Goal: Communication & Community: Share content

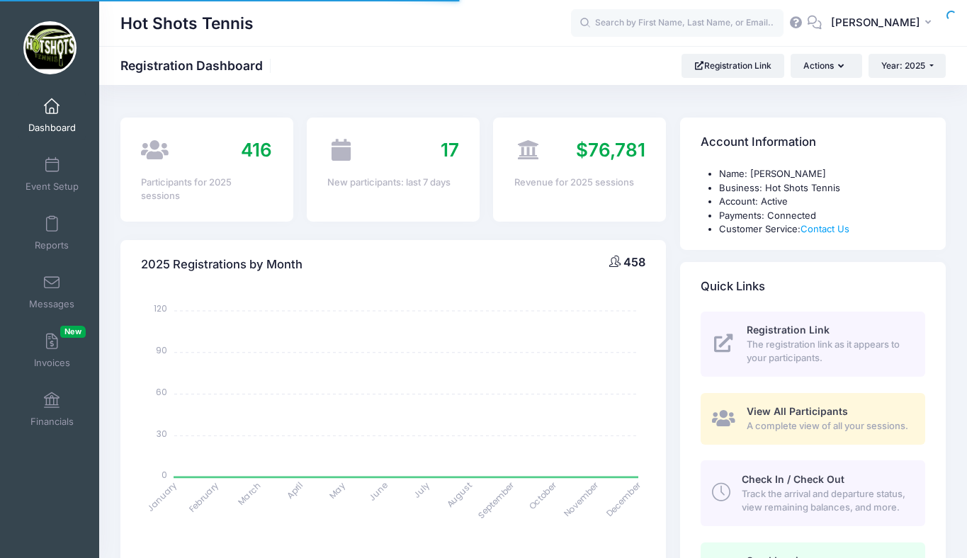
select select
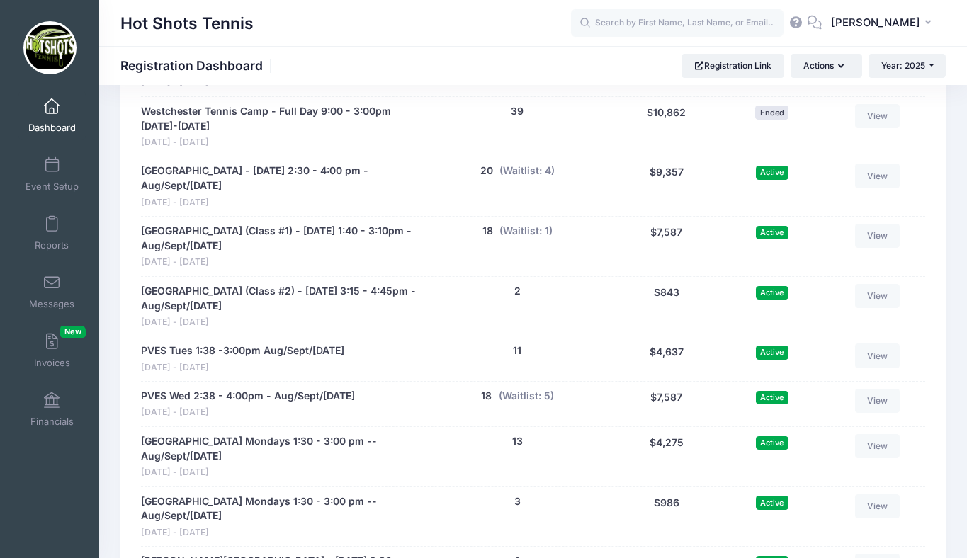
scroll to position [2828, 0]
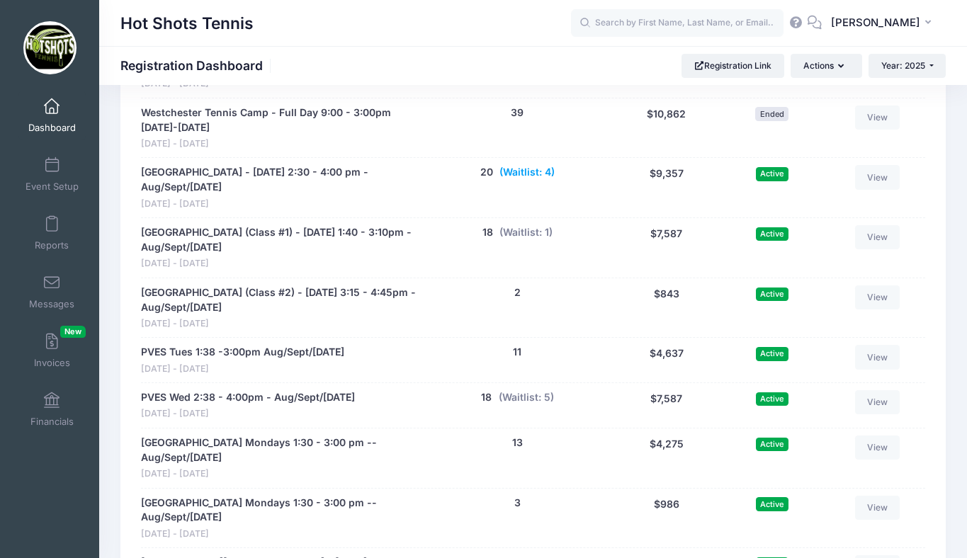
click at [525, 180] on button "(Waitlist: 4)" at bounding box center [527, 172] width 55 height 15
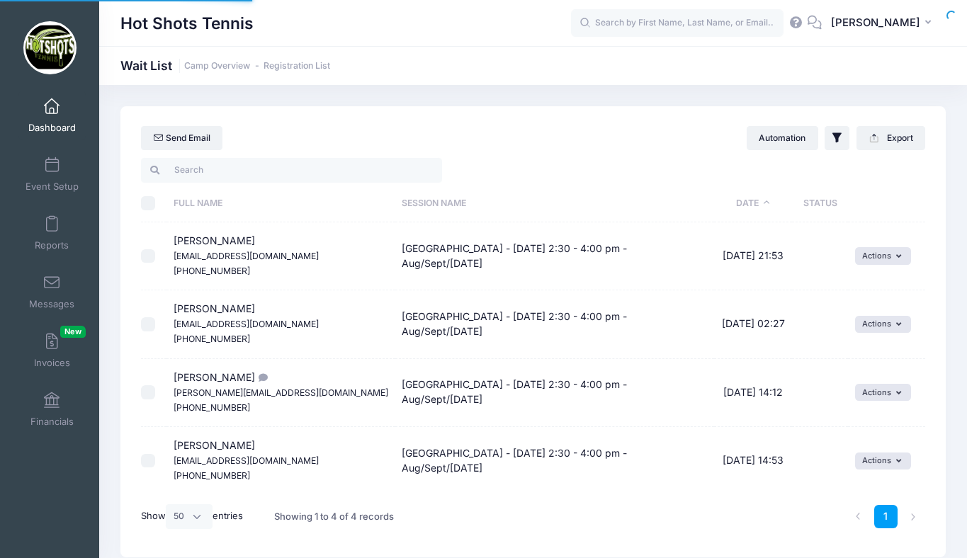
select select "50"
click at [877, 252] on button "Actions" at bounding box center [883, 255] width 56 height 17
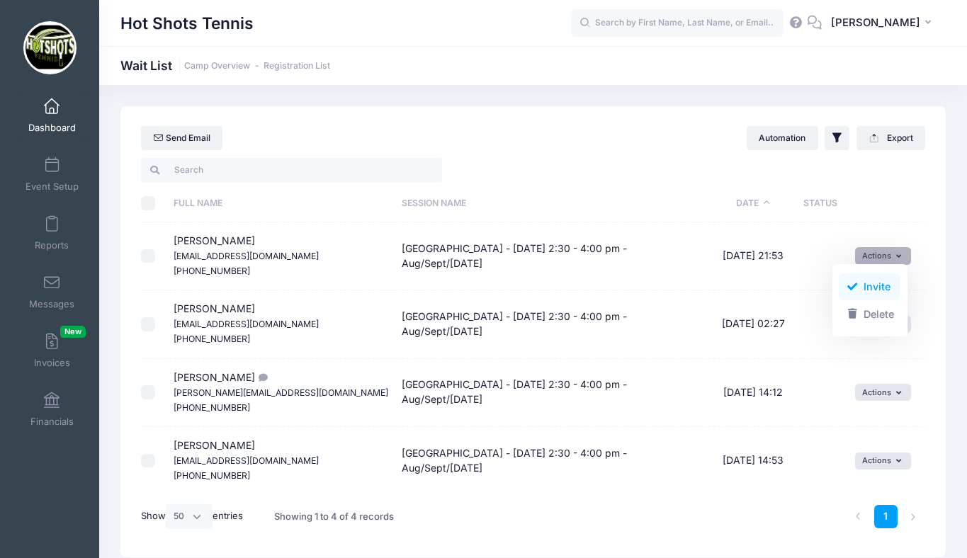
click at [869, 282] on link "Invite" at bounding box center [870, 287] width 62 height 27
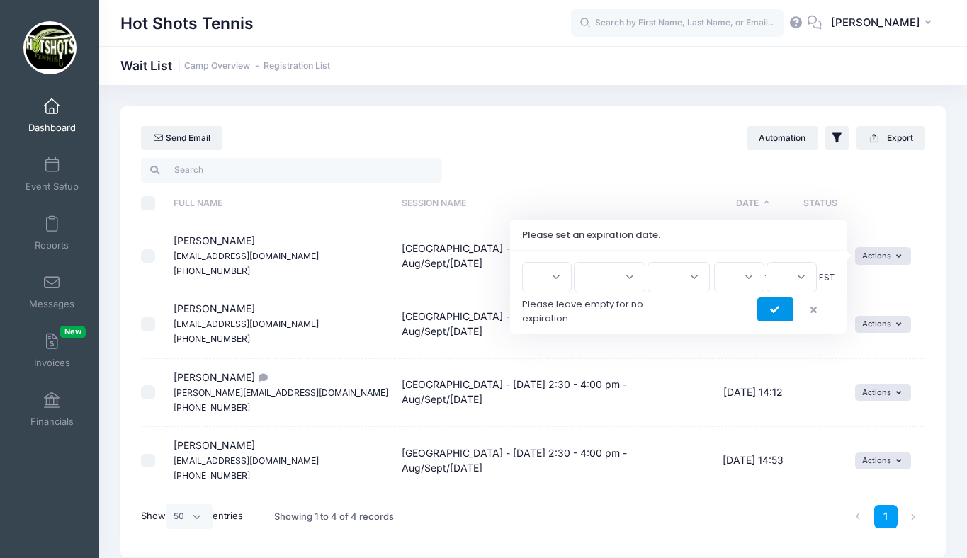
click at [775, 310] on icon "submit" at bounding box center [775, 310] width 11 height 0
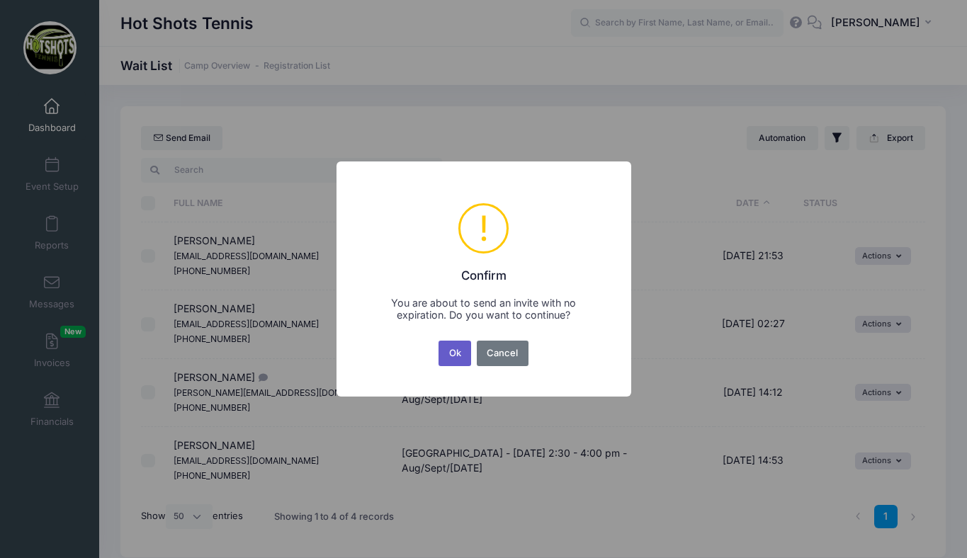
click at [451, 349] on button "Ok" at bounding box center [455, 354] width 33 height 26
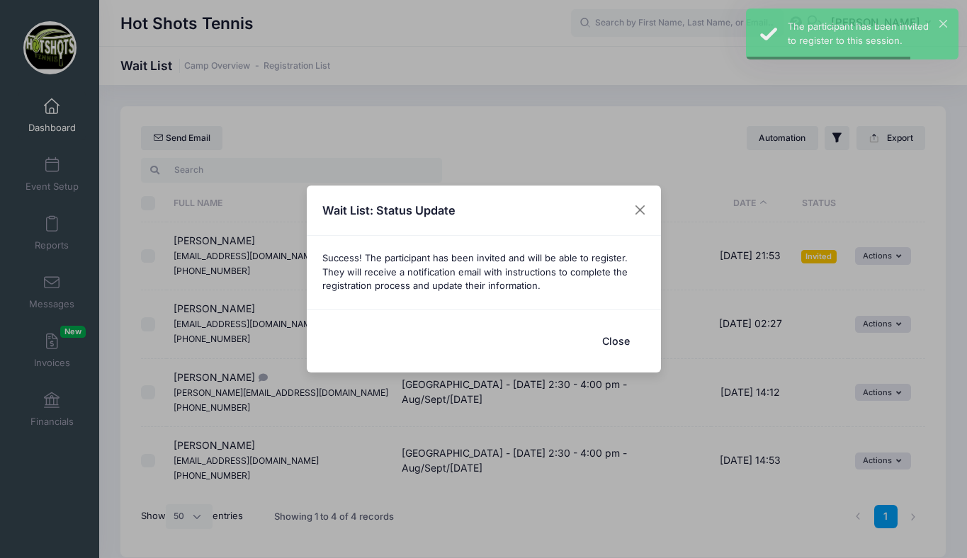
click at [608, 335] on button "Close" at bounding box center [616, 341] width 57 height 30
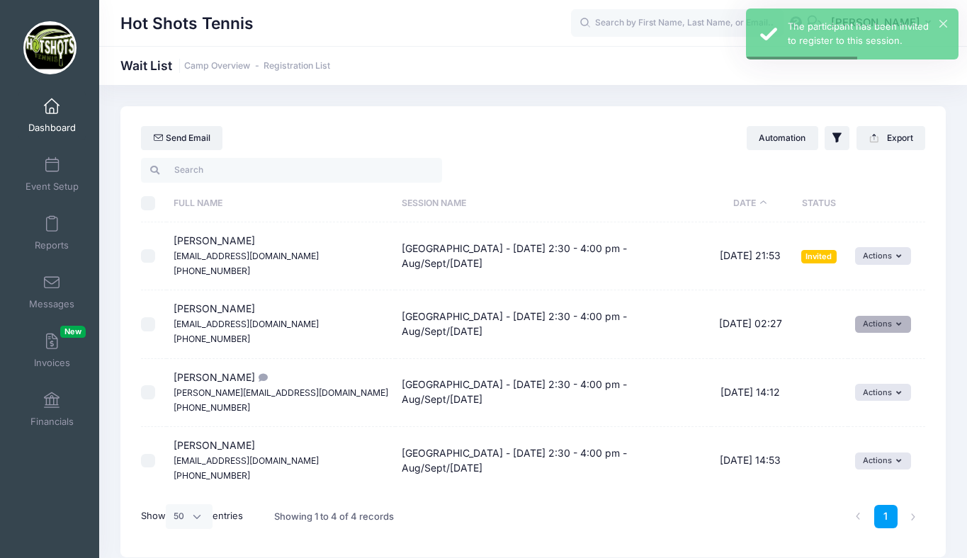
click at [861, 321] on button "Actions" at bounding box center [883, 324] width 56 height 17
click at [859, 352] on link "Invite" at bounding box center [870, 355] width 62 height 27
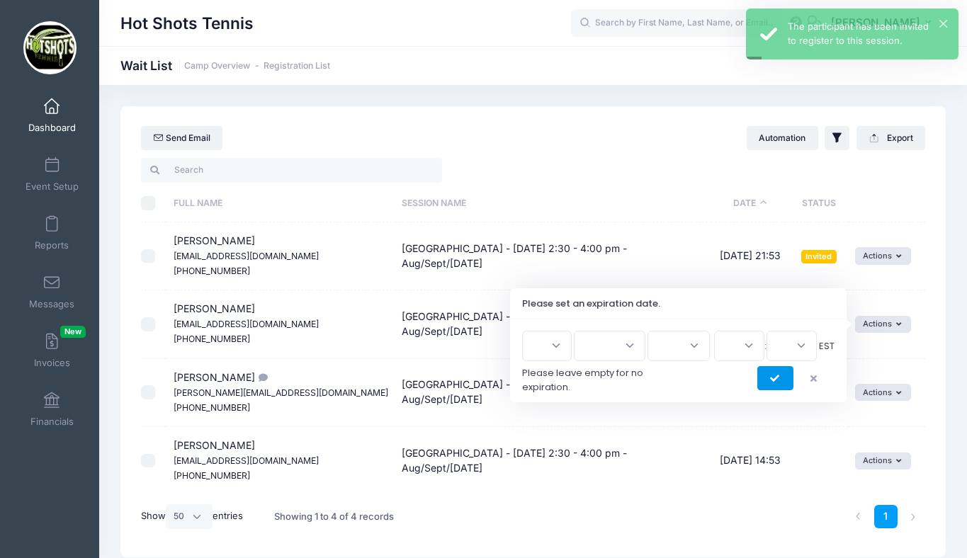
click at [768, 376] on button "submit" at bounding box center [776, 378] width 36 height 24
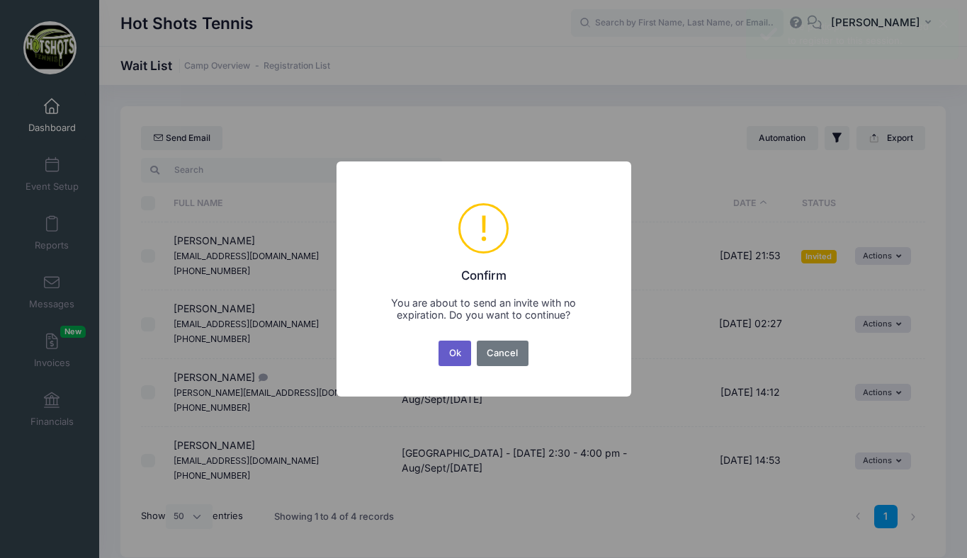
click at [454, 350] on button "Ok" at bounding box center [455, 354] width 33 height 26
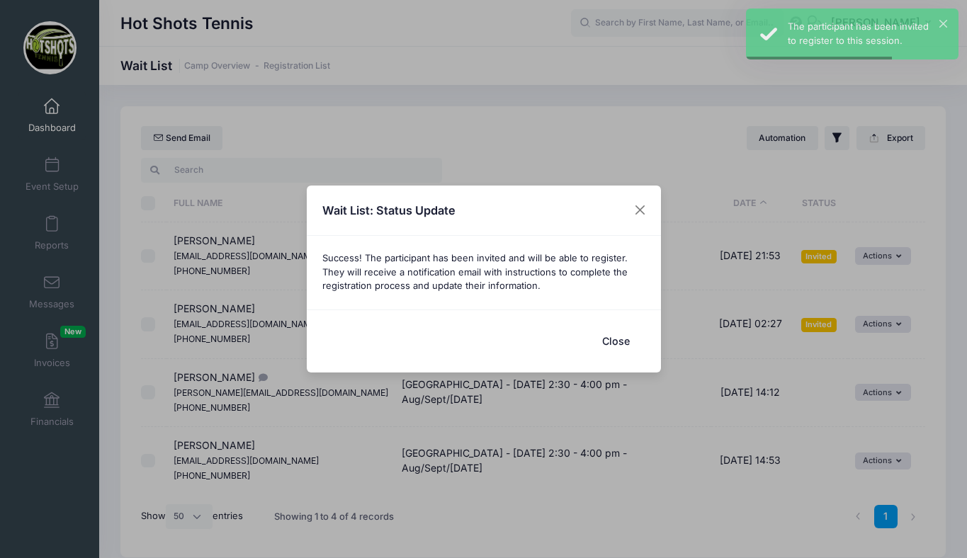
click at [617, 340] on button "Close" at bounding box center [616, 341] width 57 height 30
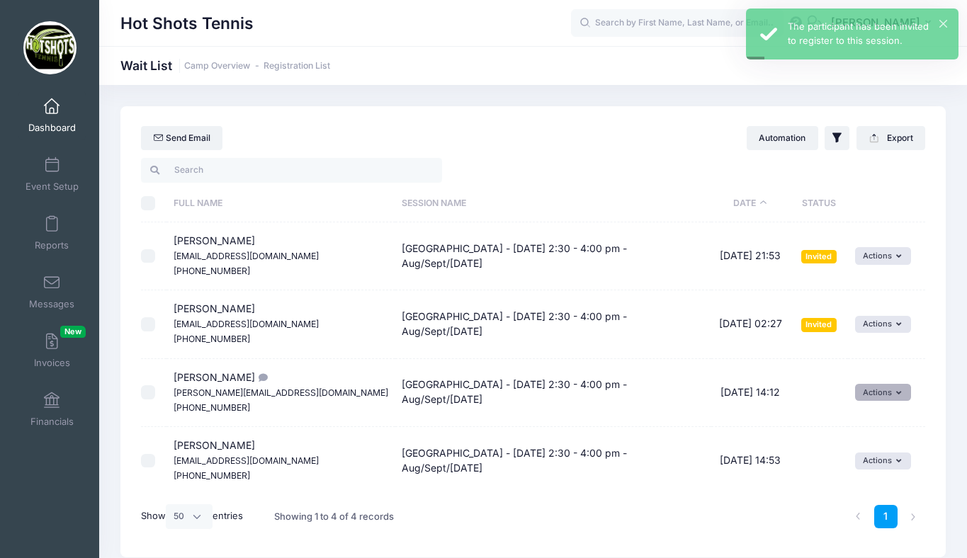
click at [872, 392] on button "Actions" at bounding box center [883, 392] width 56 height 17
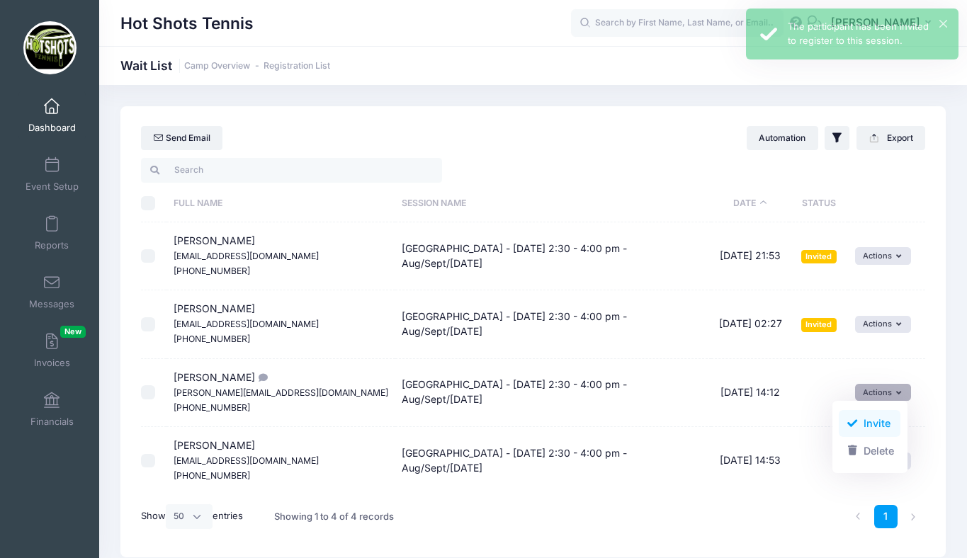
click at [860, 424] on link "Invite" at bounding box center [870, 423] width 62 height 27
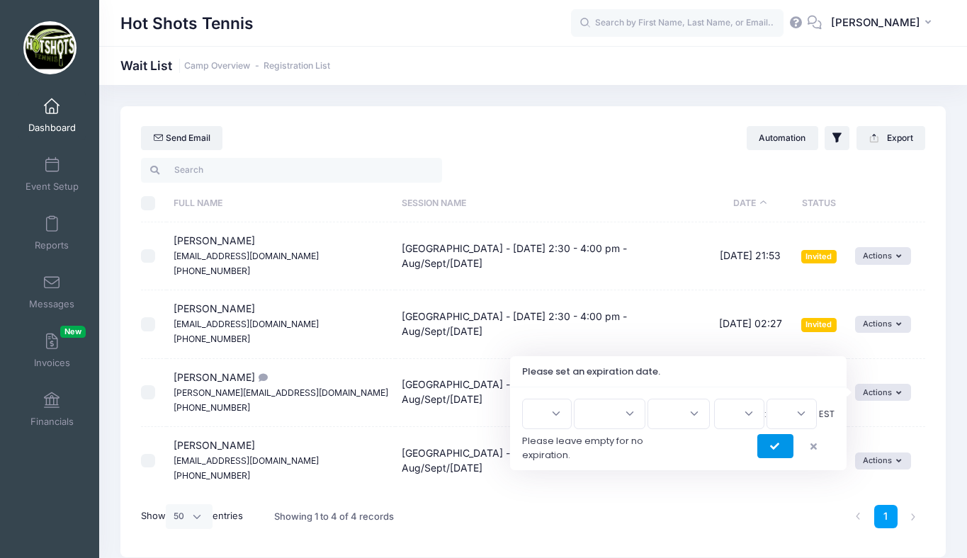
click at [776, 447] on icon "submit" at bounding box center [775, 447] width 11 height 0
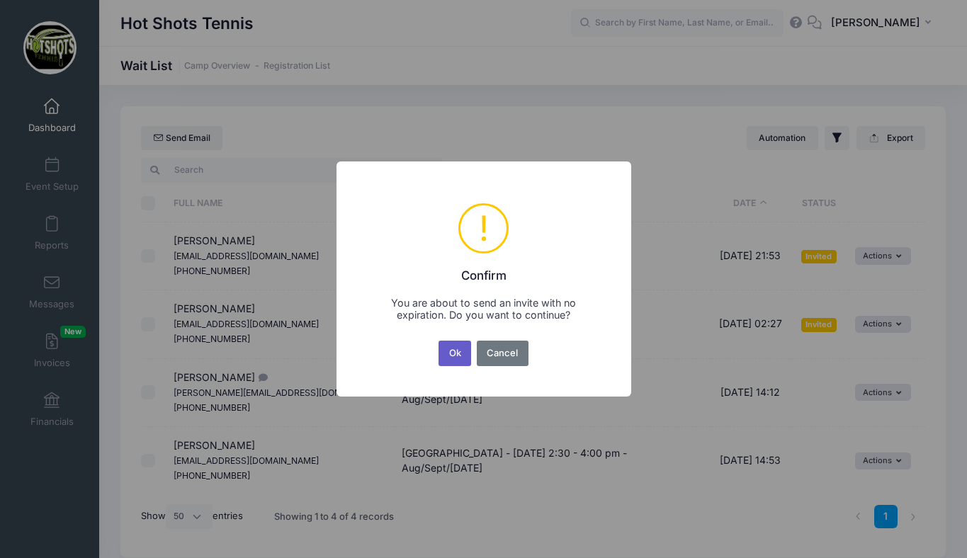
click at [450, 357] on button "Ok" at bounding box center [455, 354] width 33 height 26
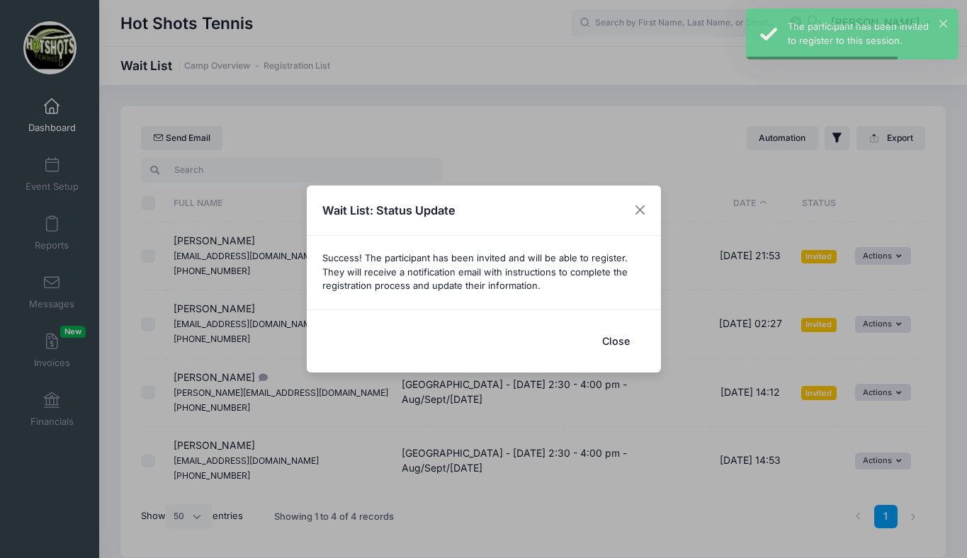
click at [624, 340] on button "Close" at bounding box center [616, 341] width 57 height 30
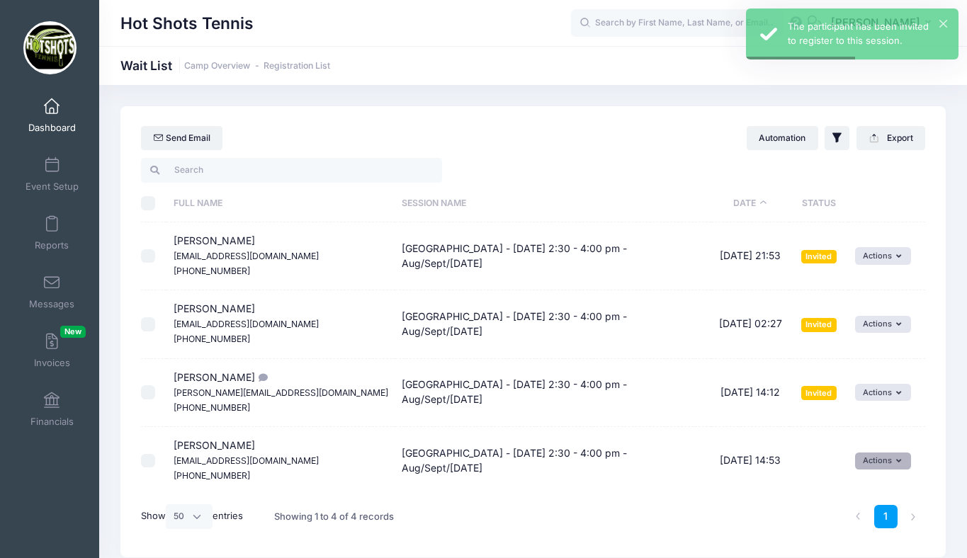
click at [865, 456] on button "Actions" at bounding box center [883, 461] width 56 height 17
click at [860, 490] on link "Invite" at bounding box center [870, 492] width 62 height 27
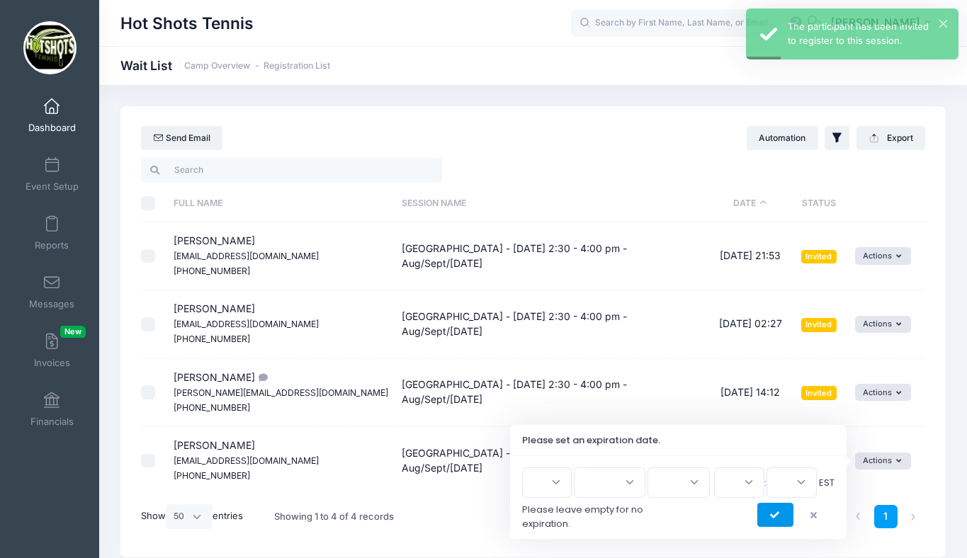
click at [783, 513] on button "submit" at bounding box center [776, 515] width 36 height 24
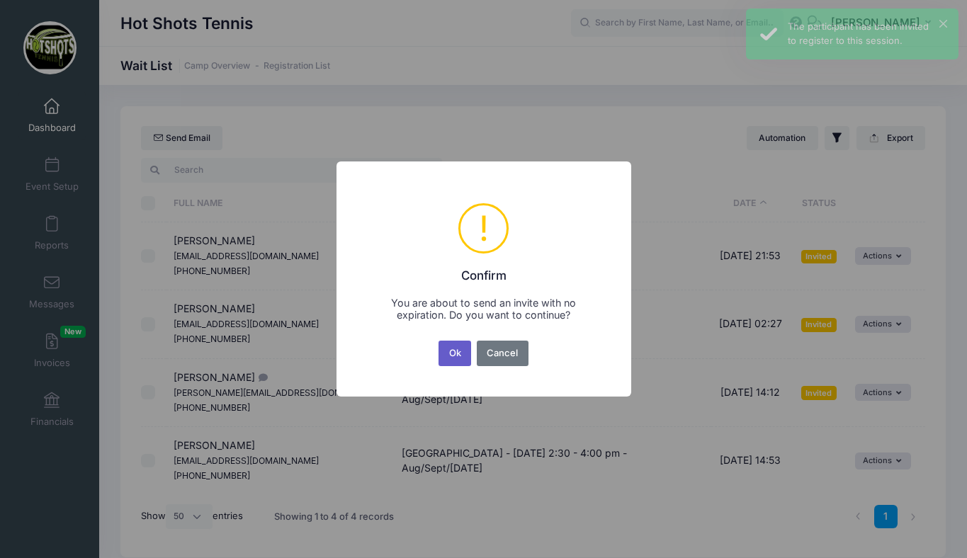
click at [457, 354] on button "Ok" at bounding box center [455, 354] width 33 height 26
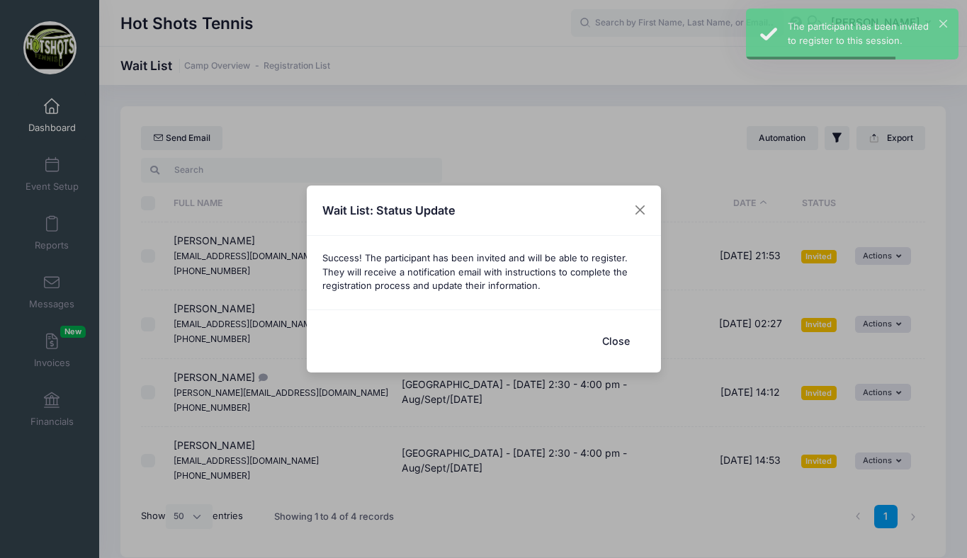
click at [612, 346] on button "Close" at bounding box center [616, 341] width 57 height 30
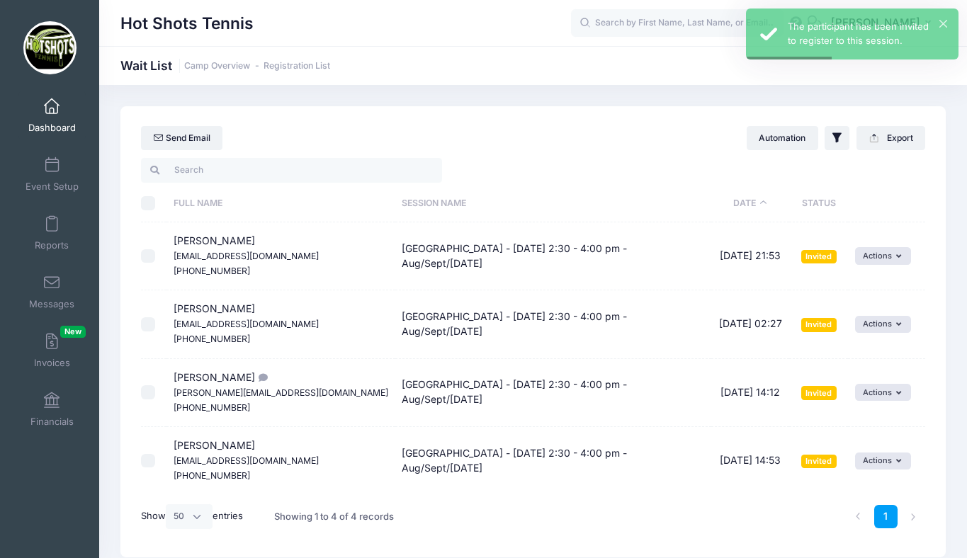
click at [52, 111] on span at bounding box center [52, 107] width 0 height 16
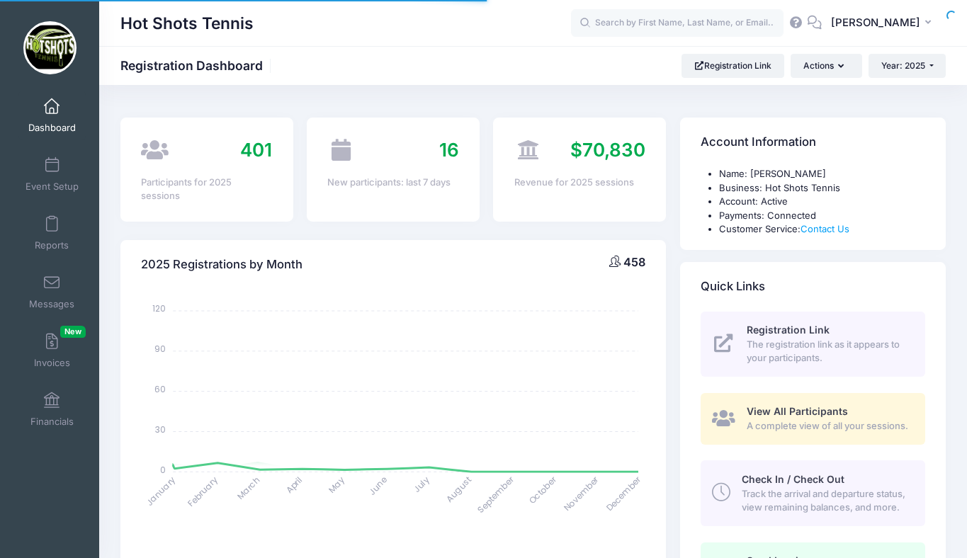
select select
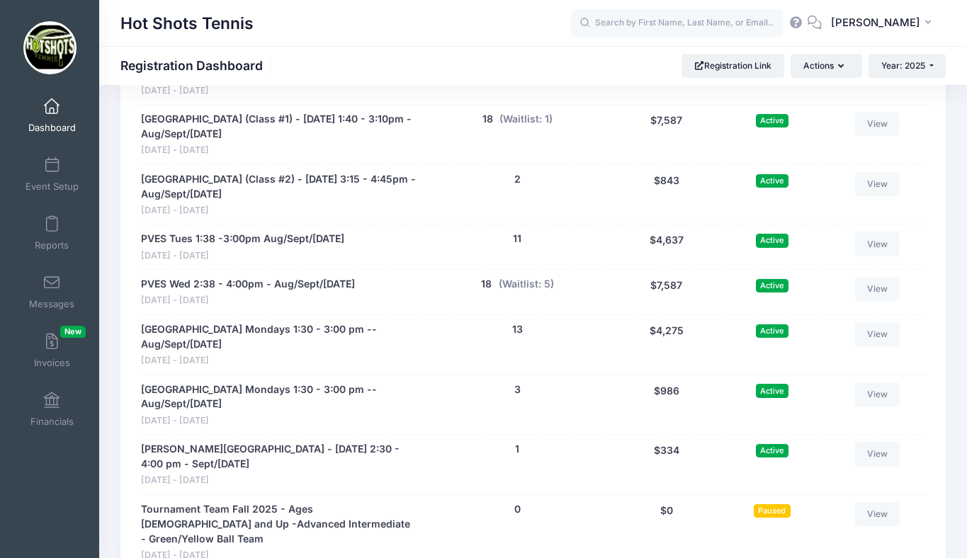
scroll to position [2941, 0]
click at [52, 172] on span at bounding box center [52, 166] width 0 height 16
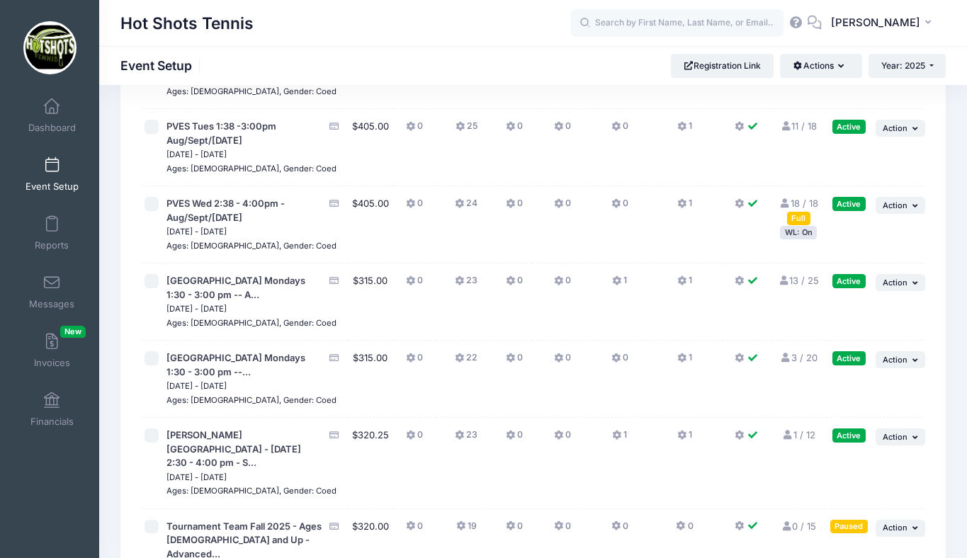
scroll to position [3294, 0]
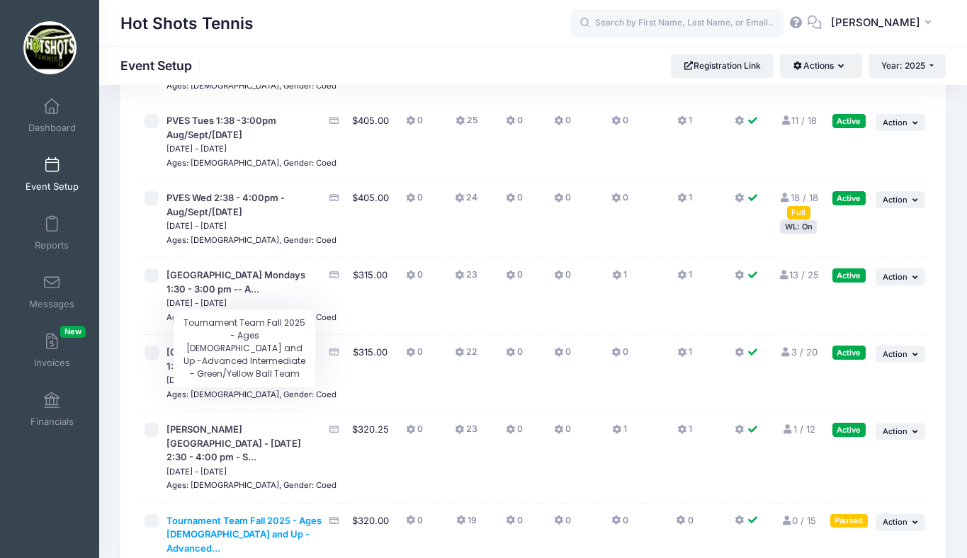
click at [234, 515] on span "Tournament Team Fall 2025 - Ages [DEMOGRAPHIC_DATA] and Up -Advanced..." at bounding box center [244, 534] width 155 height 39
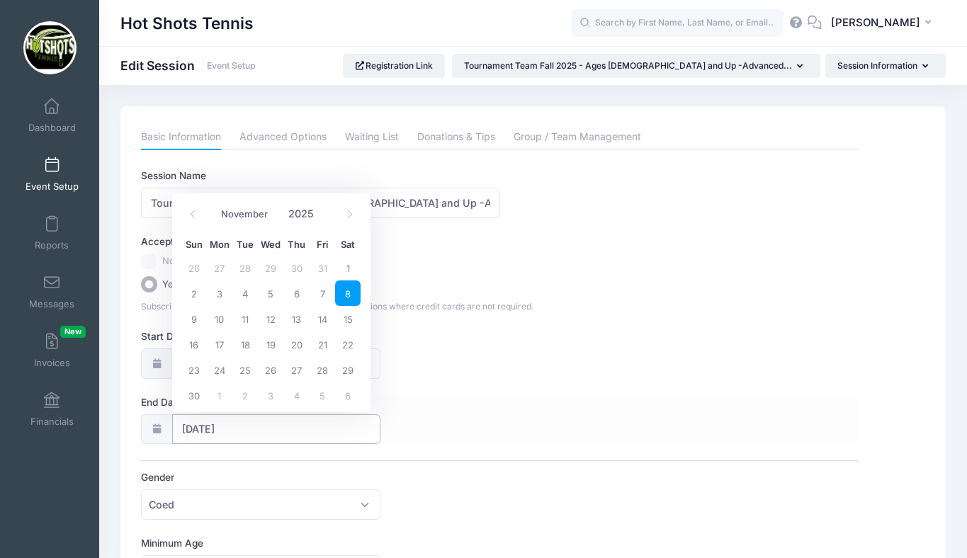
click at [248, 430] on input "11/08/2025" at bounding box center [276, 430] width 208 height 30
click at [190, 213] on icon at bounding box center [193, 214] width 9 height 9
select select "9"
click at [352, 318] on span "18" at bounding box center [348, 319] width 26 height 26
type input "[DATE]"
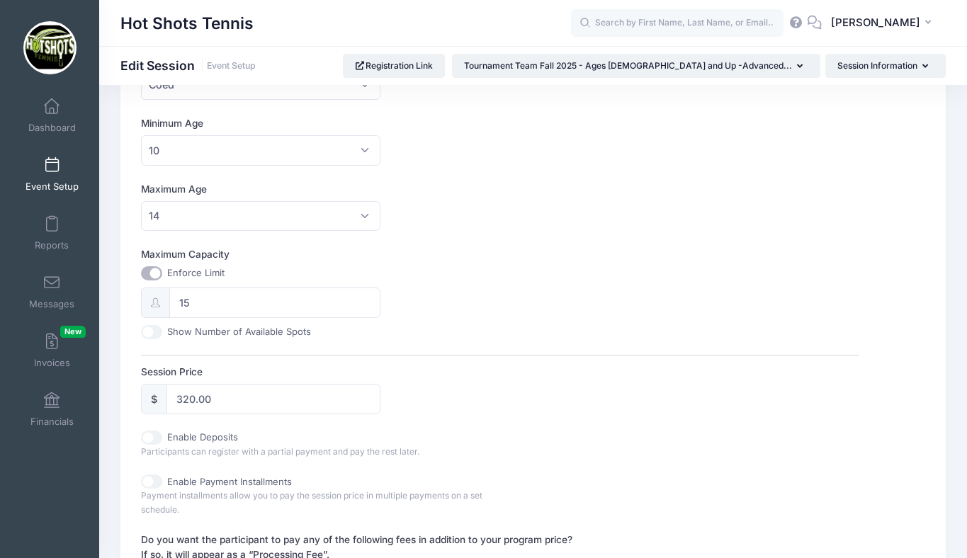
scroll to position [422, 0]
click at [194, 396] on input "320.00" at bounding box center [274, 397] width 214 height 30
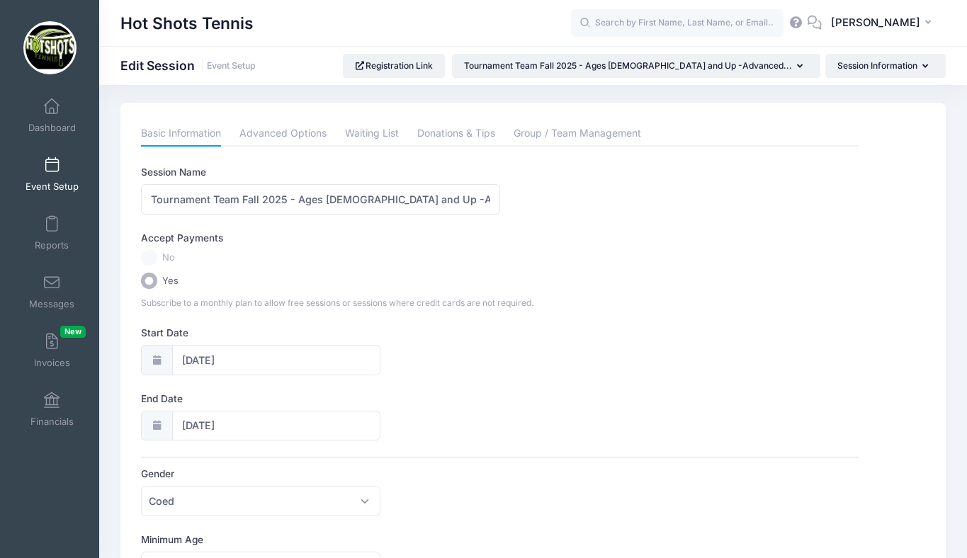
scroll to position [0, 0]
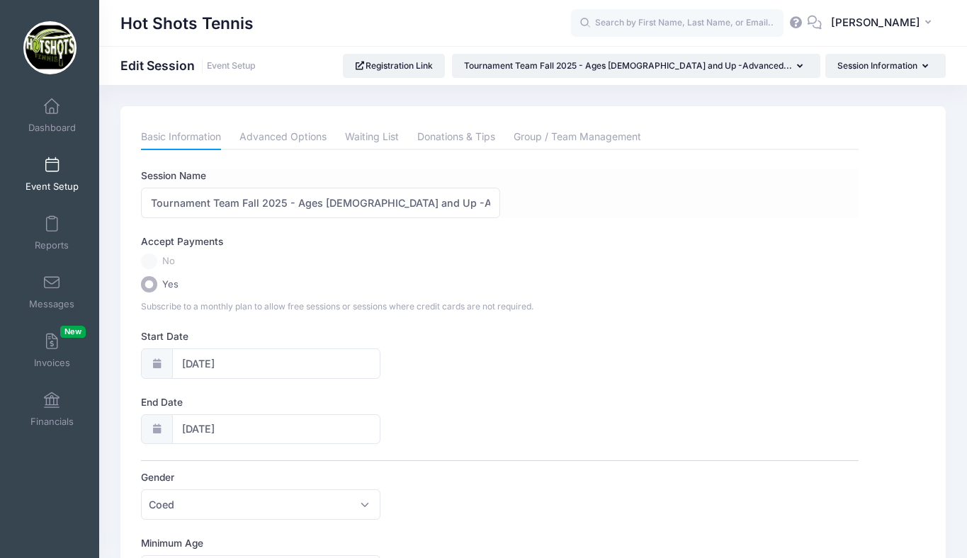
type input "210.00"
click at [420, 203] on input "Tournament Team Fall 2025 - Ages [DEMOGRAPHIC_DATA] and Up -Advanced Intermedia…" at bounding box center [320, 203] width 359 height 30
click at [290, 138] on link "Advanced Options" at bounding box center [283, 138] width 87 height 26
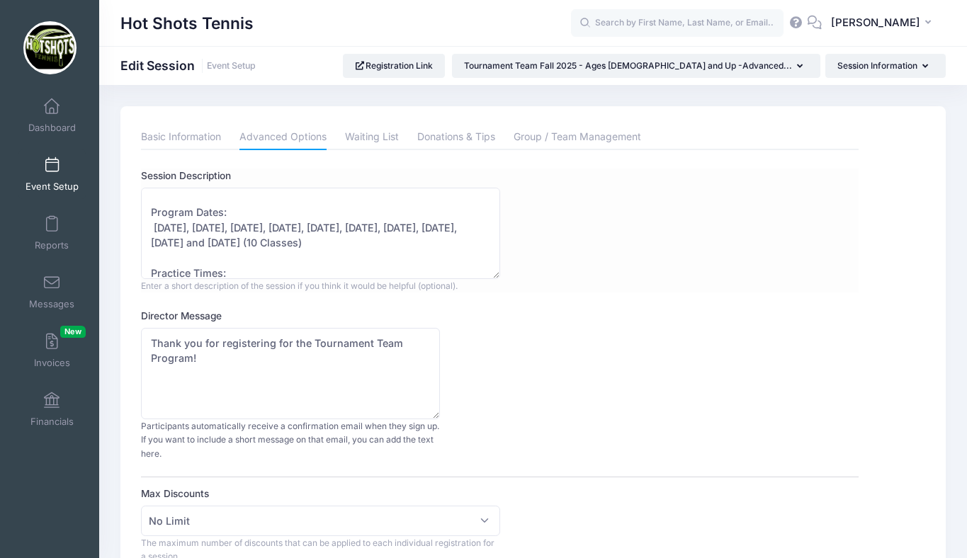
scroll to position [84, 0]
click at [216, 240] on textarea "Our Tournament Team Program is designed for players who want to further develop…" at bounding box center [320, 233] width 359 height 91
click at [198, 240] on textarea "Our Tournament Team Program is designed for players who want to further develop…" at bounding box center [320, 233] width 359 height 91
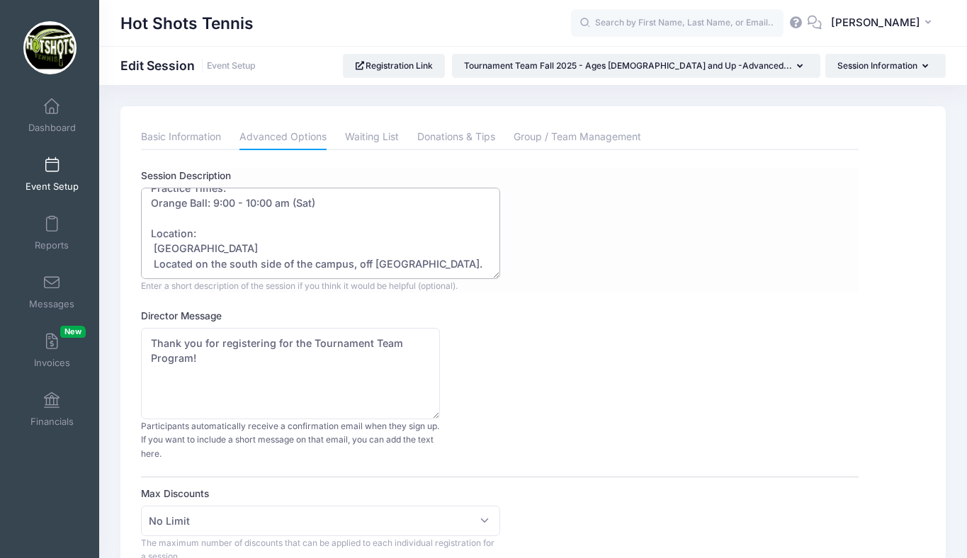
scroll to position [125, 0]
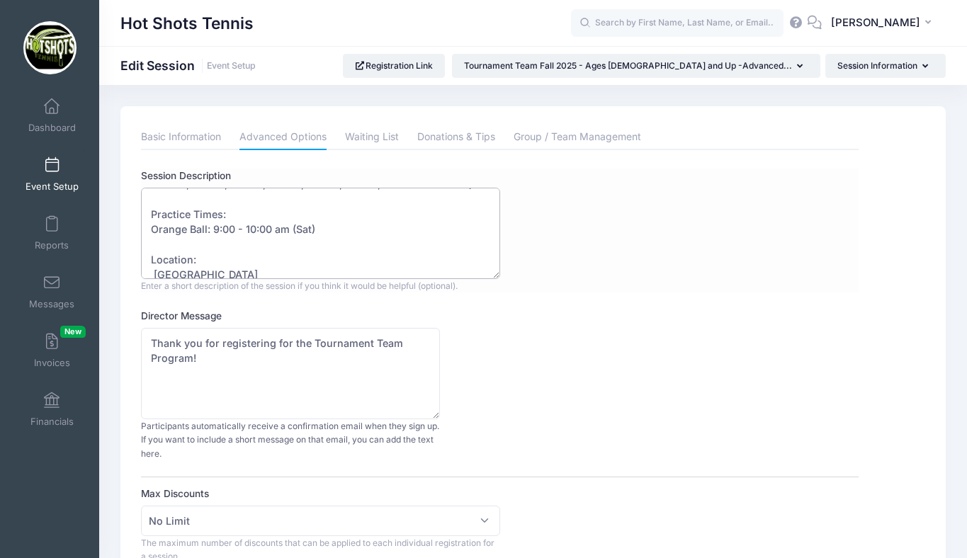
click at [218, 228] on textarea "Our Tournament Team Program is designed for players who want to further develop…" at bounding box center [320, 233] width 359 height 91
click at [259, 230] on textarea "Our Tournament Team Program is designed for players who want to further develop…" at bounding box center [320, 233] width 359 height 91
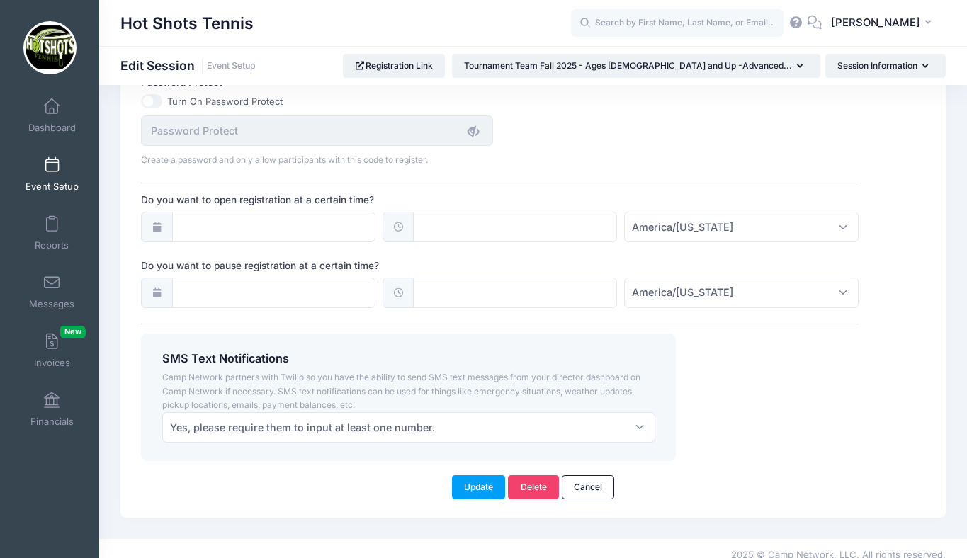
scroll to position [1022, 0]
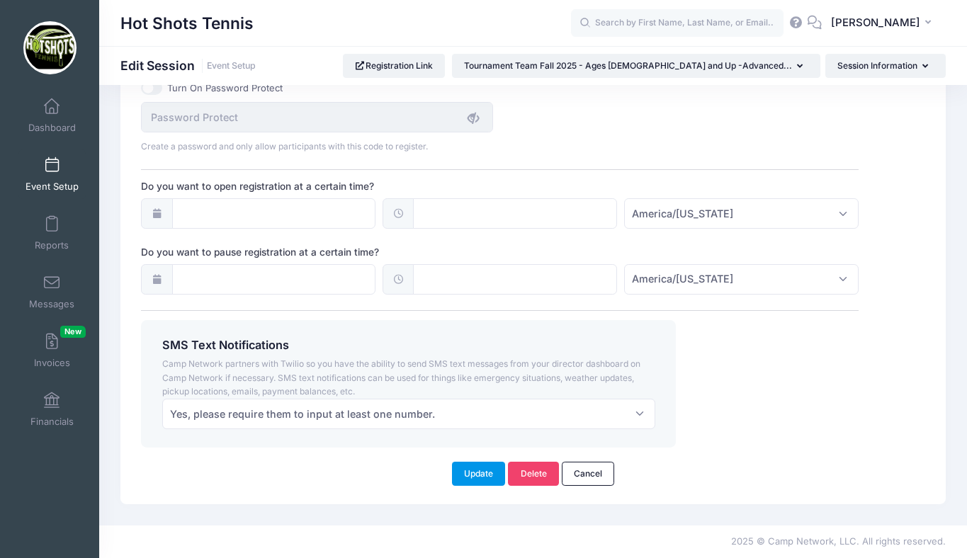
type textarea "Our Tournament Team Program is designed for players who want to further develop…"
click at [478, 471] on button "Update" at bounding box center [479, 474] width 54 height 24
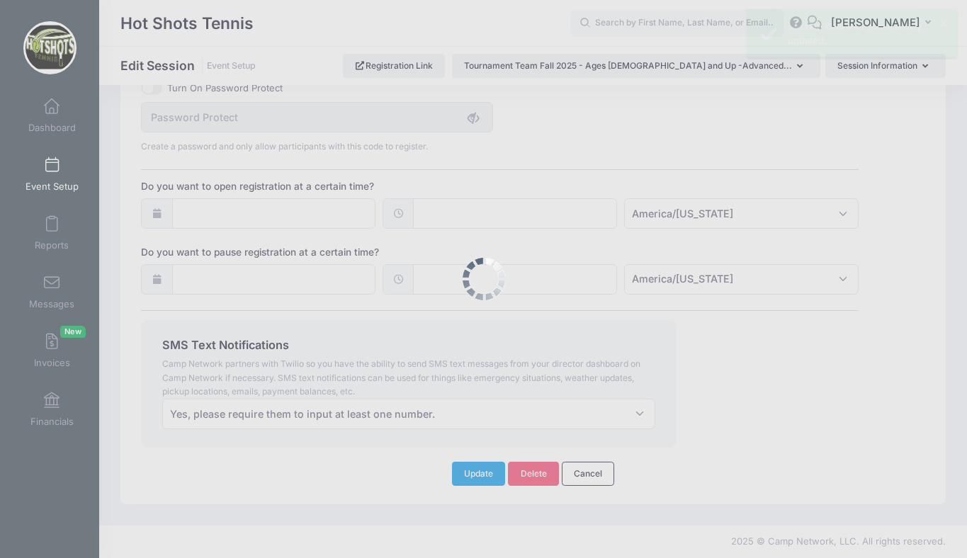
scroll to position [0, 0]
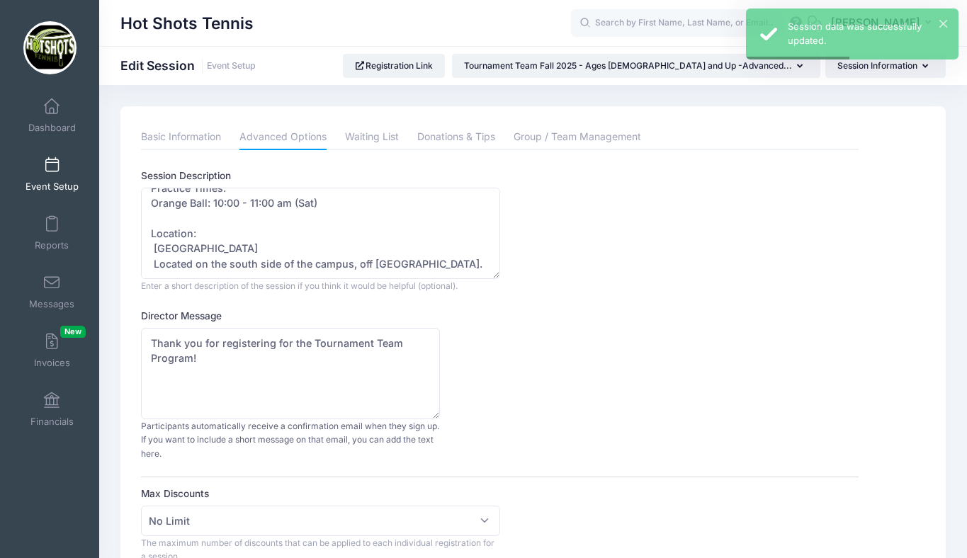
click at [52, 164] on span at bounding box center [52, 166] width 0 height 16
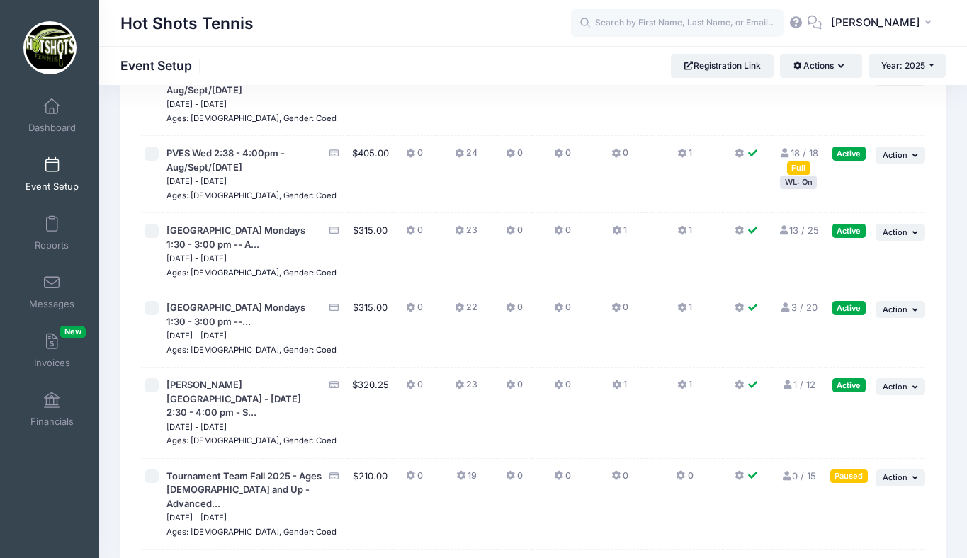
scroll to position [3351, 0]
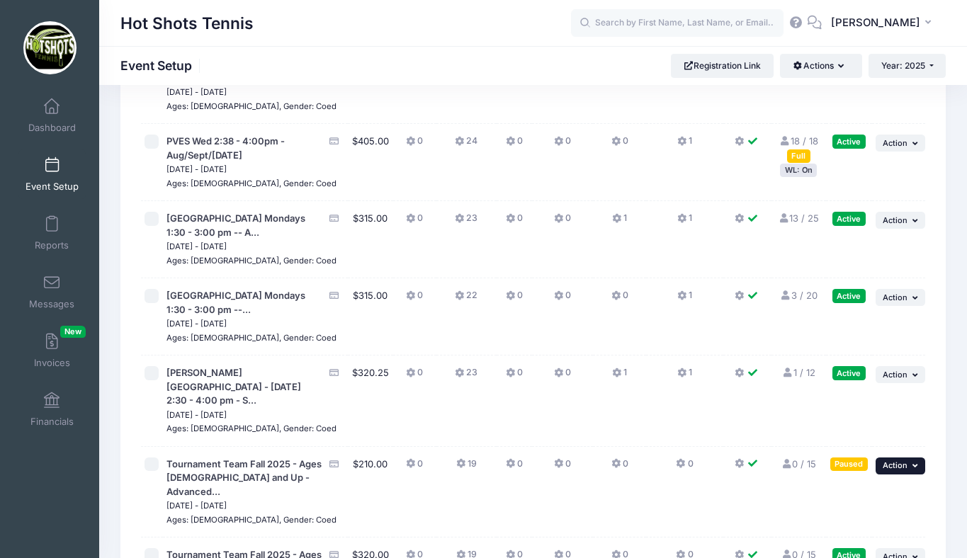
click at [890, 461] on span "Action" at bounding box center [895, 466] width 25 height 10
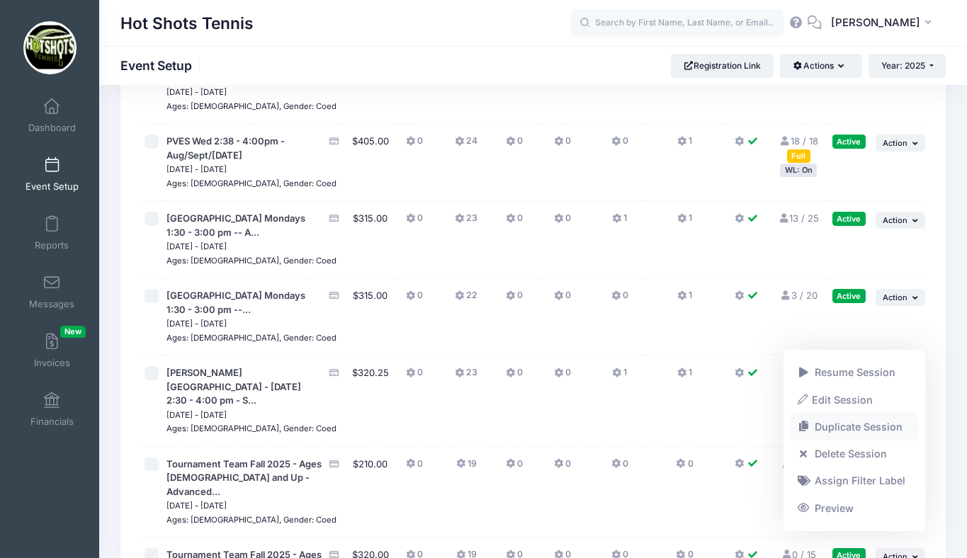
click at [846, 422] on link "Duplicate Session" at bounding box center [855, 427] width 128 height 27
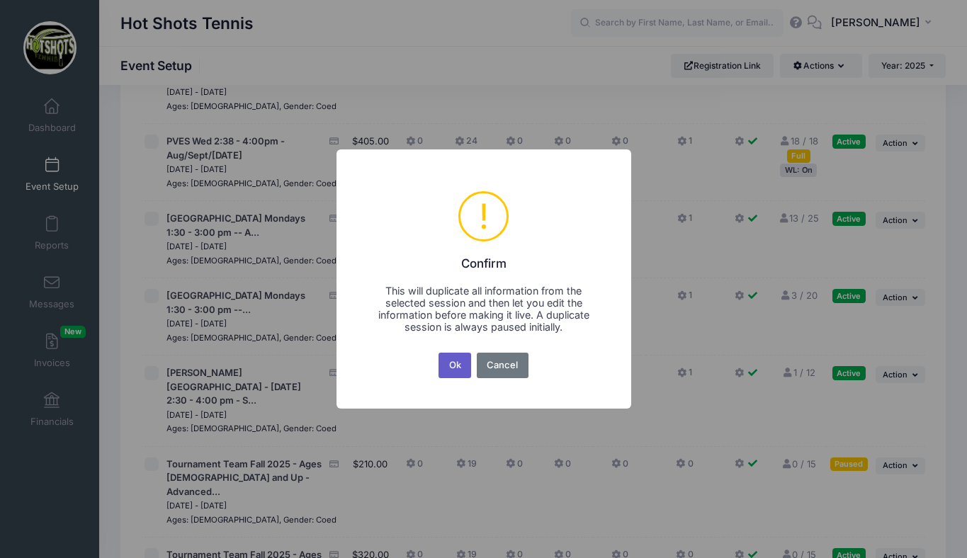
click at [456, 362] on button "Ok" at bounding box center [455, 366] width 33 height 26
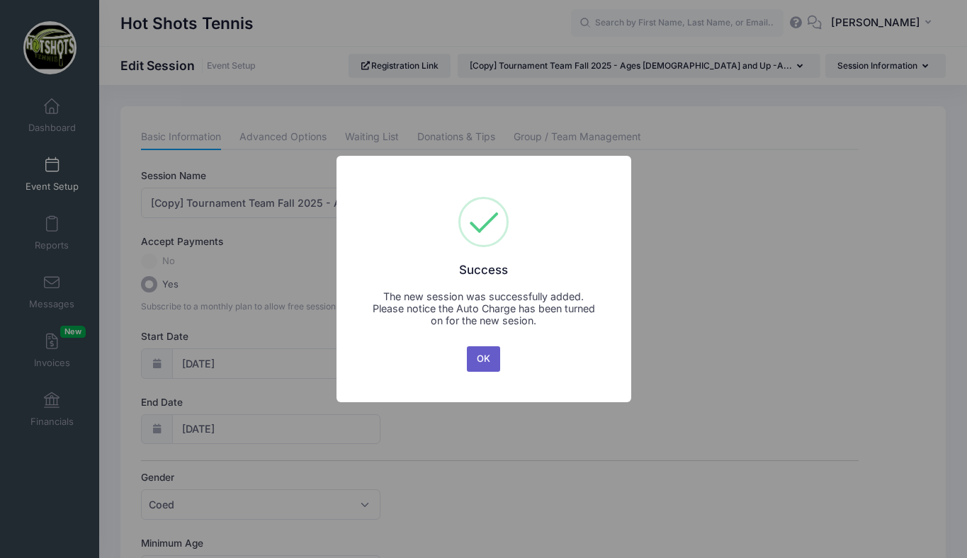
click at [479, 361] on button "OK" at bounding box center [484, 360] width 34 height 26
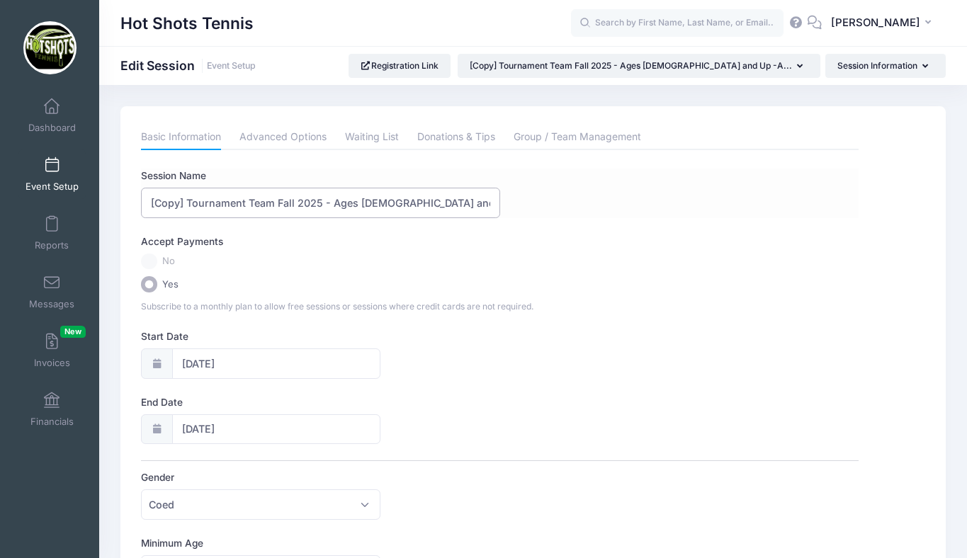
click at [189, 201] on input "[Copy] Tournament Team Fall 2025 - Ages [DEMOGRAPHIC_DATA] and Up -Advanced Int…" at bounding box center [320, 203] width 359 height 30
click at [333, 203] on input "Tournament Team Fall 2025 - Ages [DEMOGRAPHIC_DATA] and Up -Advanced Intermedia…" at bounding box center [320, 203] width 359 height 30
click at [376, 203] on input "Tournament Team Fall 2025 - Ages [DEMOGRAPHIC_DATA] and Up -Advanced Intermedia…" at bounding box center [320, 203] width 359 height 30
drag, startPoint x: 459, startPoint y: 203, endPoint x: 350, endPoint y: 201, distance: 109.2
click at [350, 201] on input "Tournament Team Fall 2025 - Ages [DEMOGRAPHIC_DATA] -Advanced Intermediate - Gr…" at bounding box center [320, 203] width 359 height 30
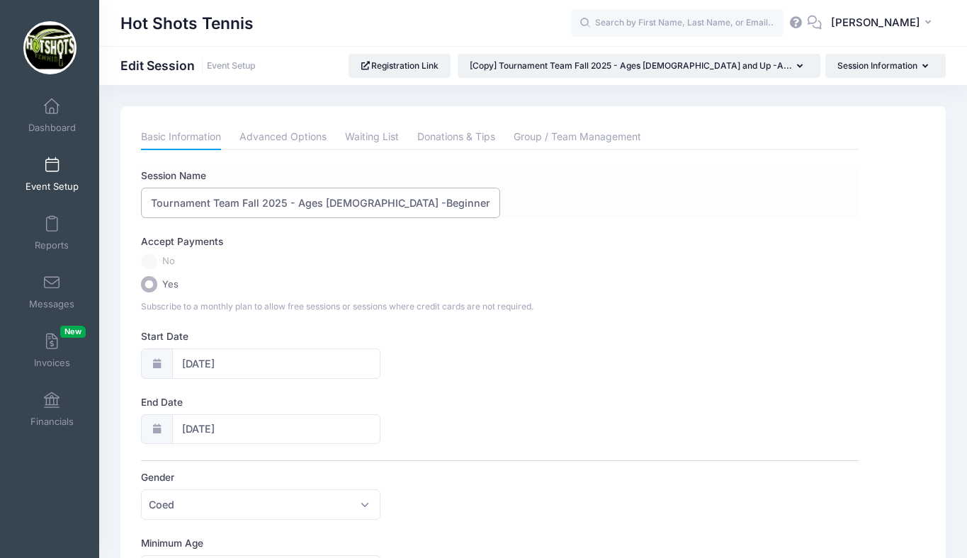
scroll to position [0, 25]
drag, startPoint x: 378, startPoint y: 201, endPoint x: 442, endPoint y: 201, distance: 63.1
click at [442, 201] on input "Tournament Team Fall 2025 - Ages [DEMOGRAPHIC_DATA] -Beginner - Green/Yellow Ba…" at bounding box center [320, 203] width 359 height 30
click at [467, 207] on input "Tournament Team Fall 2025 - Ages [DEMOGRAPHIC_DATA] -Beginner - Red Ball Team" at bounding box center [320, 203] width 359 height 30
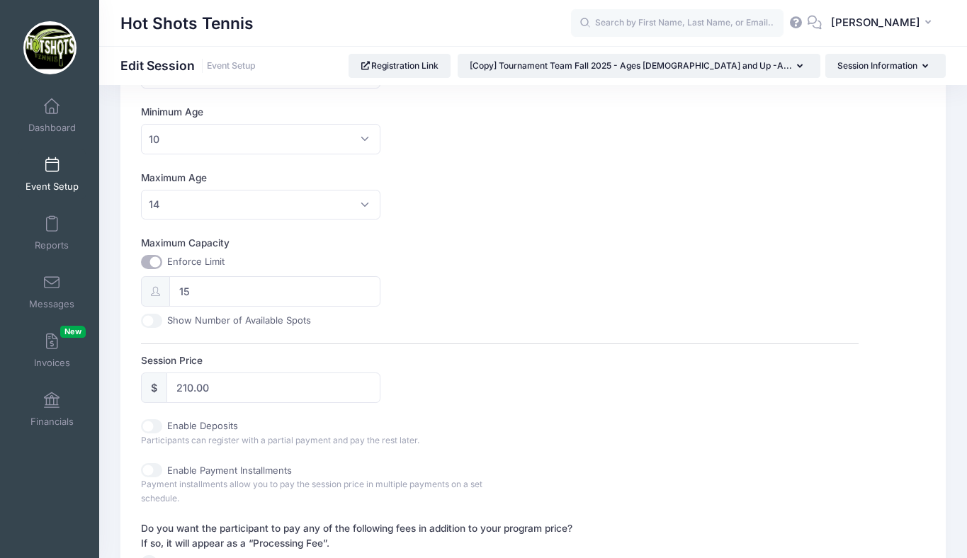
scroll to position [432, 0]
type input "Tournament Team Fall 2025 - Ages [DEMOGRAPHIC_DATA] -Beginner - Red Ball - 9-10…"
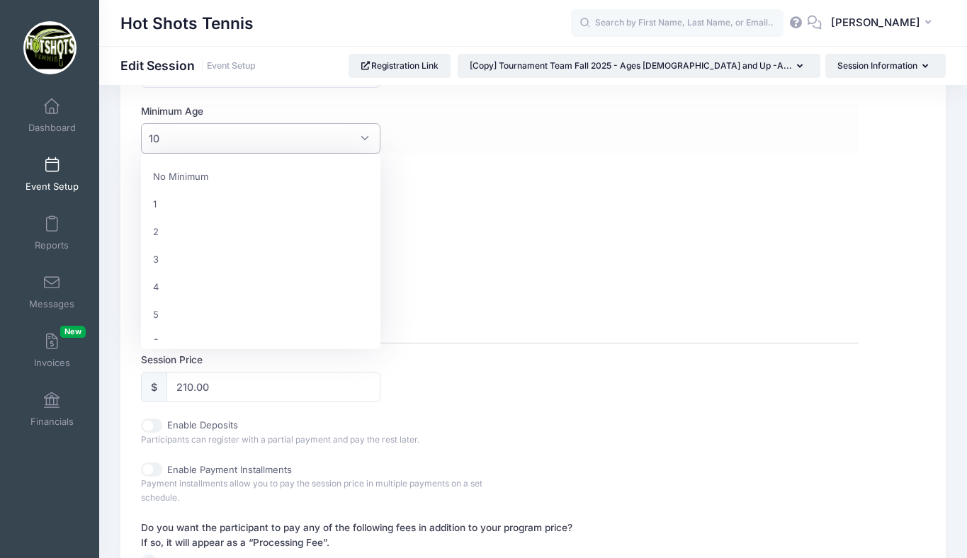
click at [255, 136] on span "10" at bounding box center [261, 138] width 240 height 30
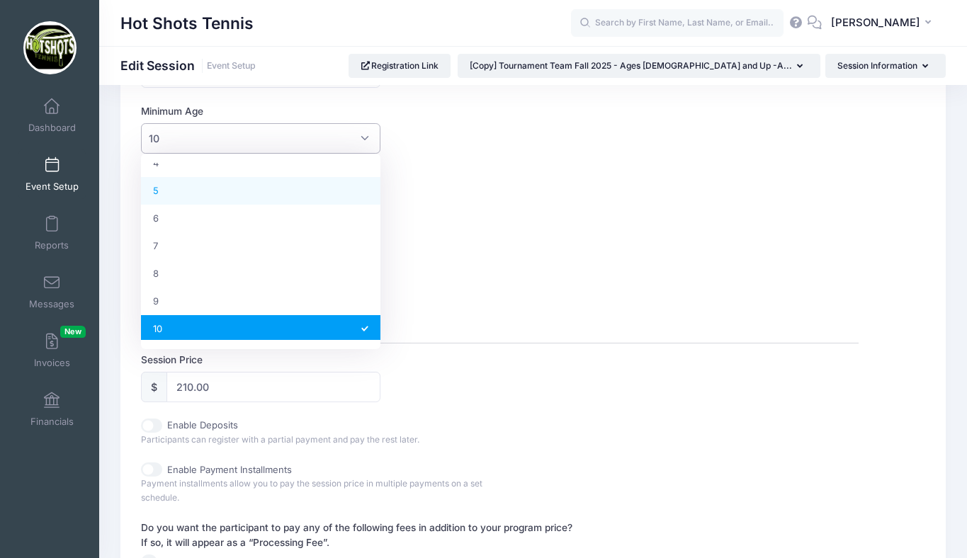
scroll to position [106, 0]
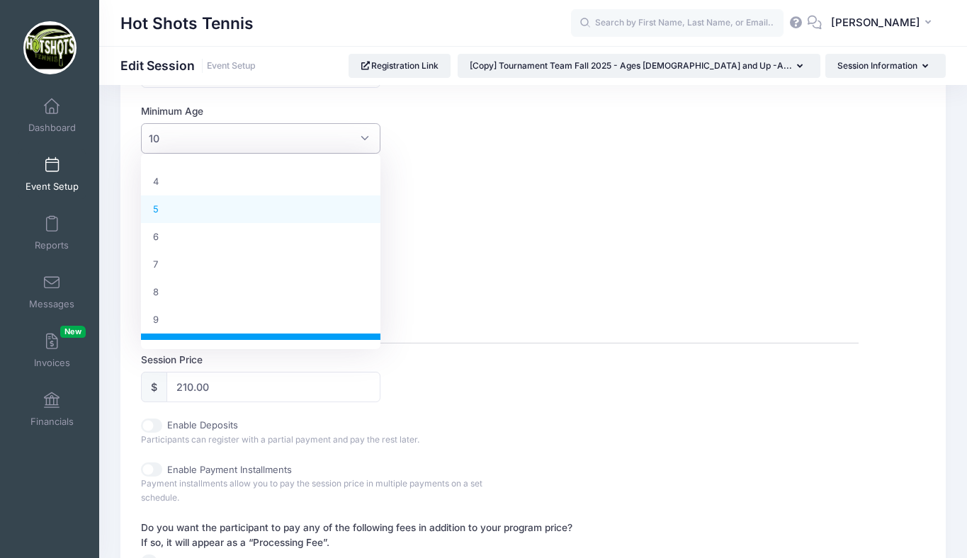
select select "5"
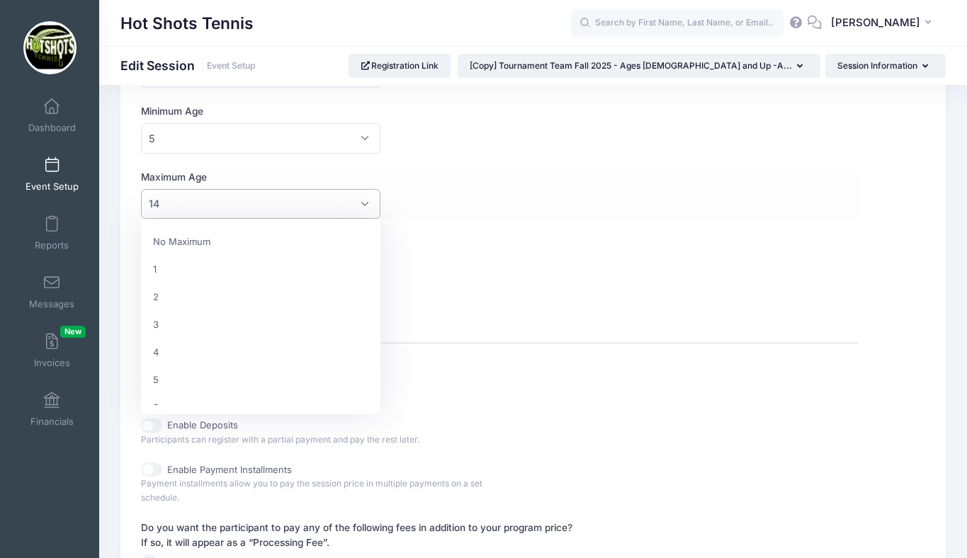
click at [249, 209] on span "14" at bounding box center [261, 204] width 240 height 30
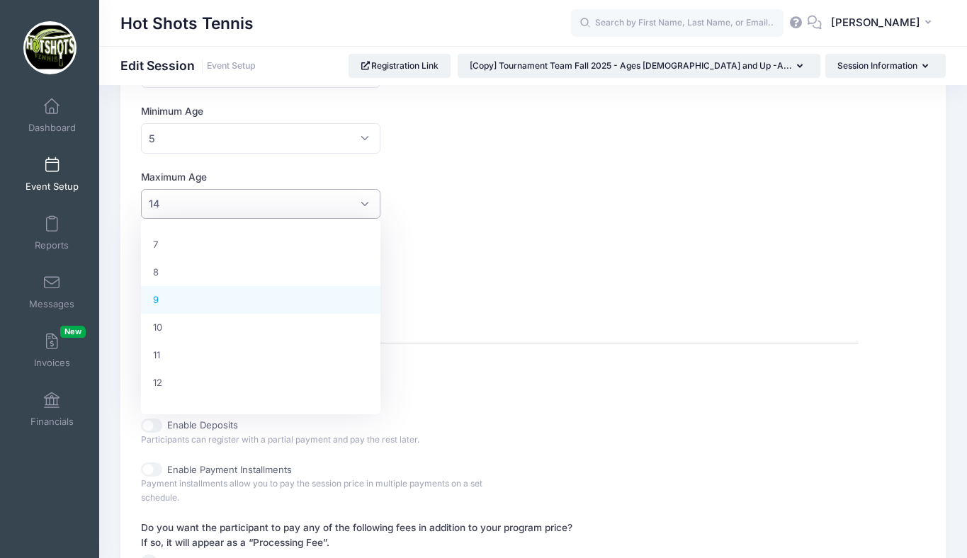
scroll to position [188, 0]
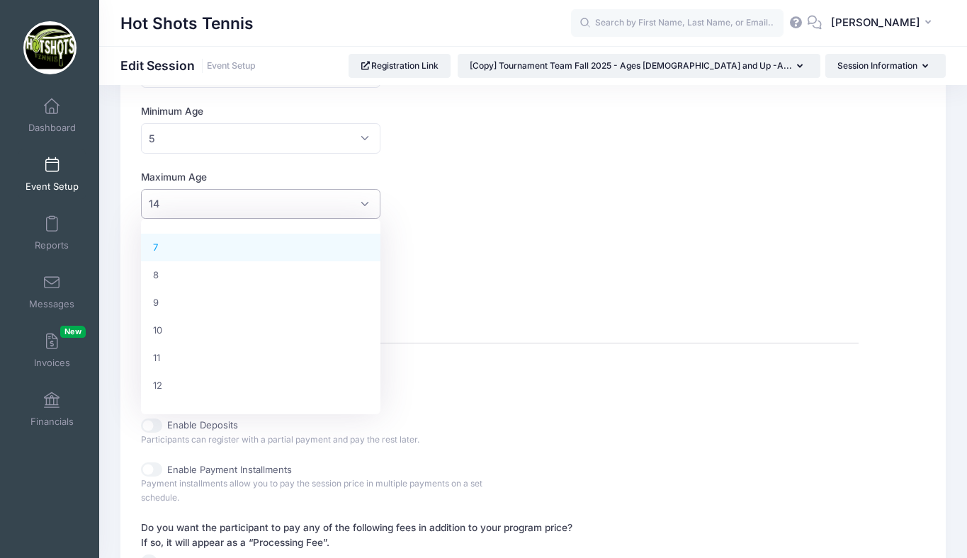
select select "7"
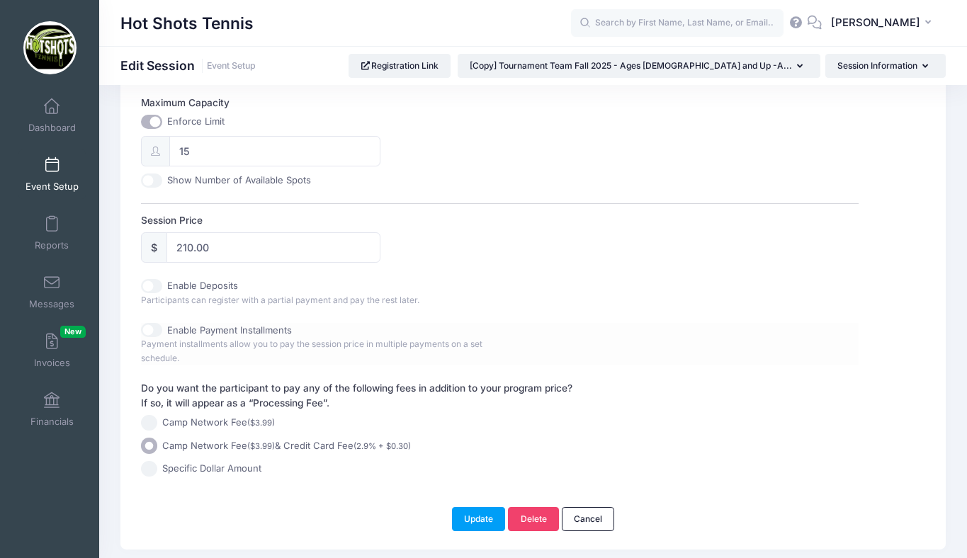
scroll to position [0, 0]
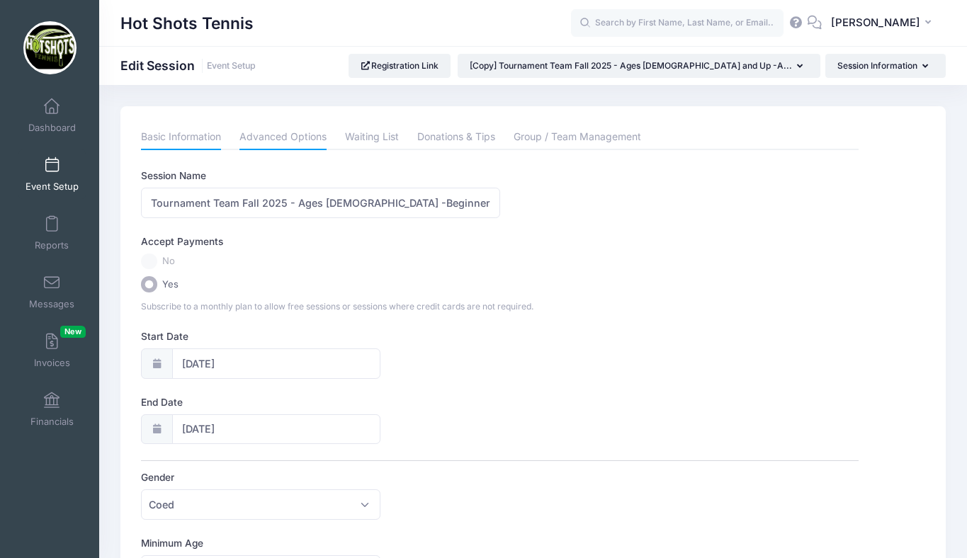
click at [297, 141] on link "Advanced Options" at bounding box center [283, 138] width 87 height 26
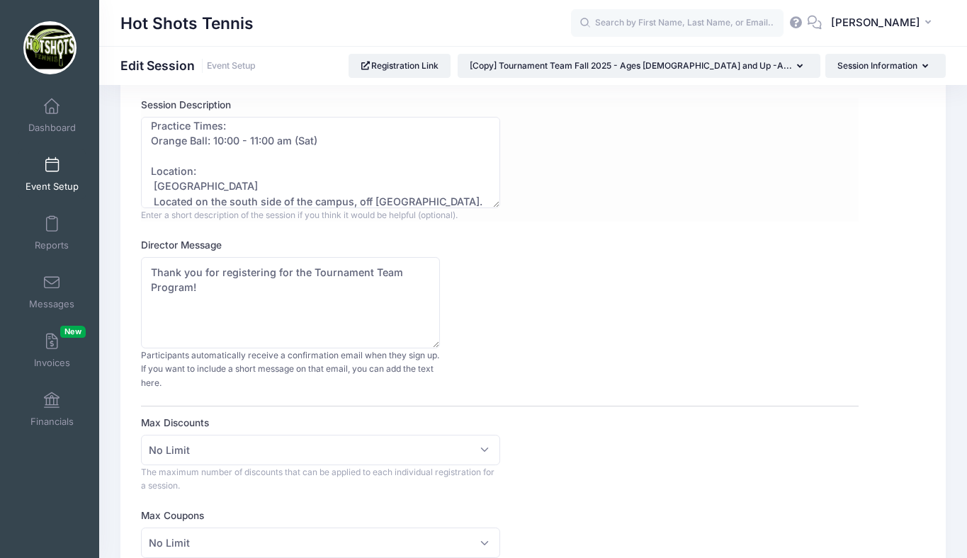
scroll to position [152, 0]
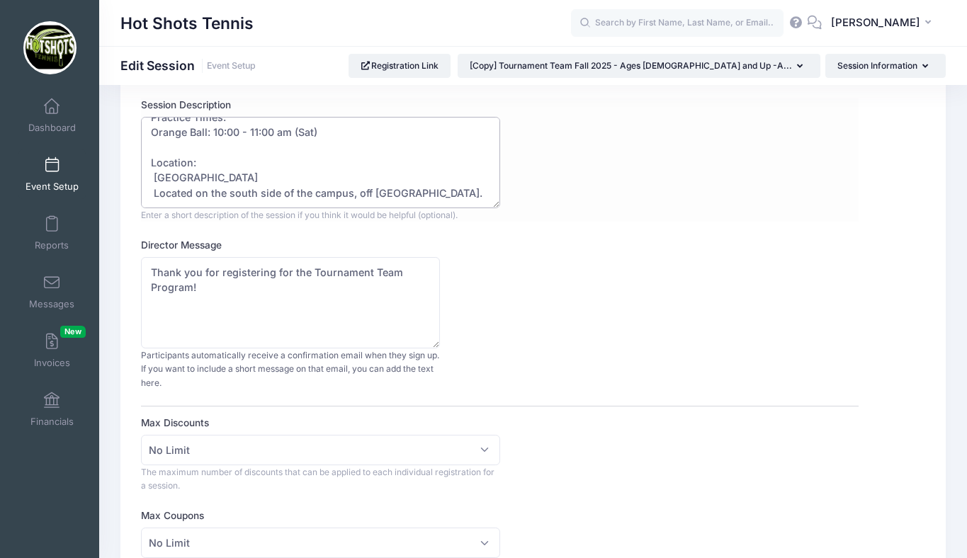
drag, startPoint x: 152, startPoint y: 132, endPoint x: 184, endPoint y: 130, distance: 32.7
click at [184, 130] on textarea "Our Tournament Team Program is designed for players who want to further develop…" at bounding box center [320, 162] width 359 height 91
click at [205, 130] on textarea "Our Tournament Team Program is designed for players who want to further develop…" at bounding box center [320, 162] width 359 height 91
click at [236, 136] on textarea "Our Tournament Team Program is designed for players who want to further develop…" at bounding box center [320, 162] width 359 height 91
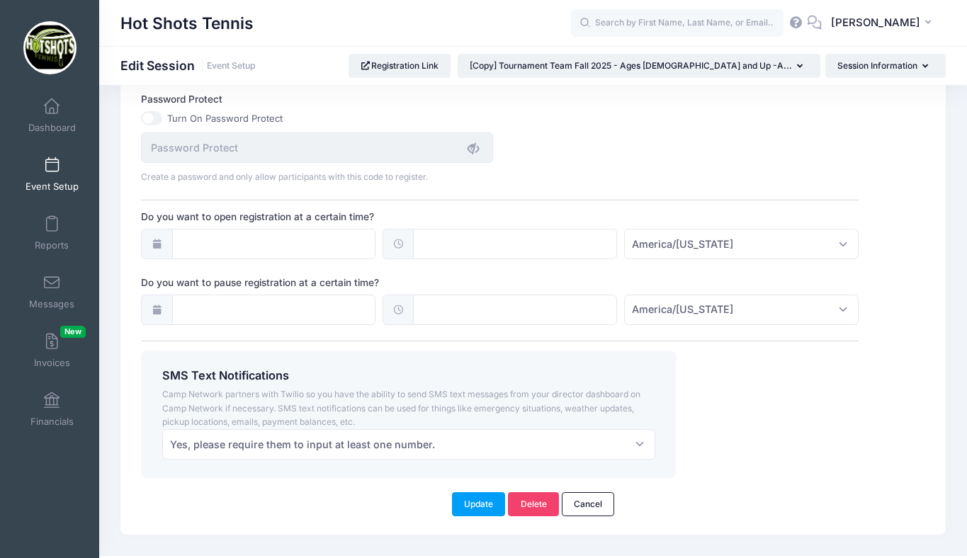
scroll to position [993, 0]
type textarea "Our Tournament Team Program is designed for players who want to further develop…"
click at [479, 500] on button "Update" at bounding box center [479, 503] width 54 height 24
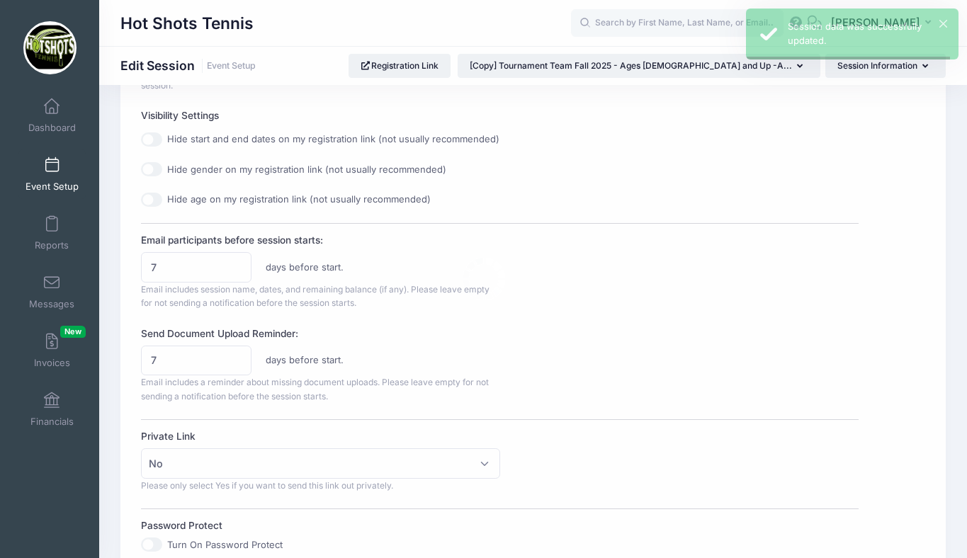
scroll to position [0, 0]
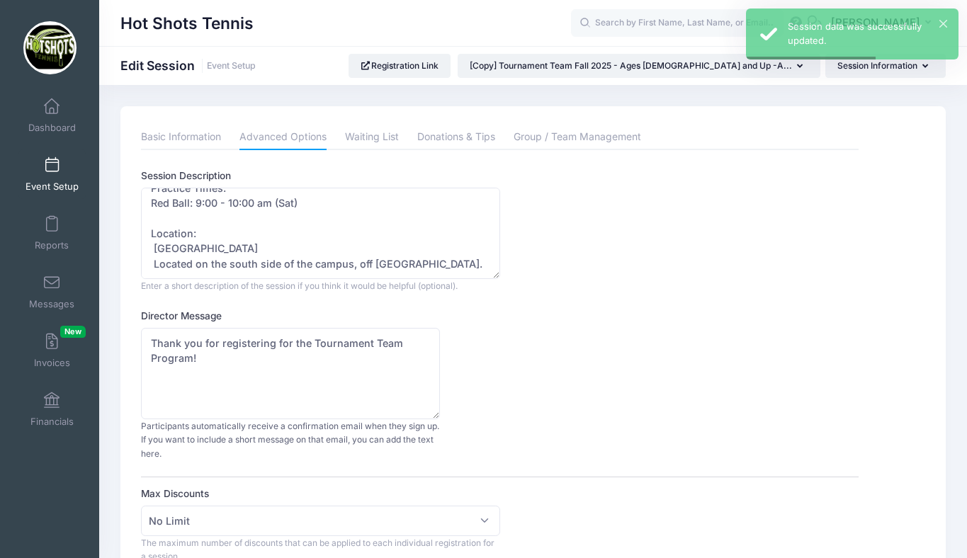
click at [52, 173] on span at bounding box center [52, 166] width 0 height 16
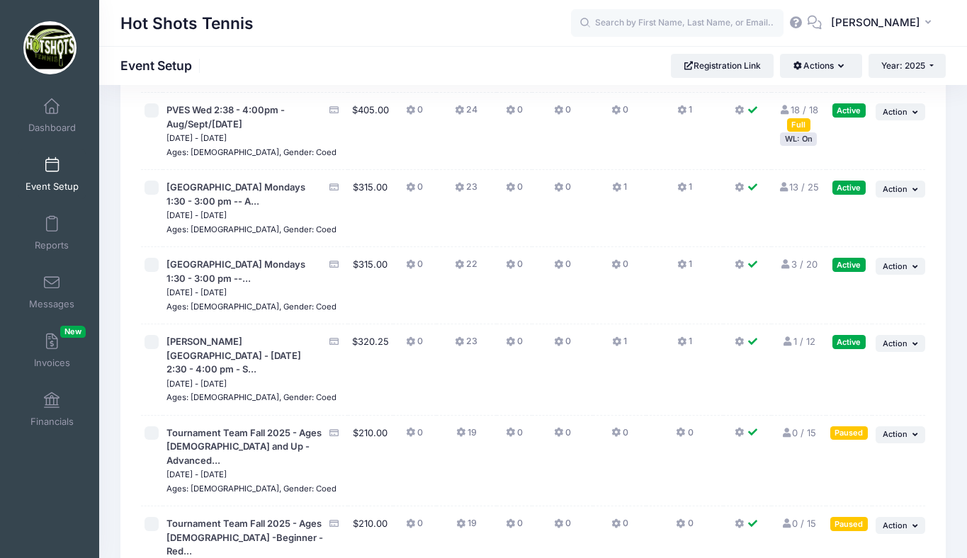
scroll to position [3383, 0]
click at [895, 520] on span "Action" at bounding box center [895, 525] width 25 height 10
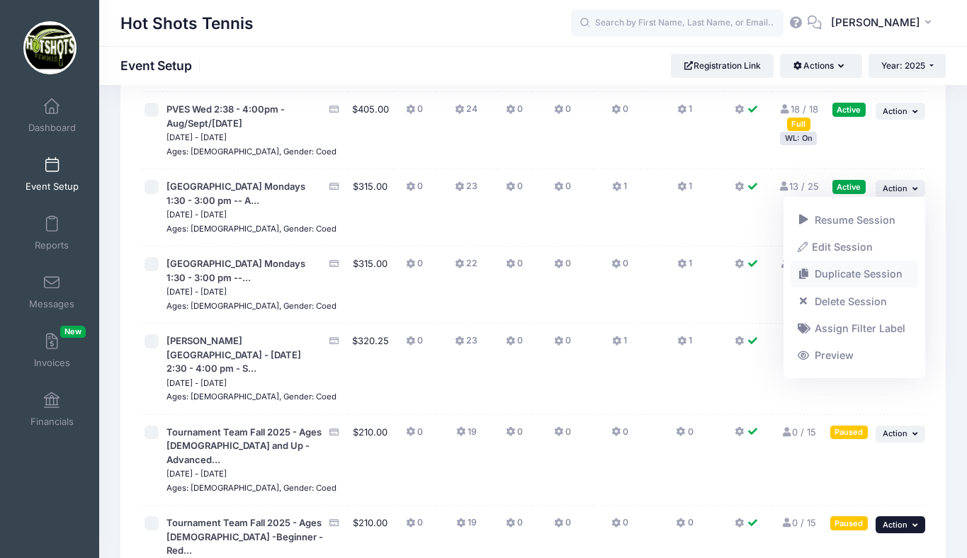
click at [844, 276] on link "Duplicate Session" at bounding box center [855, 274] width 128 height 27
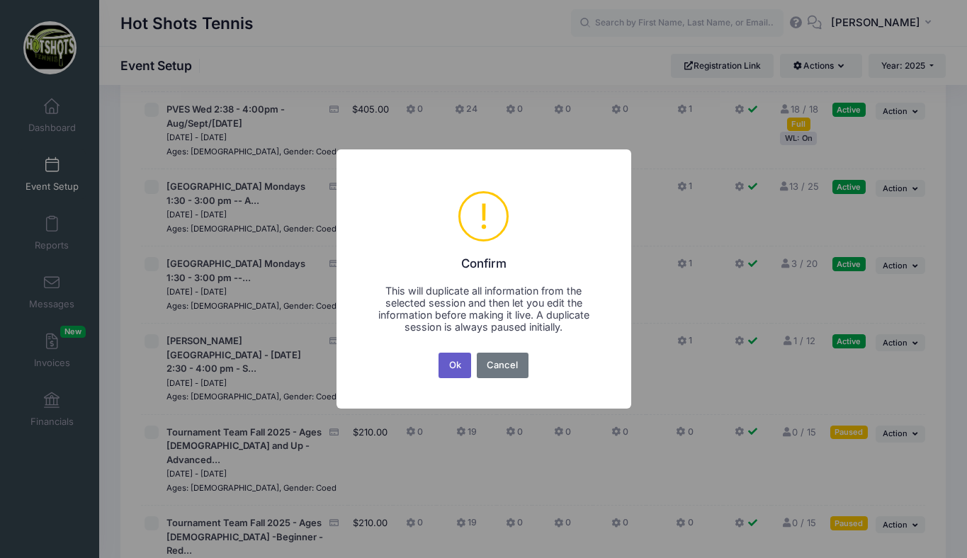
click at [454, 364] on button "Ok" at bounding box center [455, 366] width 33 height 26
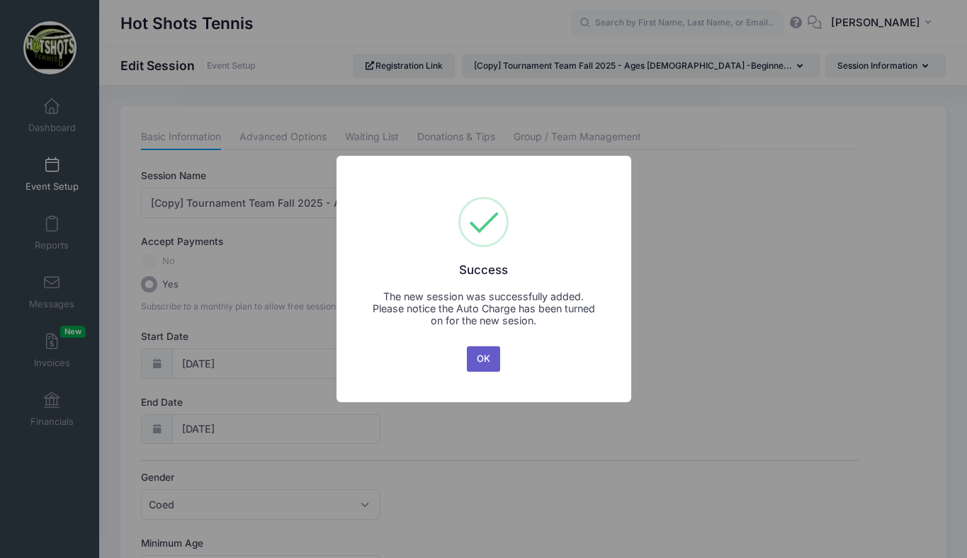
click at [481, 359] on button "OK" at bounding box center [484, 360] width 34 height 26
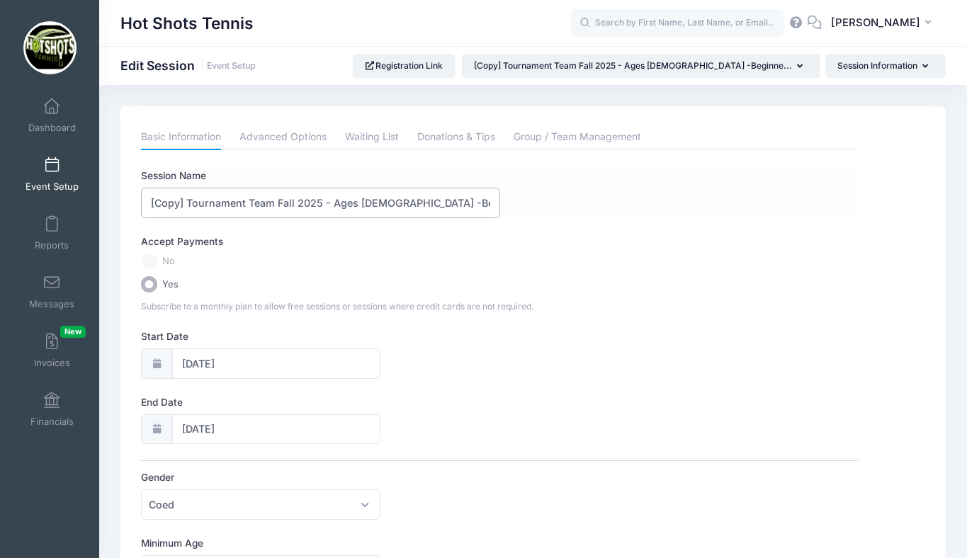
click at [187, 199] on input "[Copy] Tournament Team Fall 2025 - Ages 5-7 -Beginner - Red Ball - 9-10am Sat" at bounding box center [320, 203] width 359 height 30
click at [339, 202] on input "Tournament Team Fall 2025 - Ages 5-7 -Beginner - Red Ball - 9-10am Sat" at bounding box center [320, 203] width 359 height 30
click at [354, 202] on input "Tournament Team Fall 2025 - Ages 8-10 -Beginner - Red Ball - 9-10am Sat" at bounding box center [320, 203] width 359 height 30
click at [403, 203] on input "Tournament Team Fall 2025 - Ages 8-10 -Beginner/Adv Beginner - Red Ball - 9-10a…" at bounding box center [320, 203] width 359 height 30
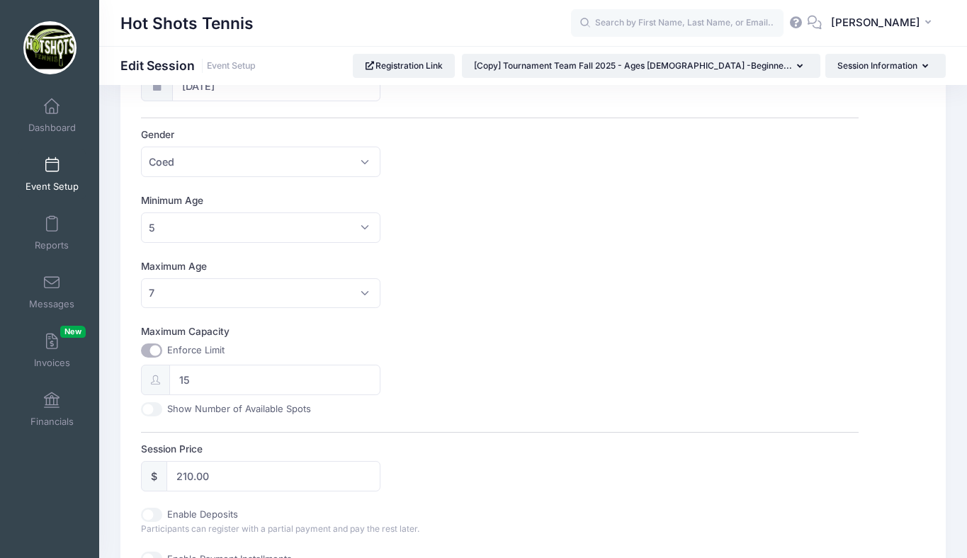
scroll to position [372, 0]
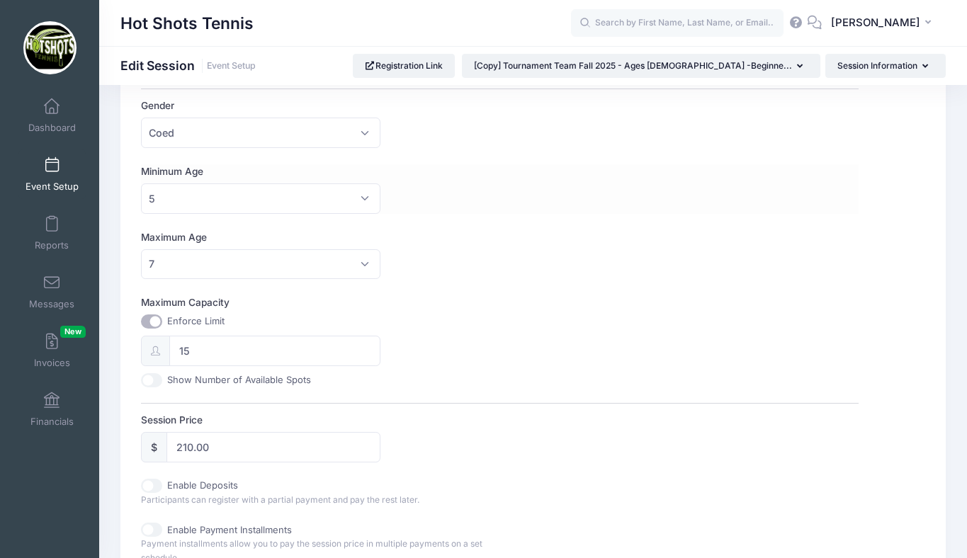
type input "Tournament Team Fall 2025 - Ages 8-10 -Beginner/Adv Beginner - Orange Ball - 9-…"
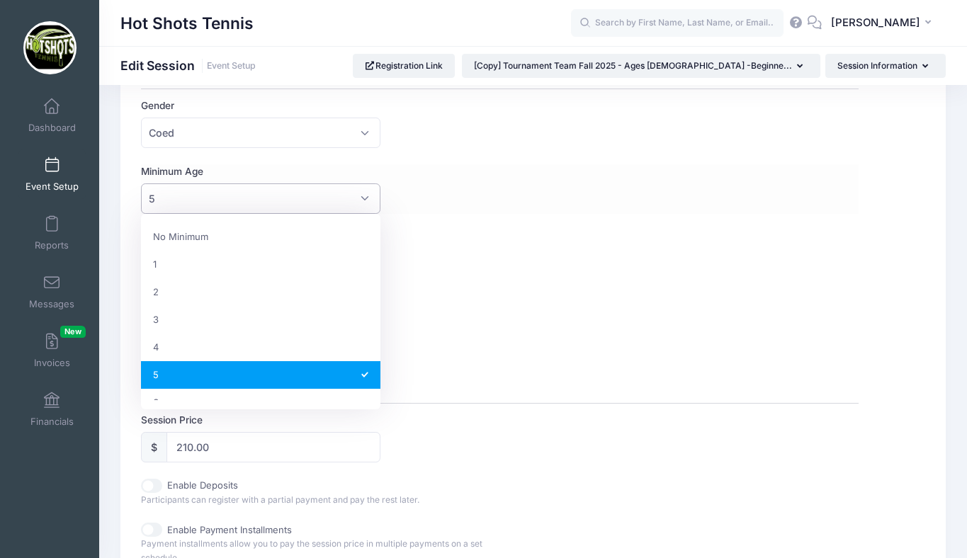
click at [219, 206] on span "5" at bounding box center [261, 199] width 240 height 30
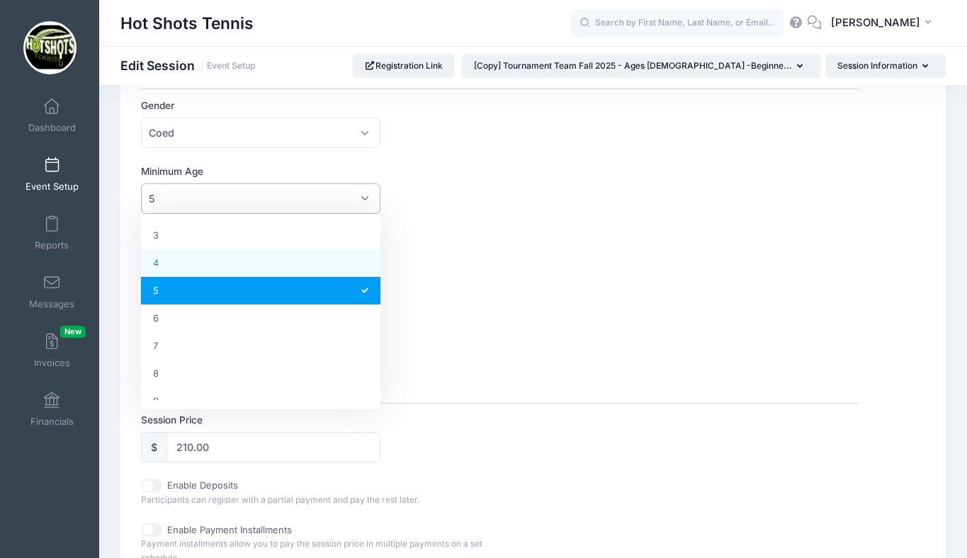
scroll to position [85, 0]
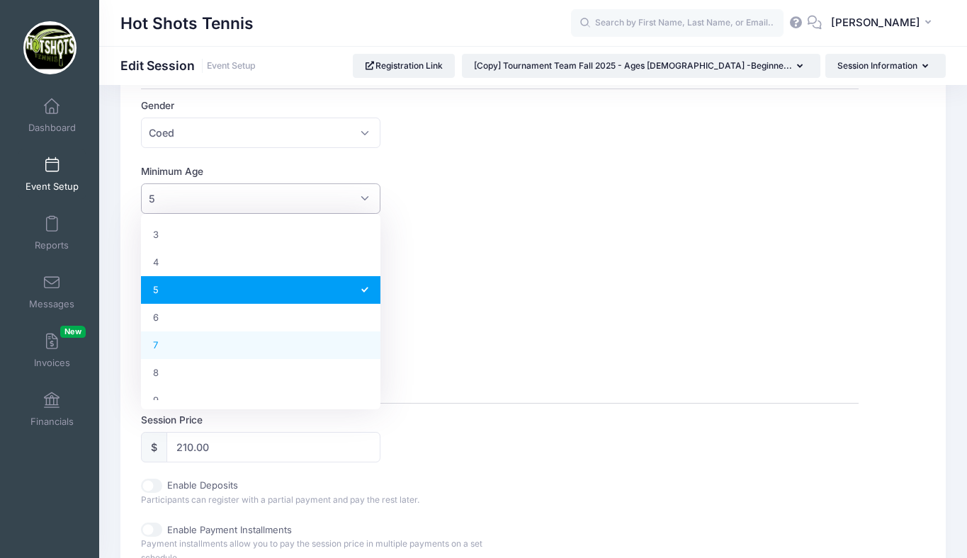
select select "7"
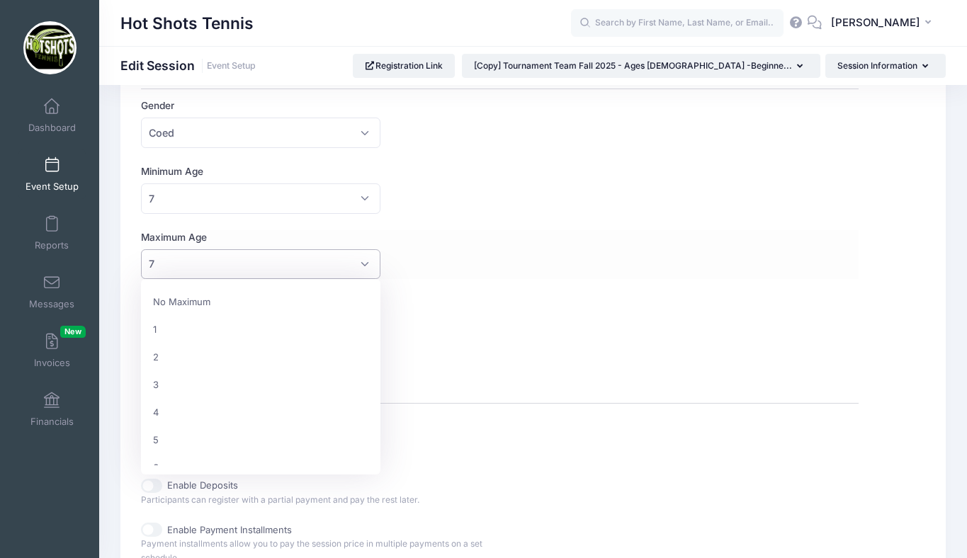
click at [251, 266] on span "7" at bounding box center [261, 264] width 240 height 30
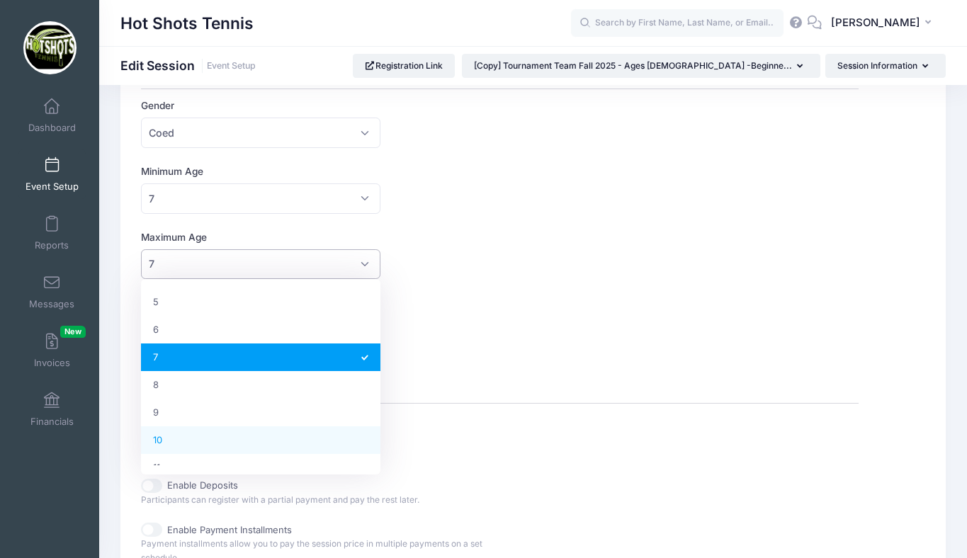
select select "10"
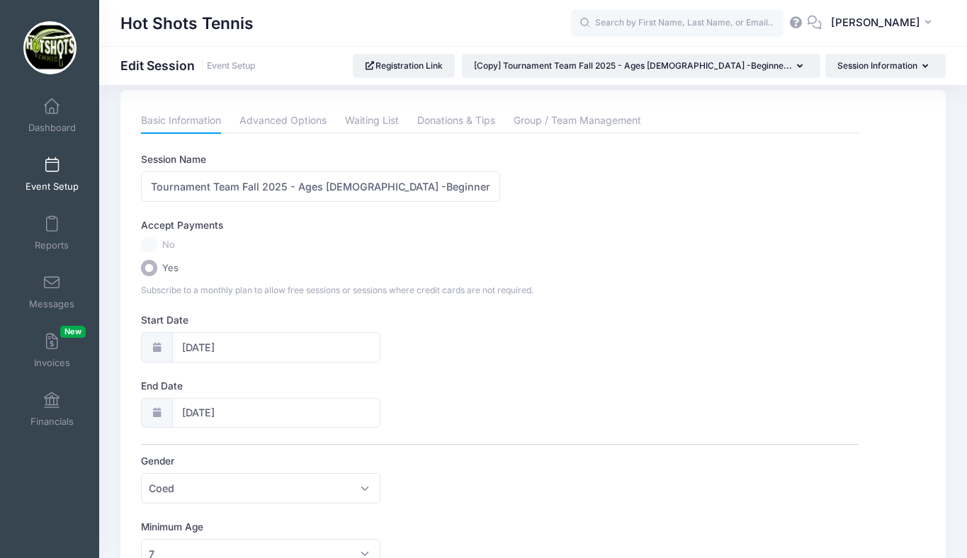
scroll to position [0, 0]
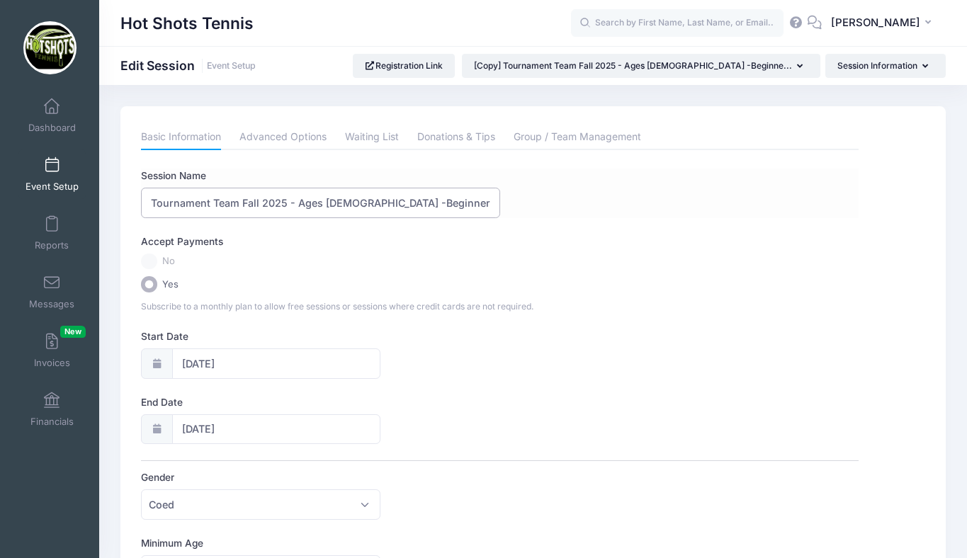
click at [329, 203] on input "Tournament Team Fall 2025 - Ages 8-10 -Beginner/Adv Beginner - Orange Ball - 9-…" at bounding box center [320, 203] width 359 height 30
type input "Tournament Team Fall 2025 - Ages 7-10 -Beginner/Adv Beginner - Orange Ball - 9-…"
click at [291, 136] on link "Advanced Options" at bounding box center [283, 138] width 87 height 26
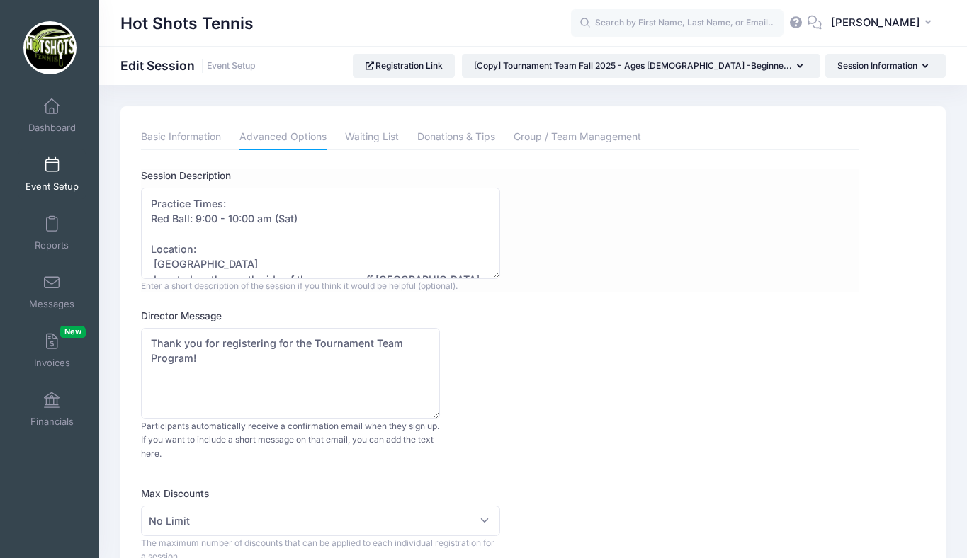
scroll to position [150, 0]
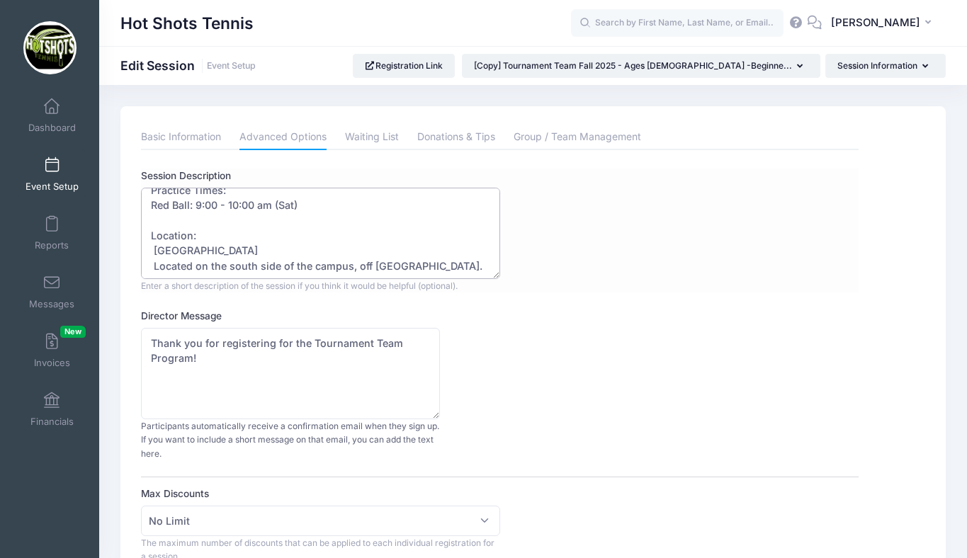
click at [170, 203] on textarea "Our Tournament Team Program is designed for players who want to further develop…" at bounding box center [320, 233] width 359 height 91
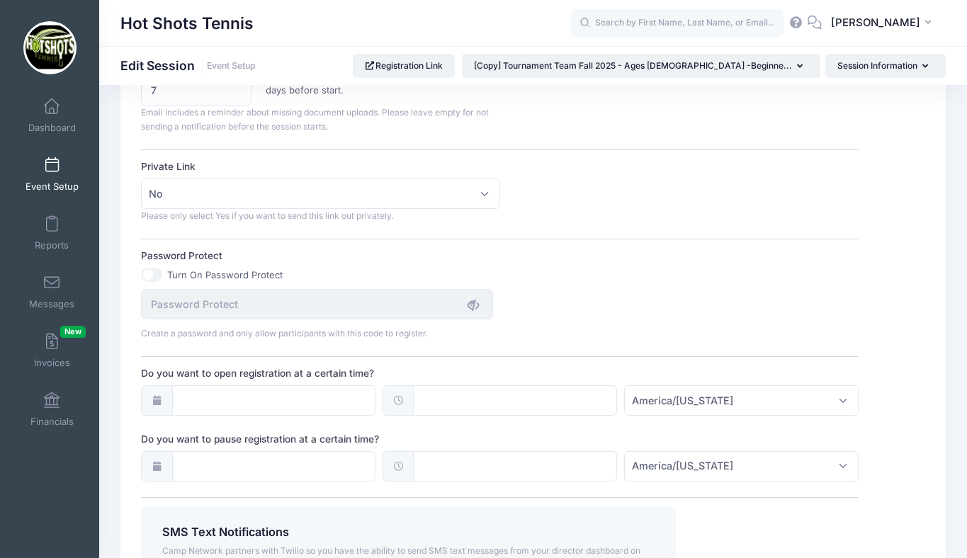
scroll to position [1022, 0]
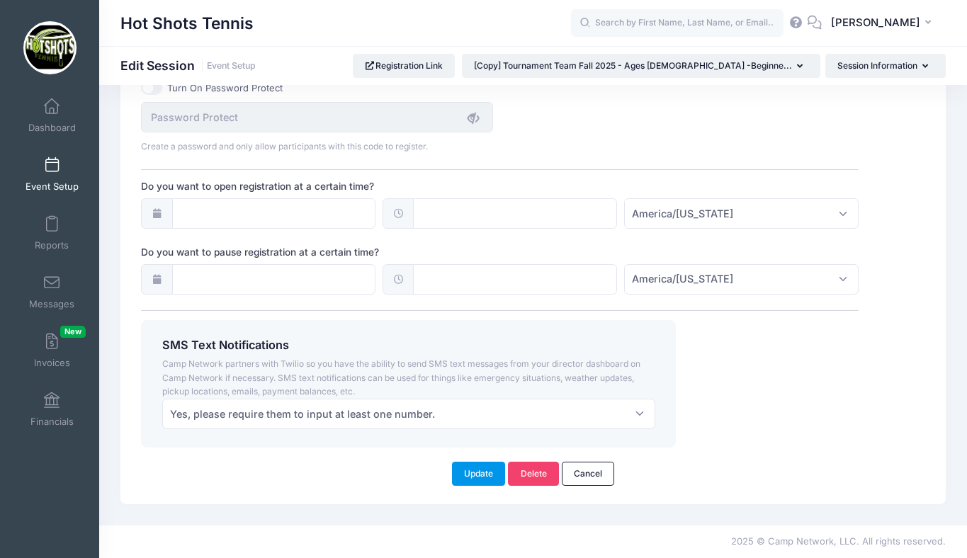
type textarea "Our Tournament Team Program is designed for players who want to further develop…"
click at [473, 473] on button "Update" at bounding box center [479, 474] width 54 height 24
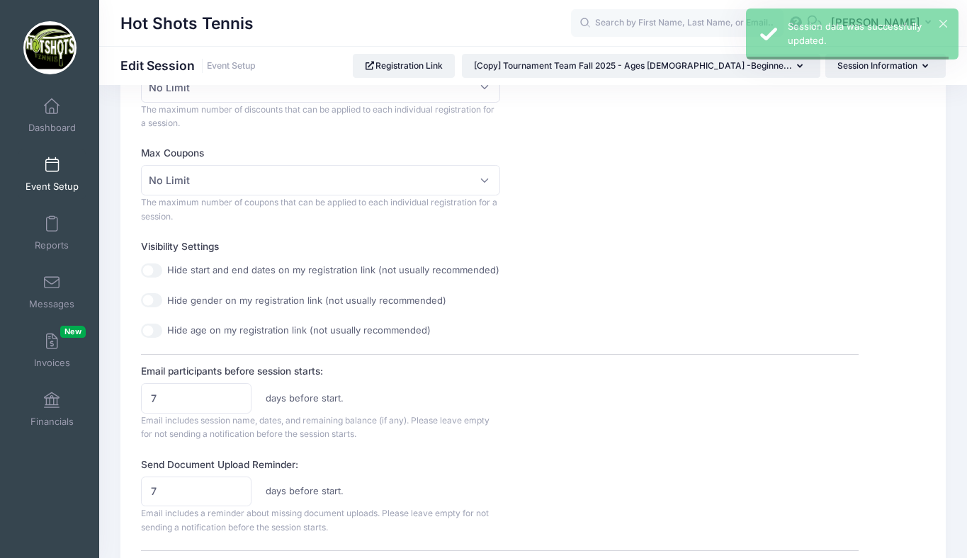
scroll to position [0, 0]
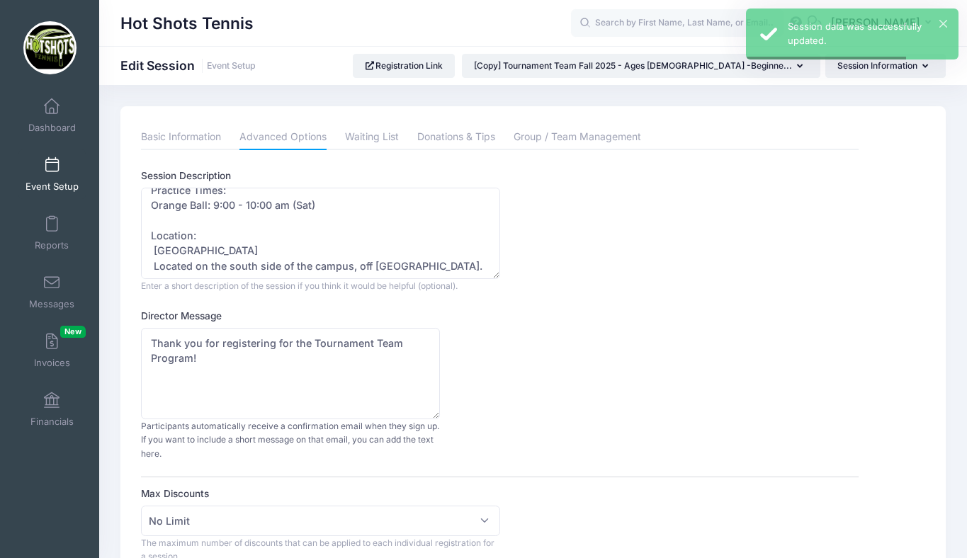
click at [52, 164] on span at bounding box center [52, 166] width 0 height 16
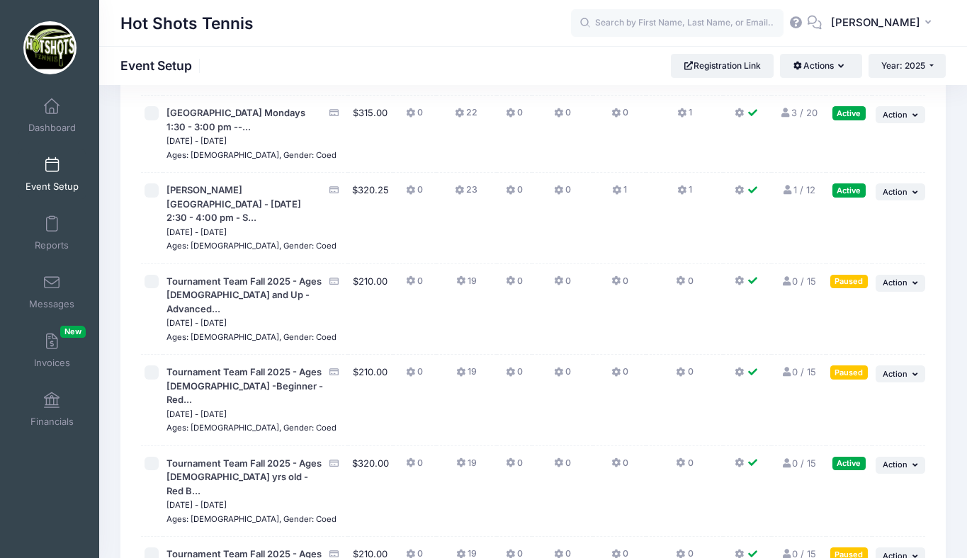
scroll to position [3531, 0]
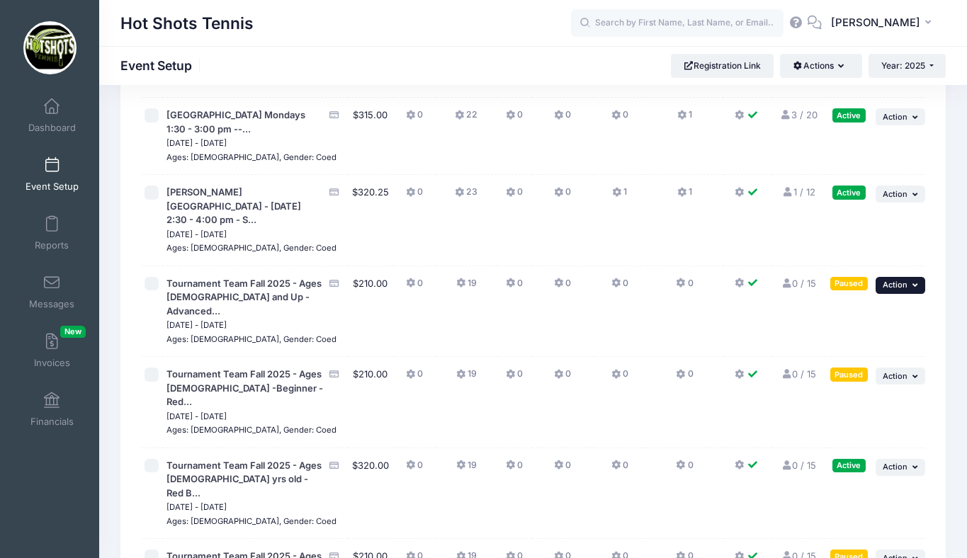
click at [901, 280] on span "Action" at bounding box center [895, 285] width 25 height 10
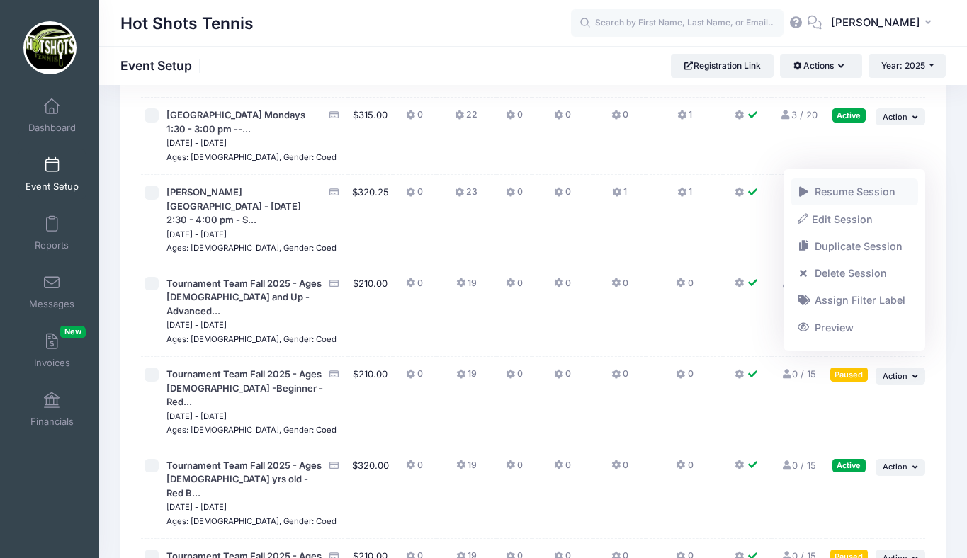
click at [867, 195] on link "Resume Session" at bounding box center [855, 192] width 128 height 27
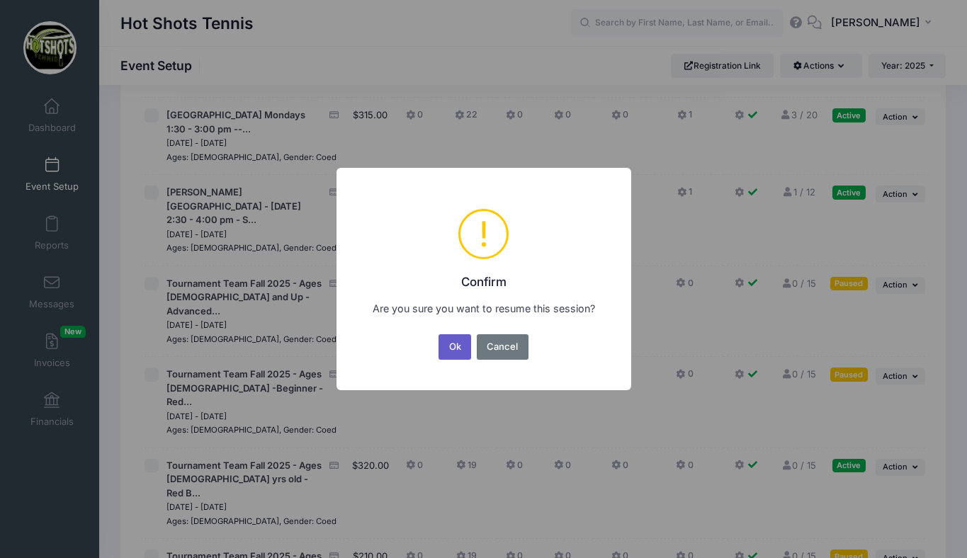
click at [455, 346] on button "Ok" at bounding box center [455, 348] width 33 height 26
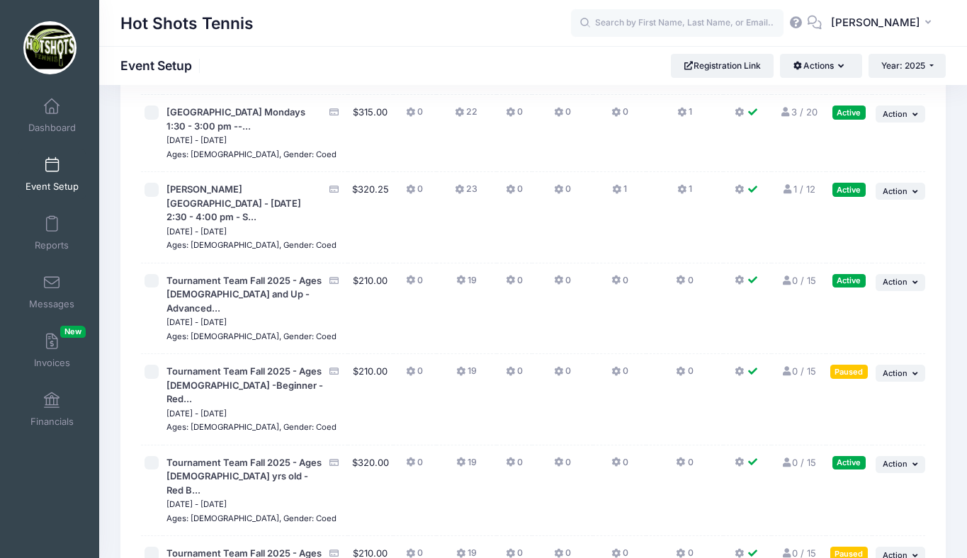
scroll to position [3534, 0]
click at [889, 460] on span "Action" at bounding box center [895, 465] width 25 height 10
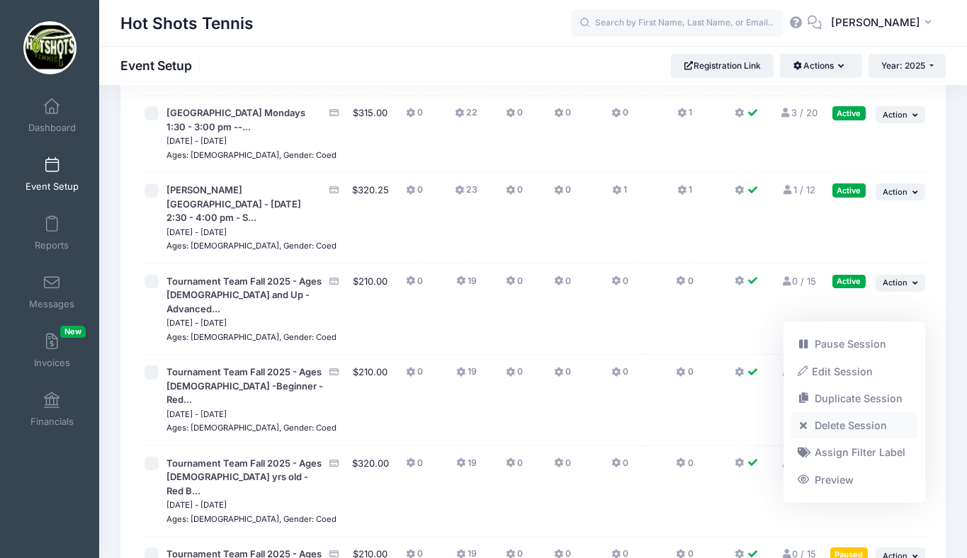
click at [836, 426] on link "Delete Session" at bounding box center [855, 425] width 128 height 27
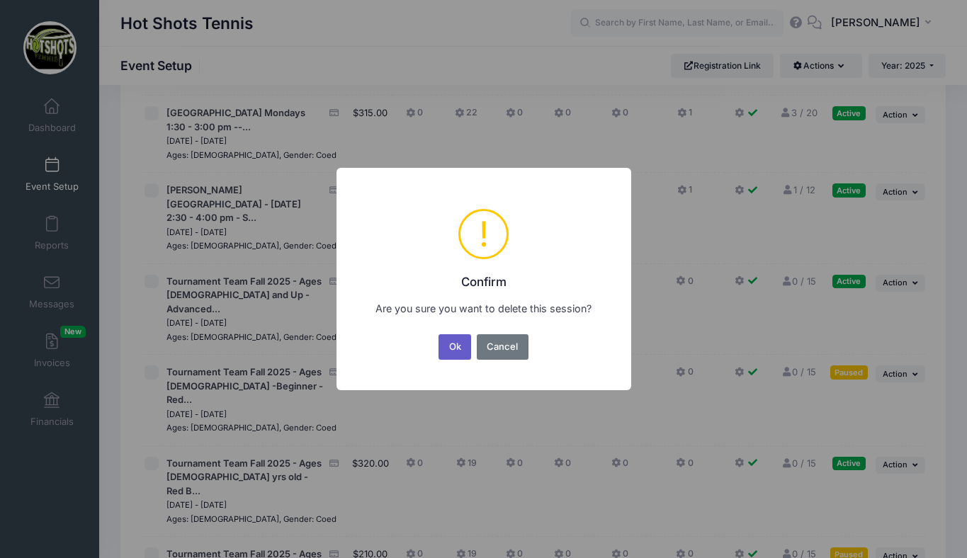
click at [448, 343] on button "Ok" at bounding box center [455, 348] width 33 height 26
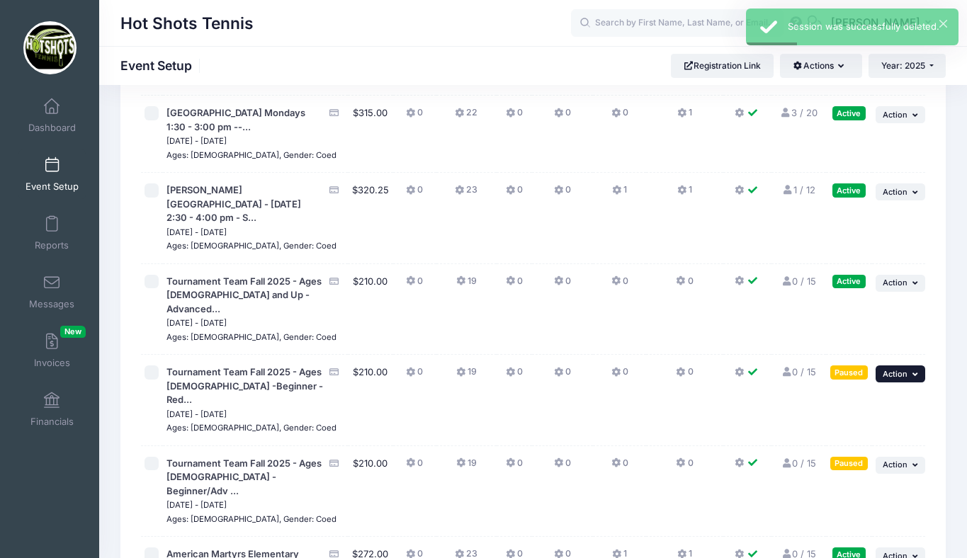
click at [896, 369] on span "Action" at bounding box center [895, 374] width 25 height 10
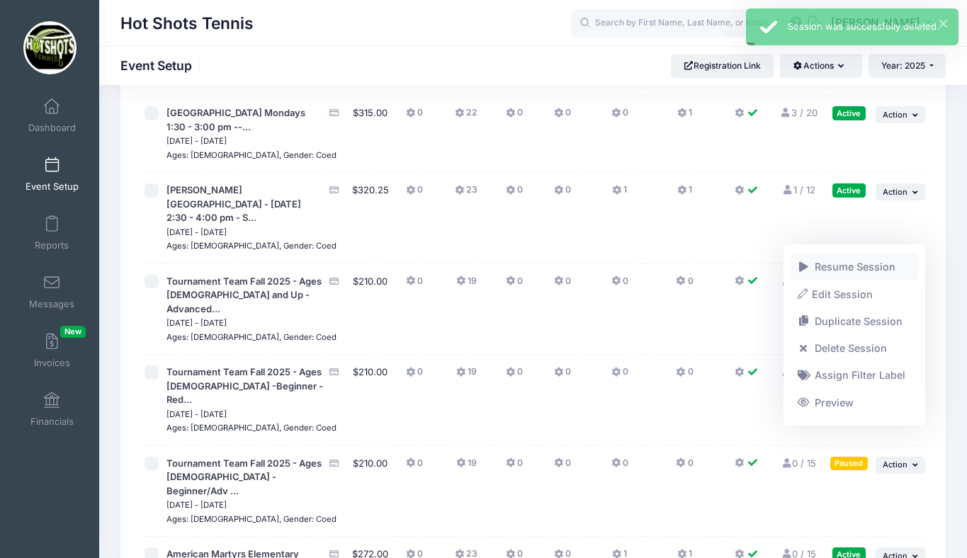
click at [864, 267] on link "Resume Session" at bounding box center [855, 267] width 128 height 27
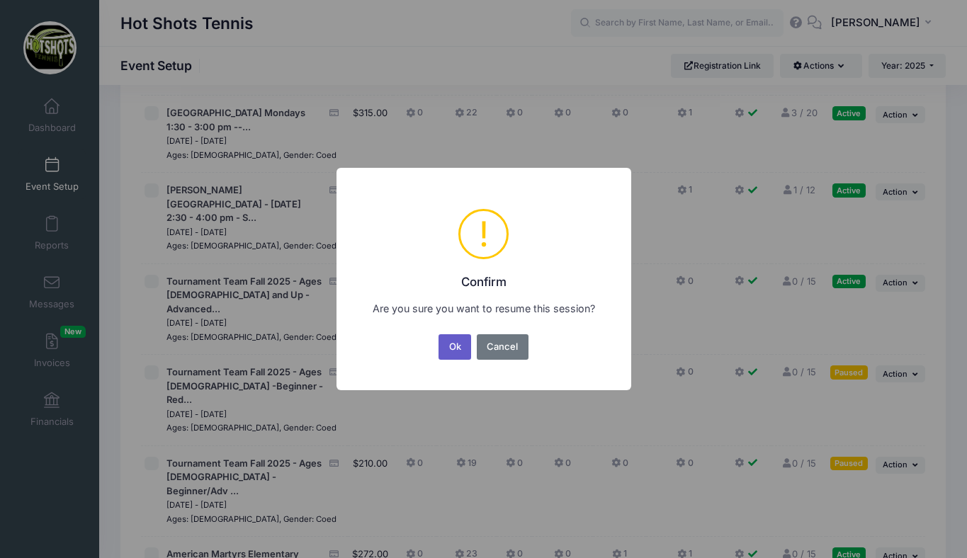
click at [451, 349] on button "Ok" at bounding box center [455, 348] width 33 height 26
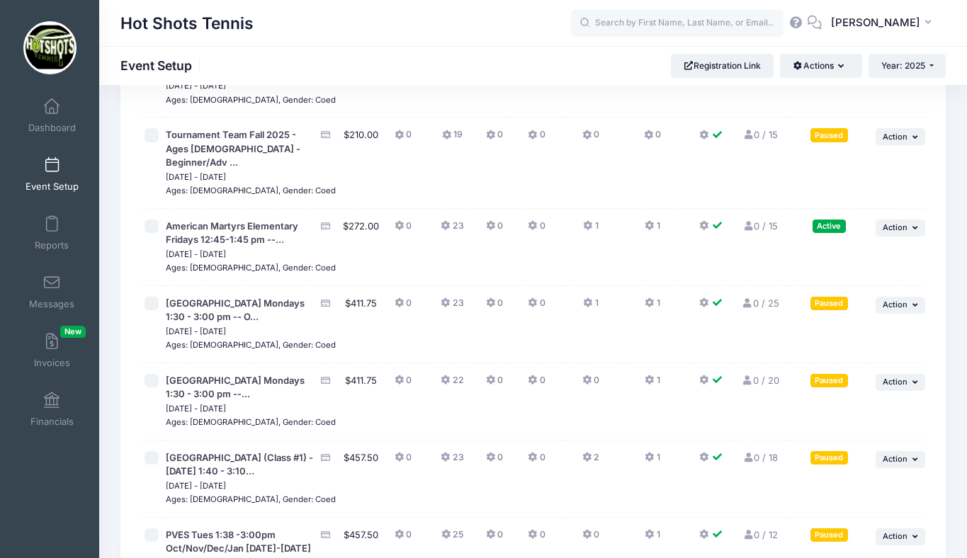
scroll to position [3952, 0]
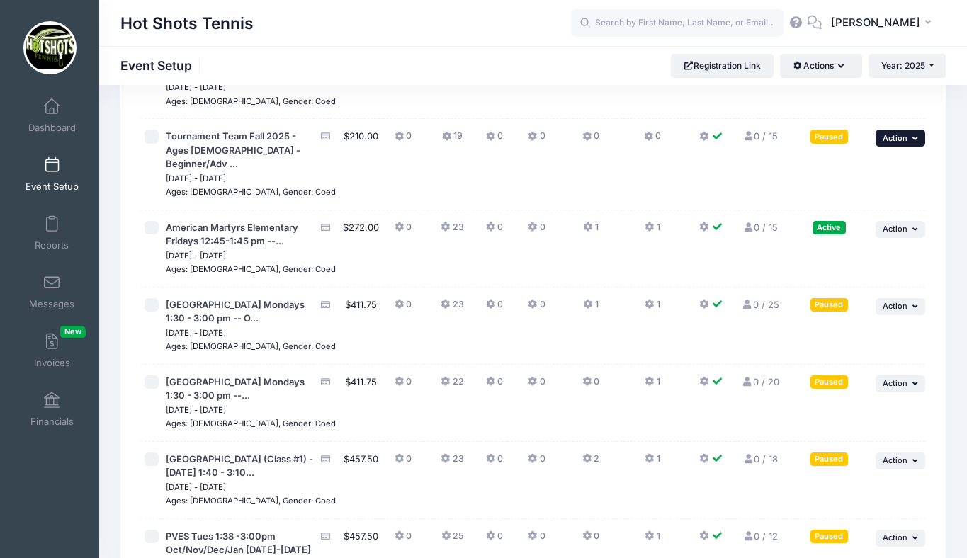
click at [897, 143] on span "Action" at bounding box center [895, 138] width 25 height 10
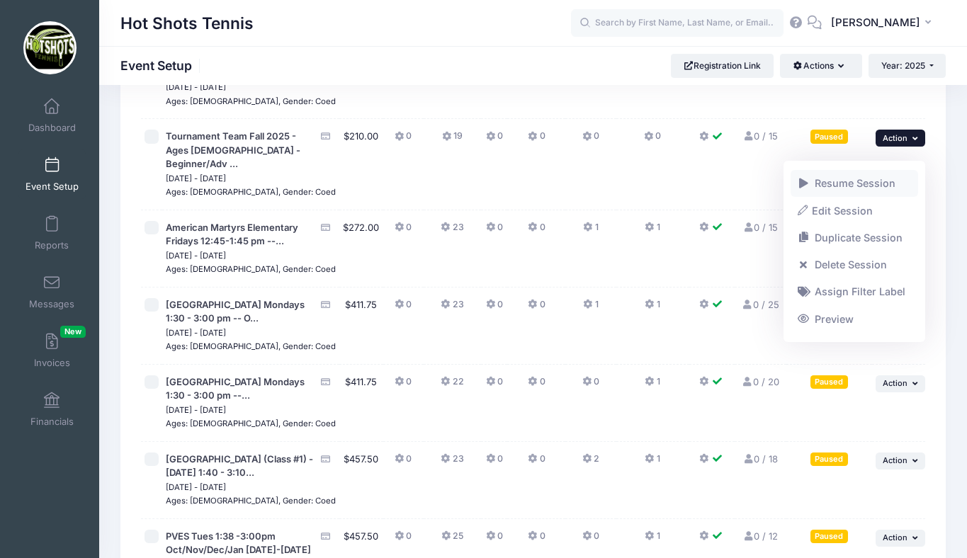
click at [879, 180] on link "Resume Session" at bounding box center [855, 183] width 128 height 27
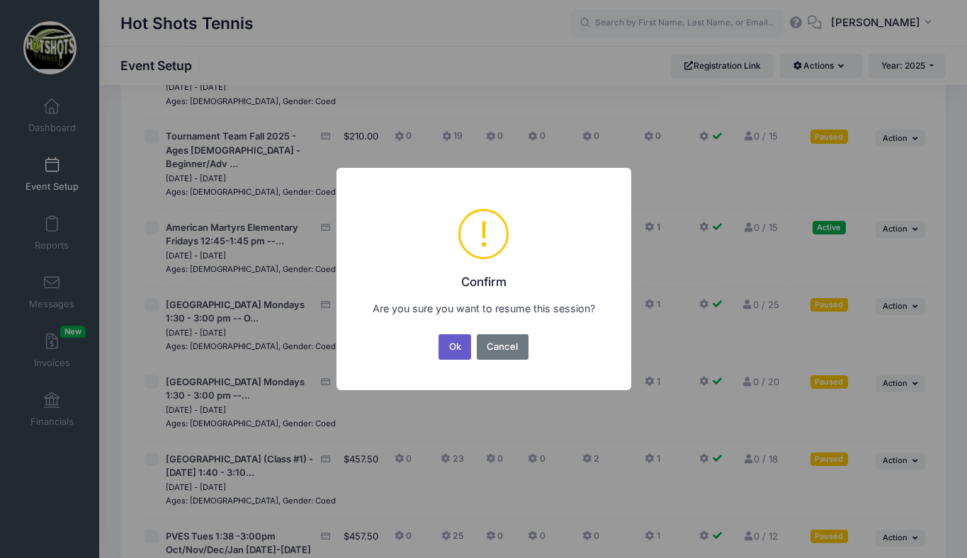
click at [447, 344] on button "Ok" at bounding box center [455, 348] width 33 height 26
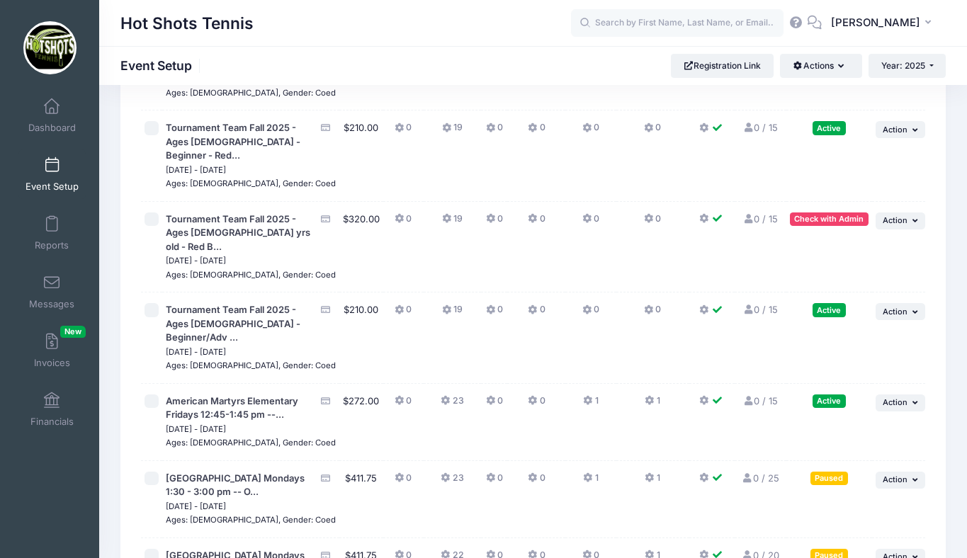
scroll to position [3784, 0]
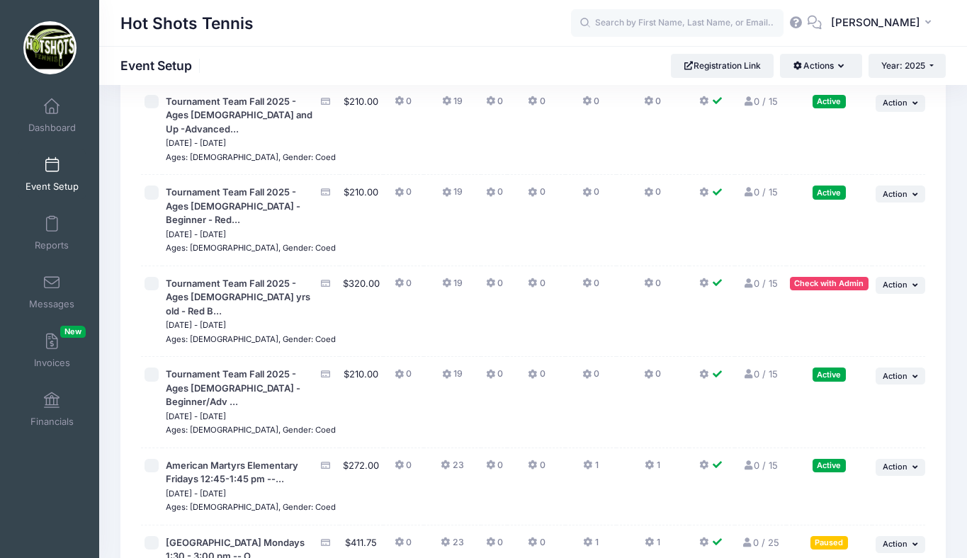
scroll to position [3748, 0]
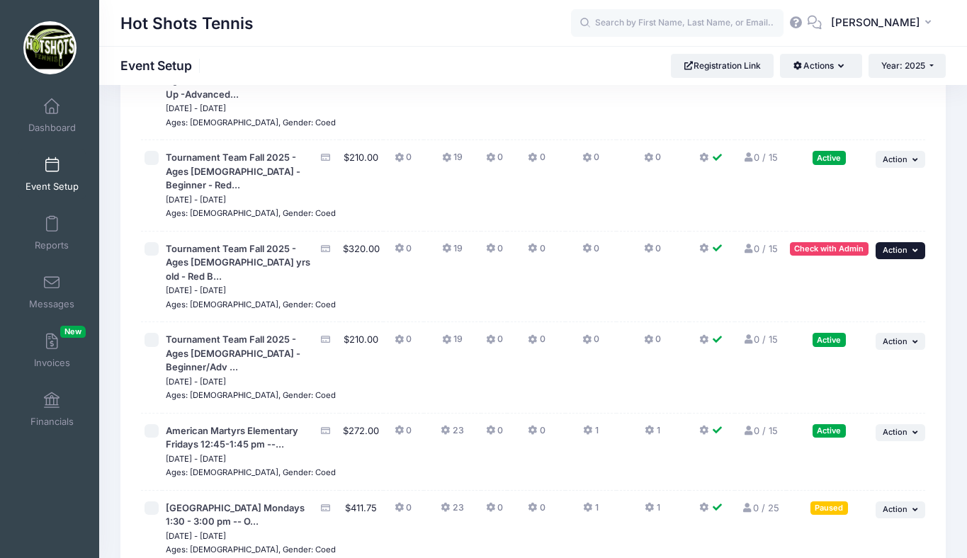
click at [888, 255] on span "Action" at bounding box center [895, 250] width 25 height 10
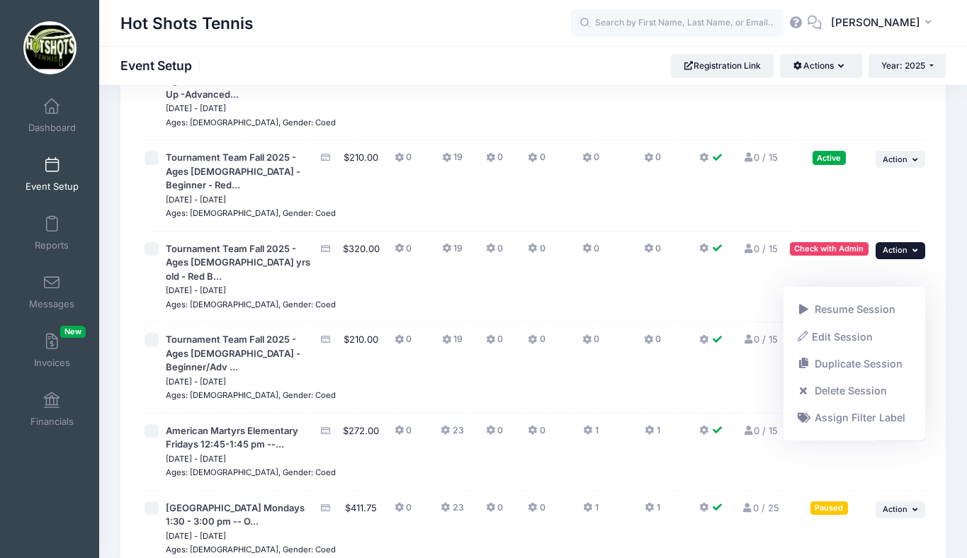
click at [889, 232] on td "... Action Resume Session Pause Session Edit Session Duplicate Session Delete S…" at bounding box center [898, 185] width 53 height 91
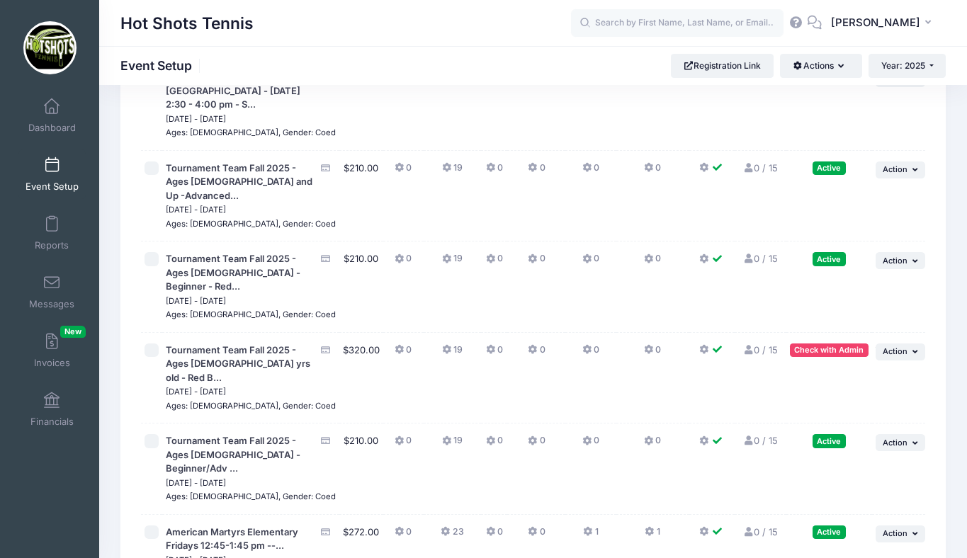
scroll to position [3646, 0]
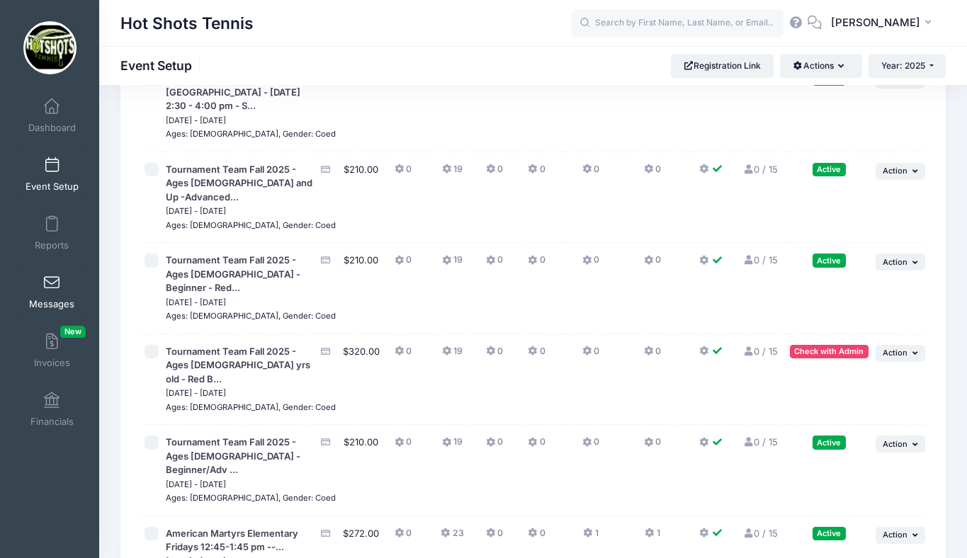
click at [50, 295] on link "Messages" at bounding box center [51, 292] width 67 height 50
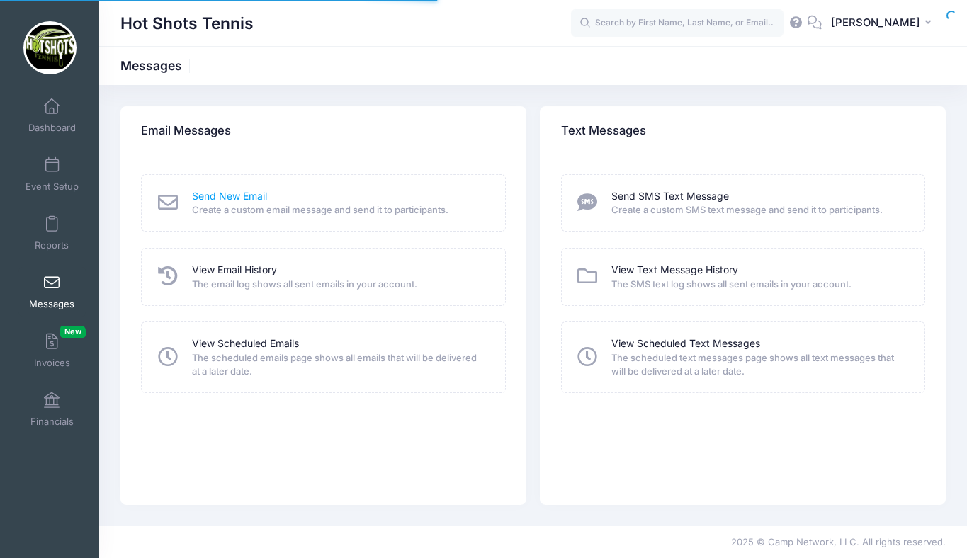
click at [252, 198] on link "Send New Email" at bounding box center [229, 196] width 75 height 15
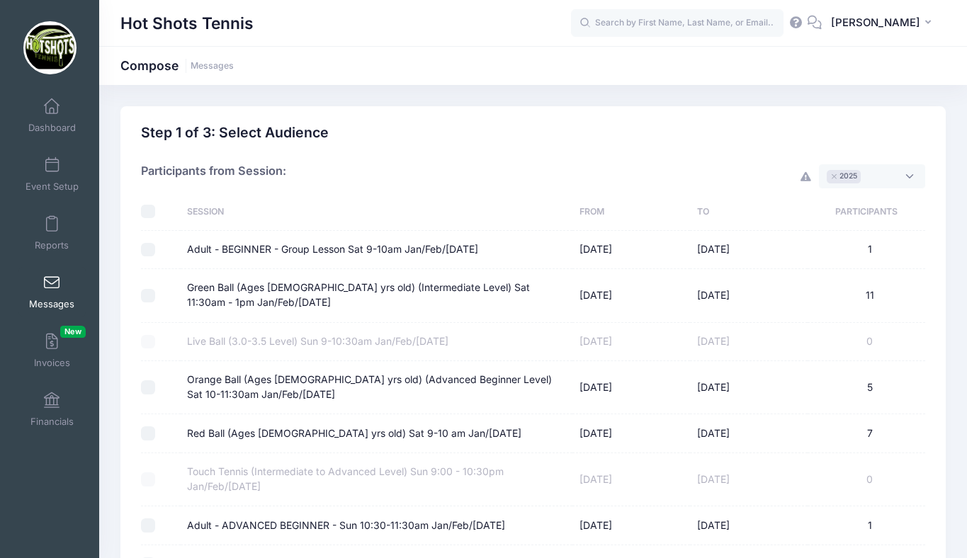
click at [872, 171] on span "× 2025" at bounding box center [872, 176] width 106 height 24
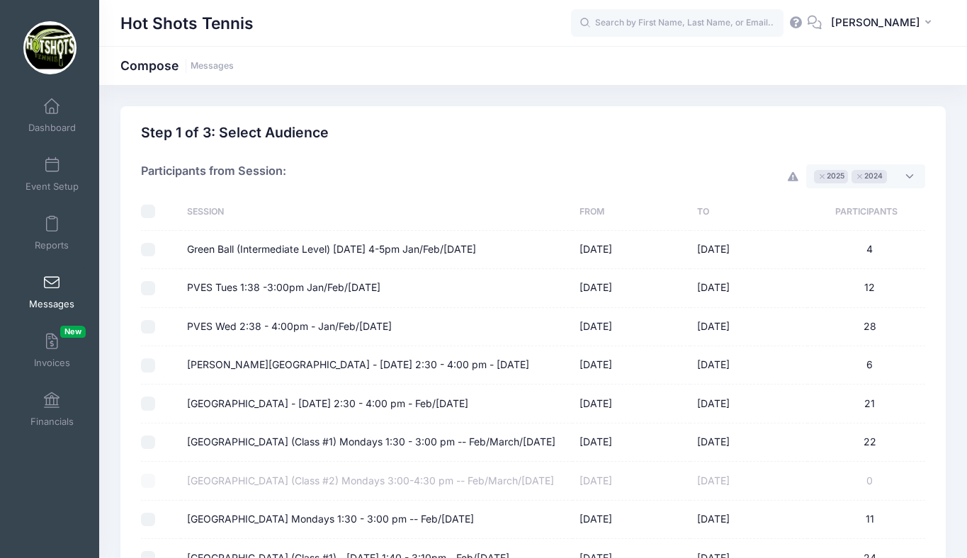
click at [148, 212] on input "checkbox" at bounding box center [148, 212] width 14 height 14
checkbox input "true"
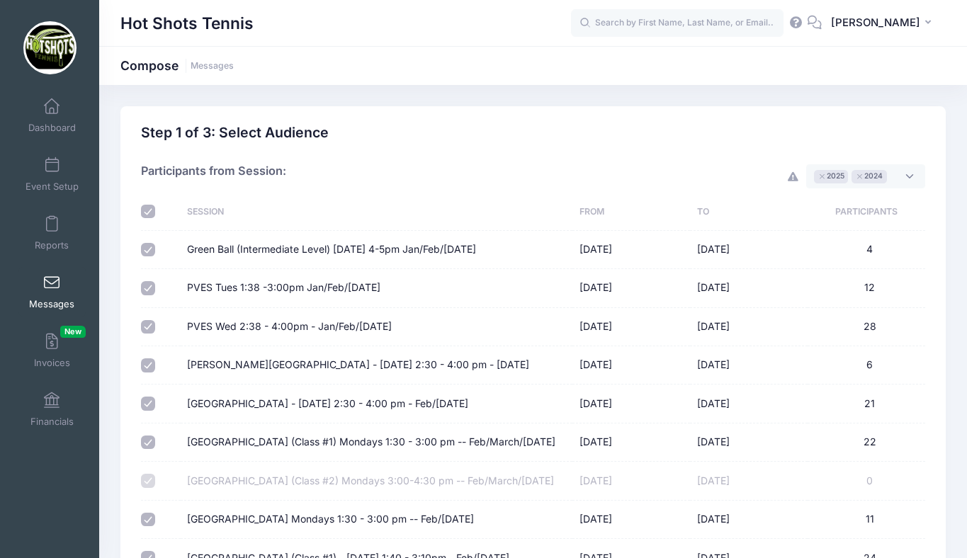
checkbox input "true"
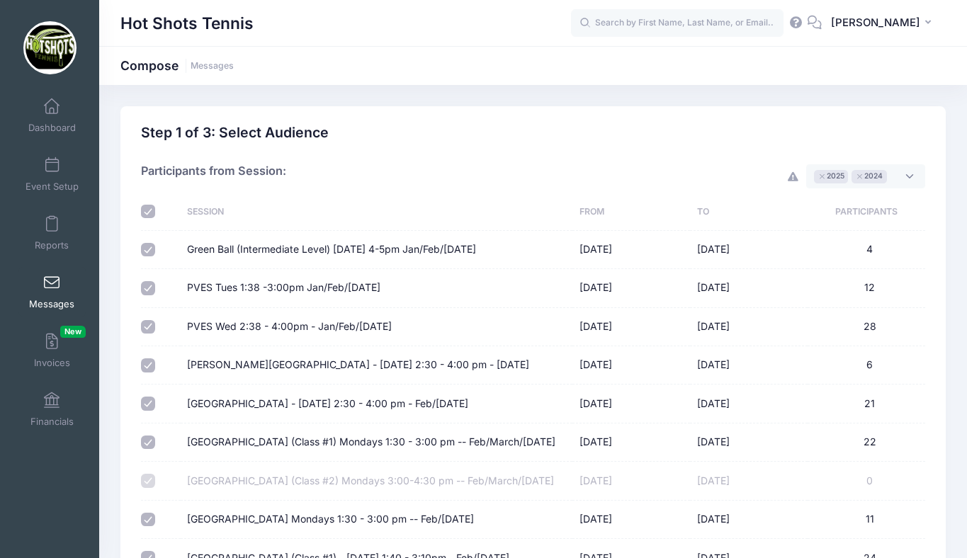
checkbox input "true"
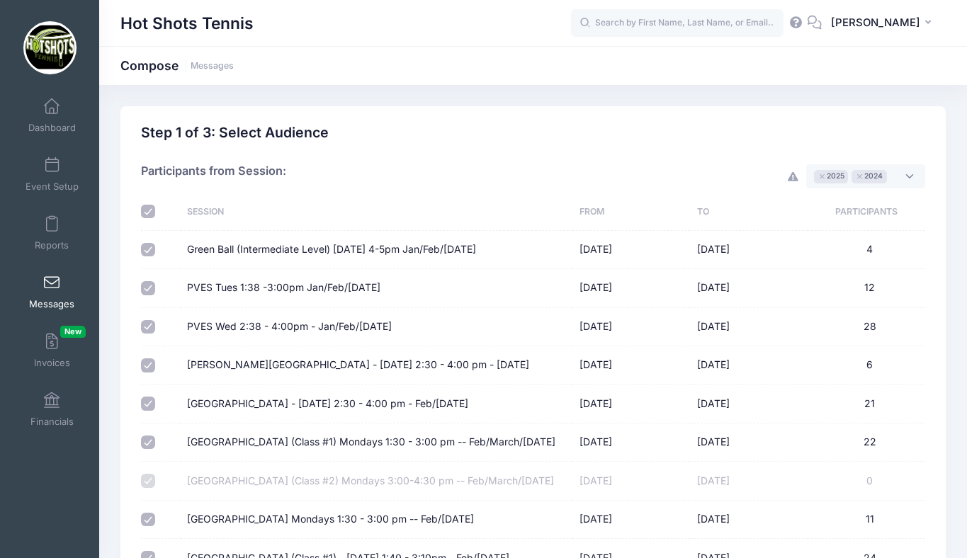
checkbox input "true"
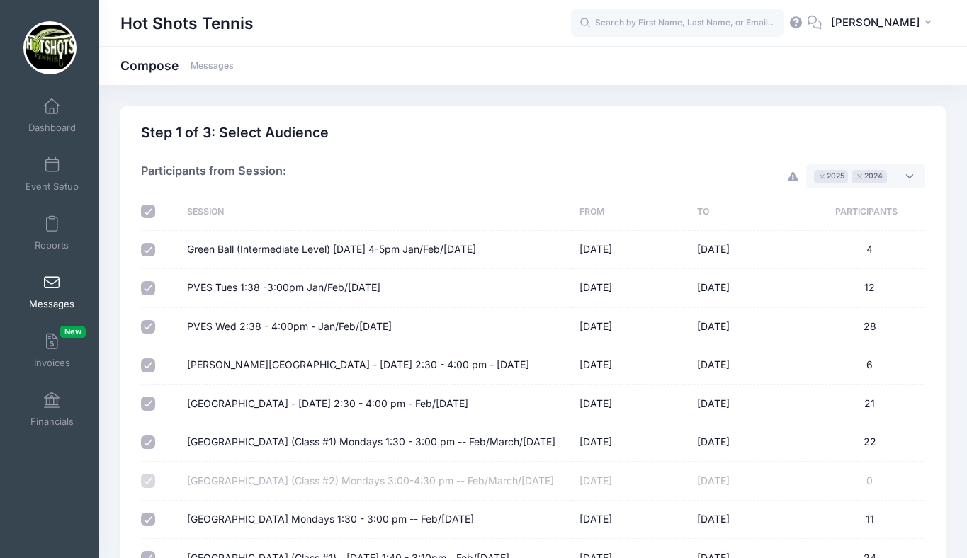
checkbox input "true"
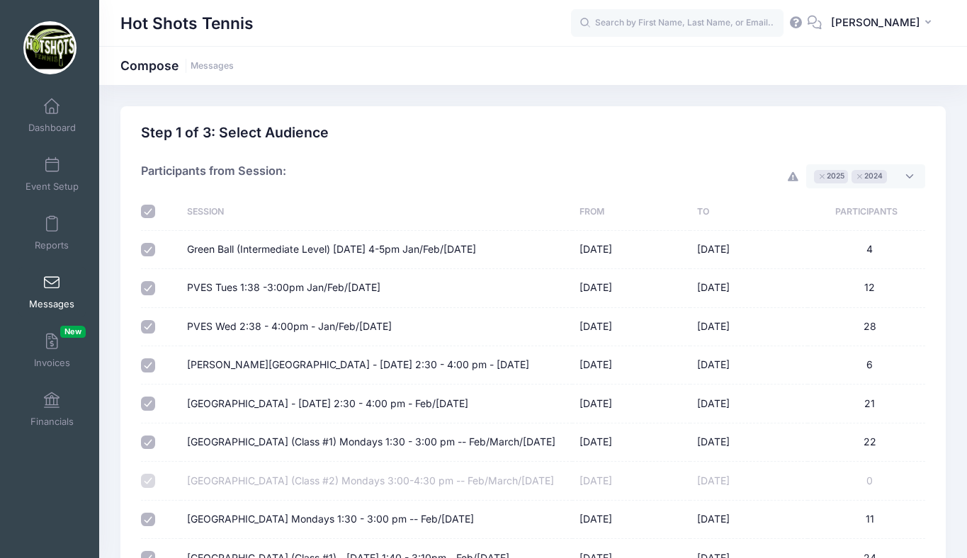
checkbox input "true"
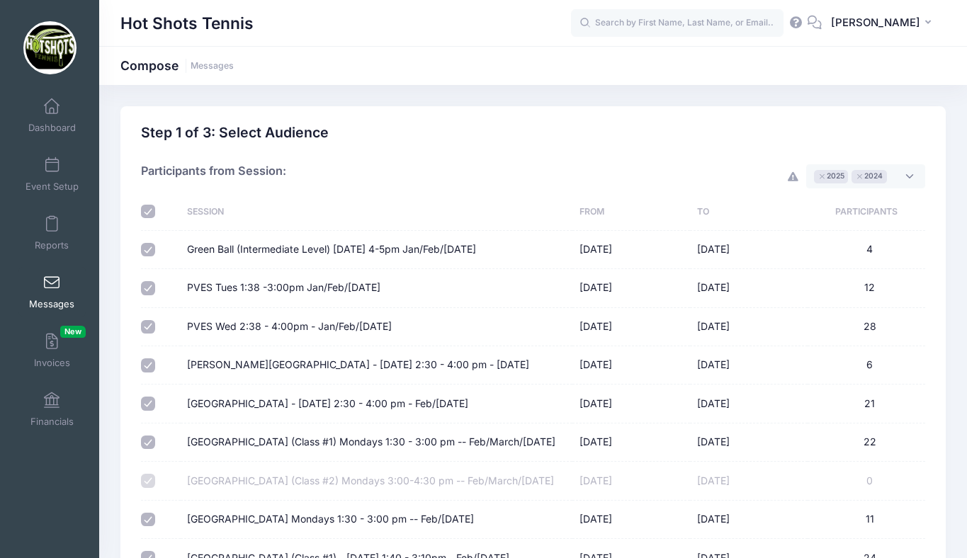
checkbox input "true"
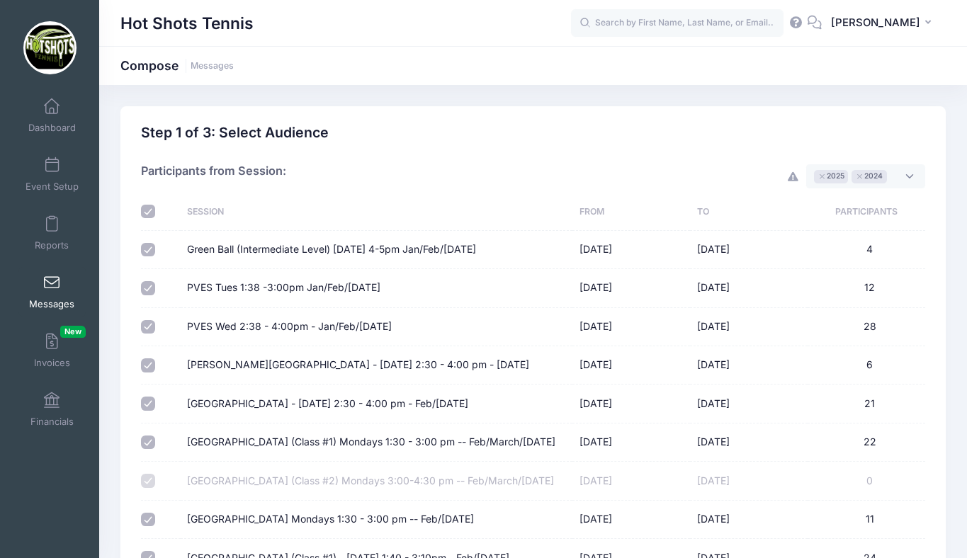
checkbox input "true"
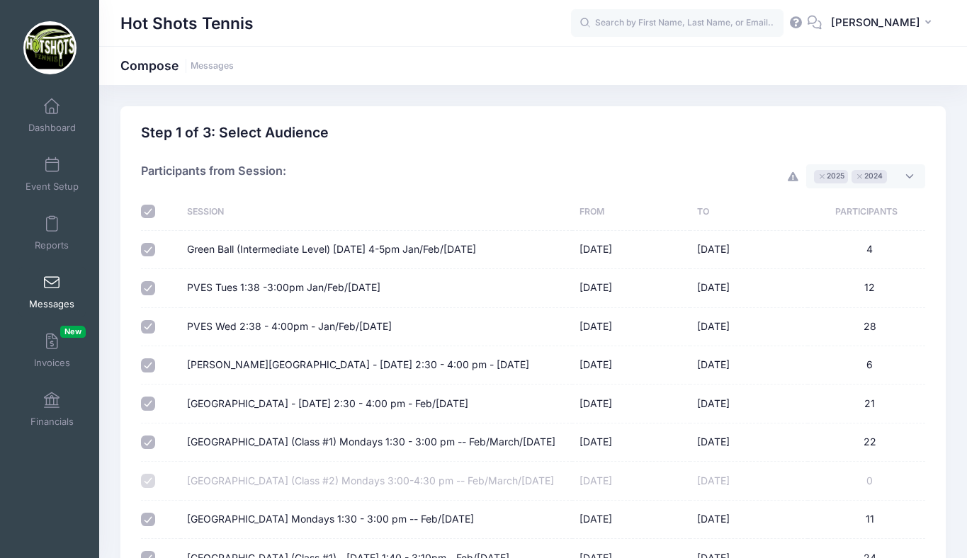
checkbox input "true"
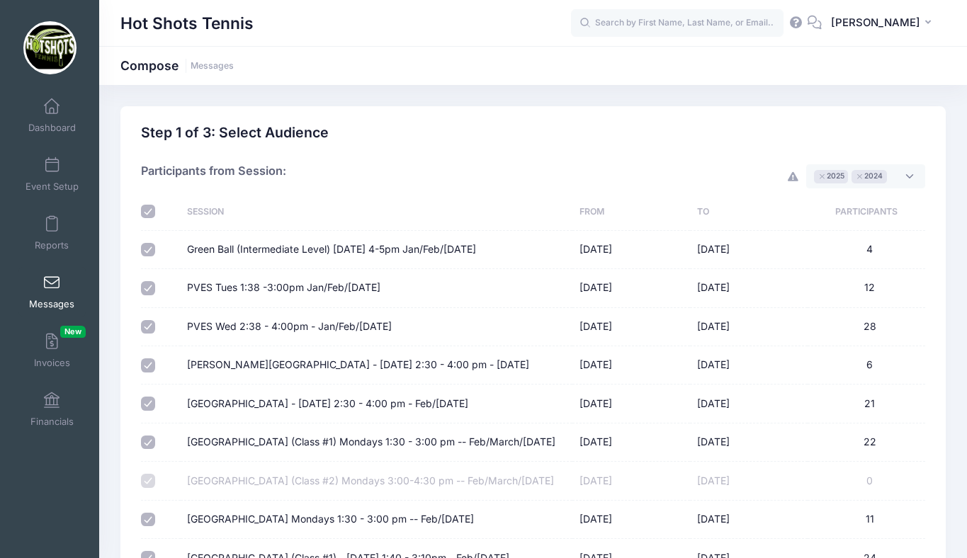
checkbox input "true"
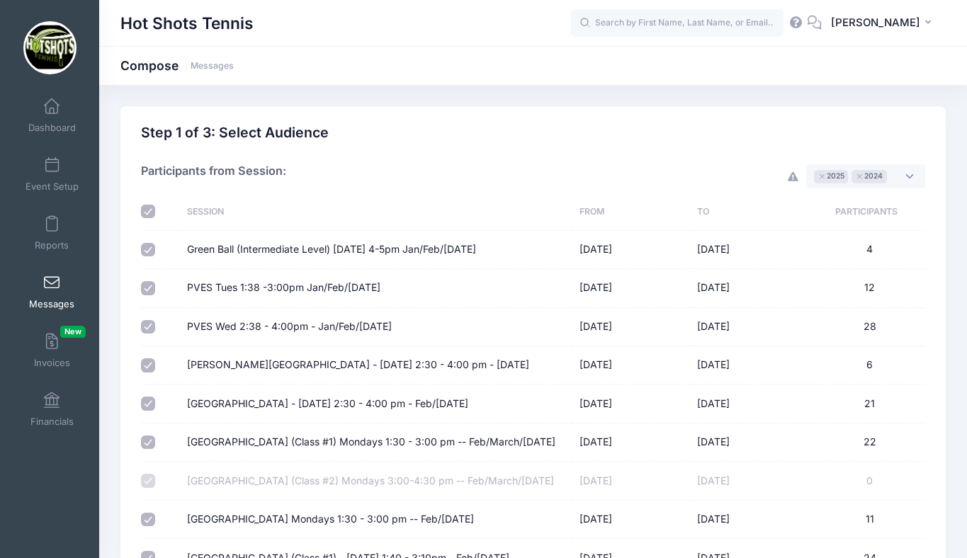
checkbox input "true"
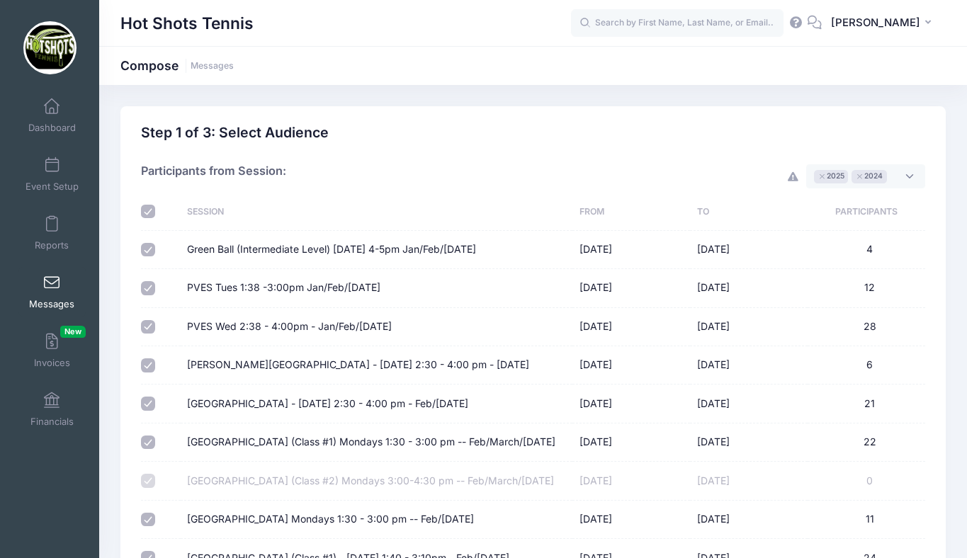
checkbox input "true"
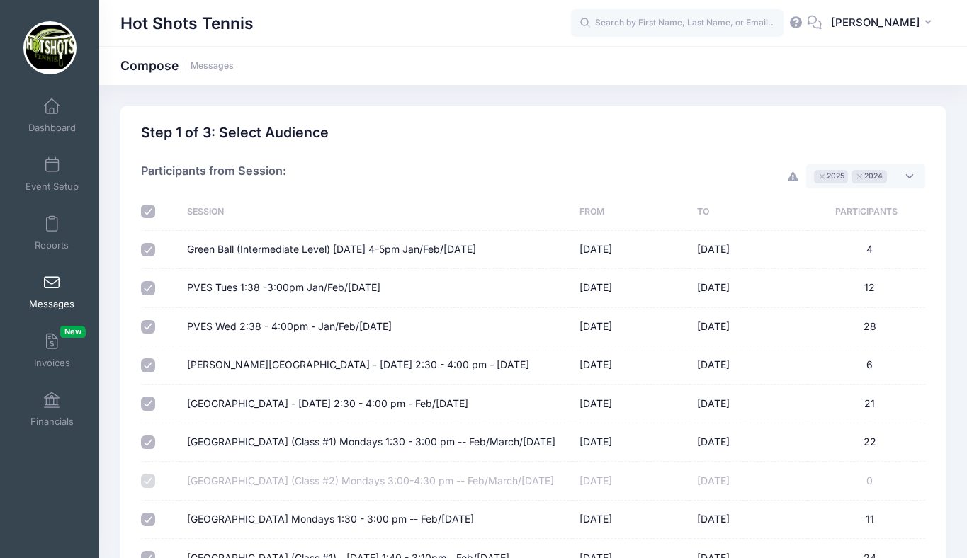
checkbox input "true"
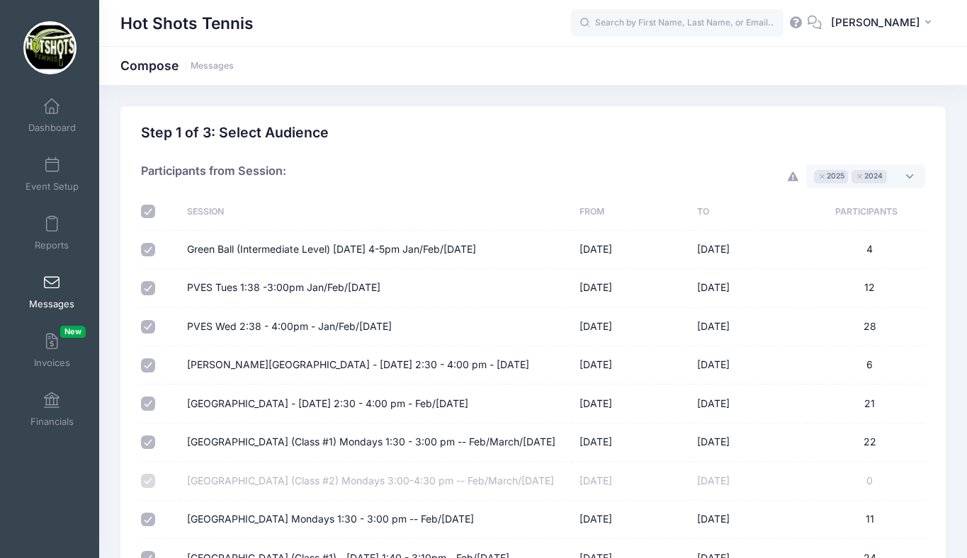
checkbox input "true"
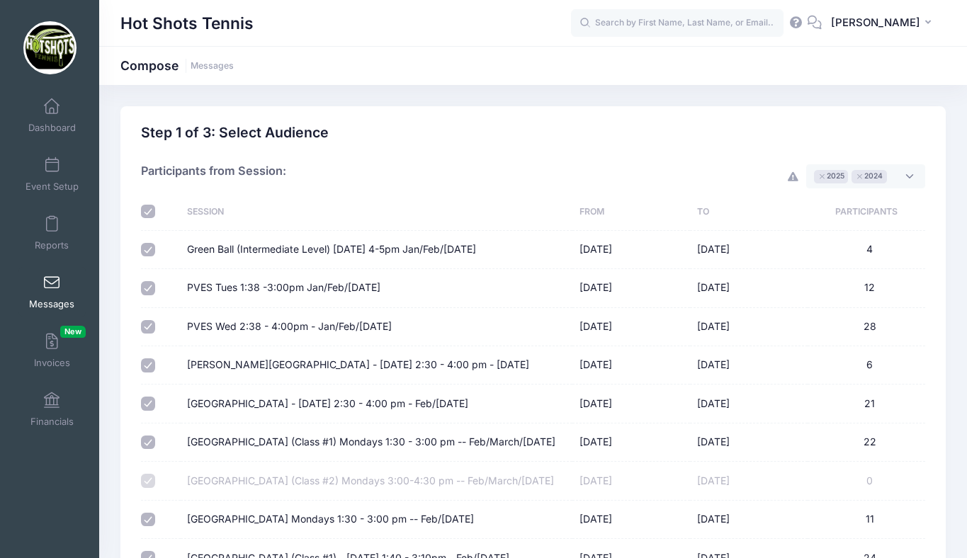
checkbox input "true"
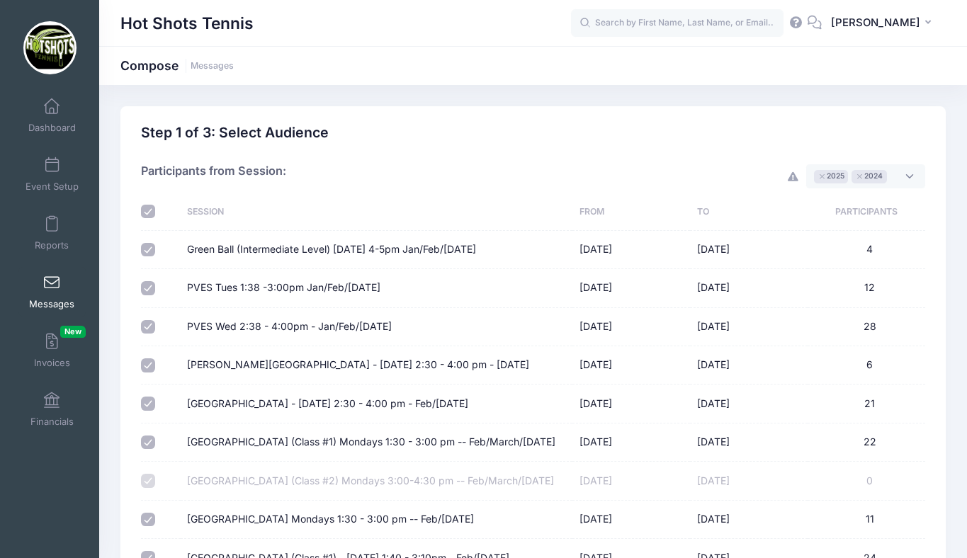
checkbox input "true"
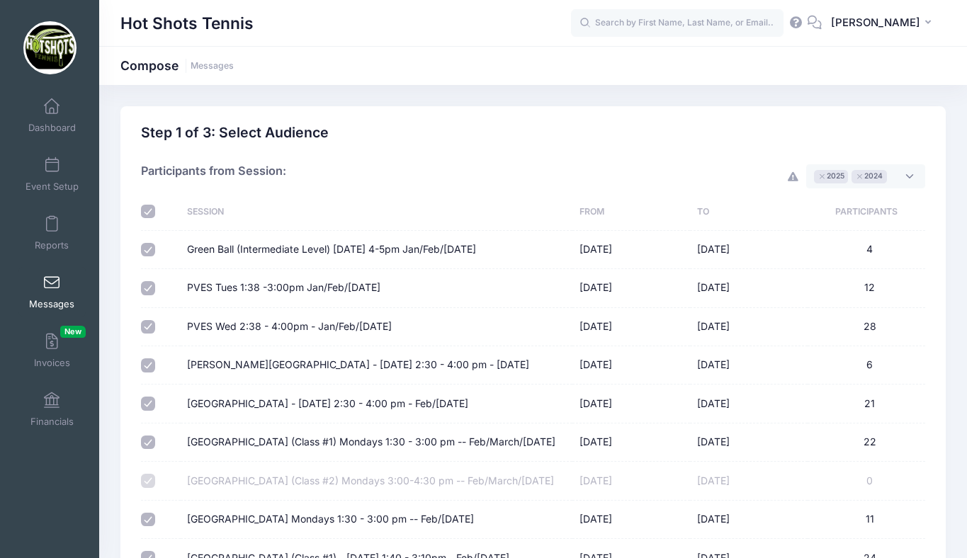
checkbox input "true"
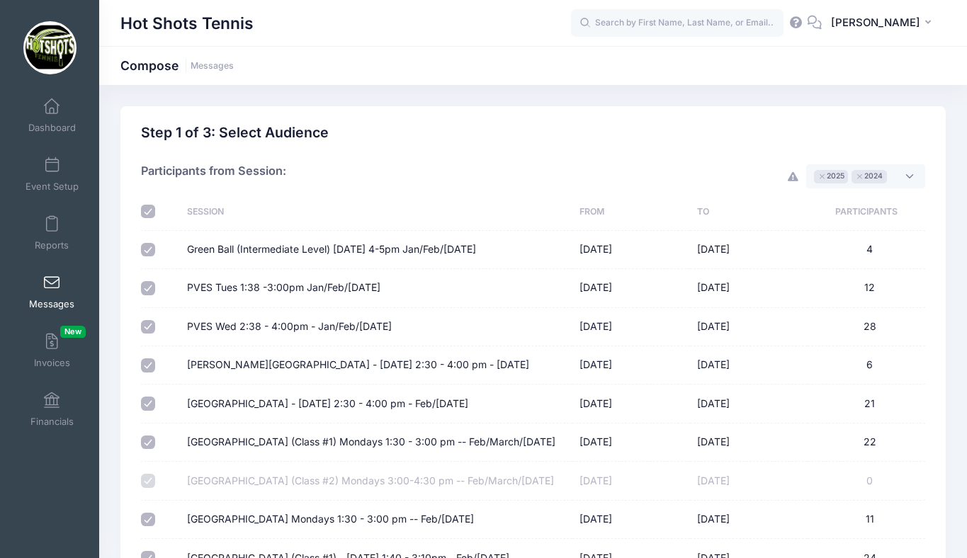
checkbox input "true"
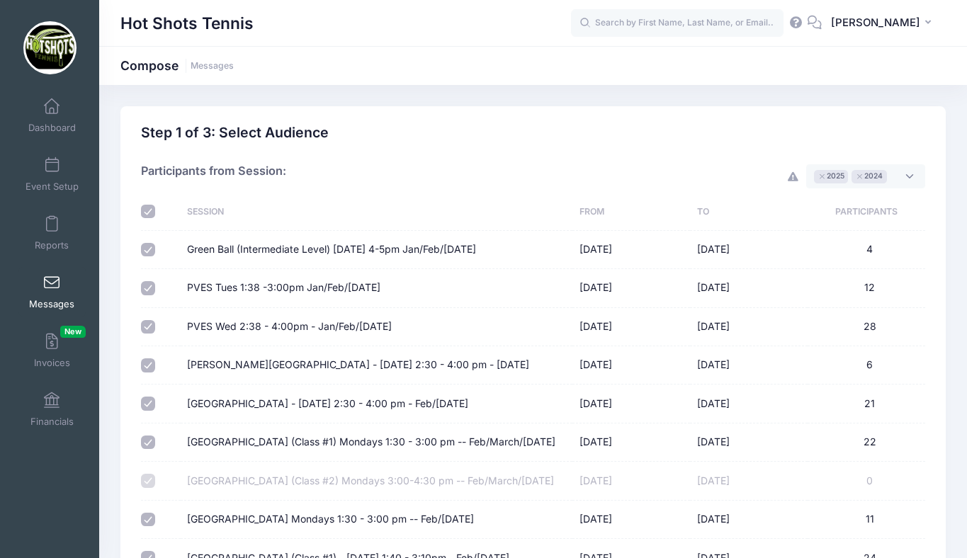
checkbox input "true"
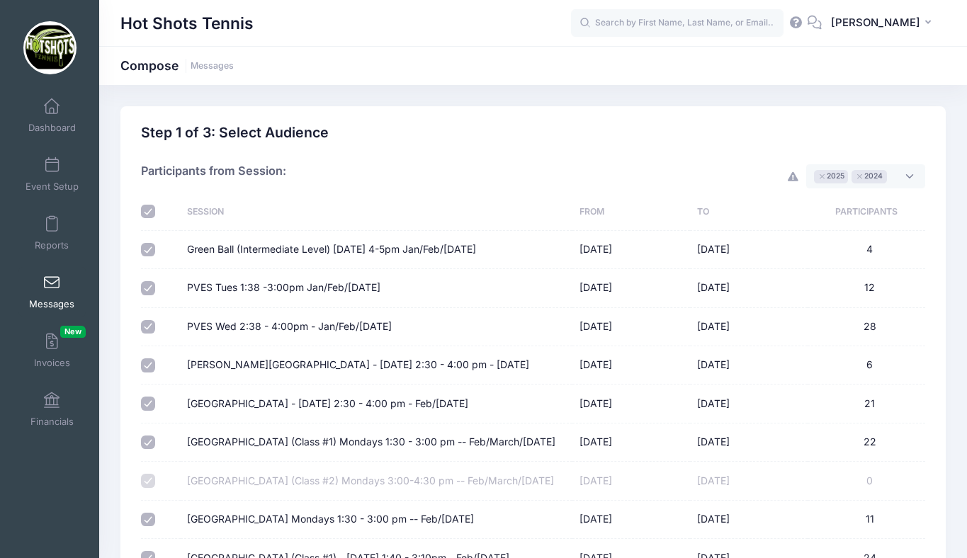
checkbox input "true"
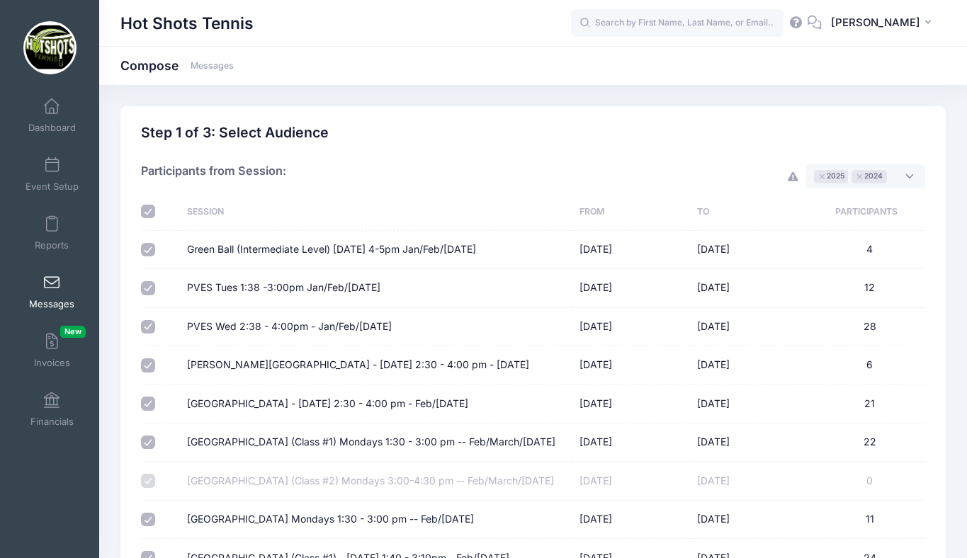
checkbox input "true"
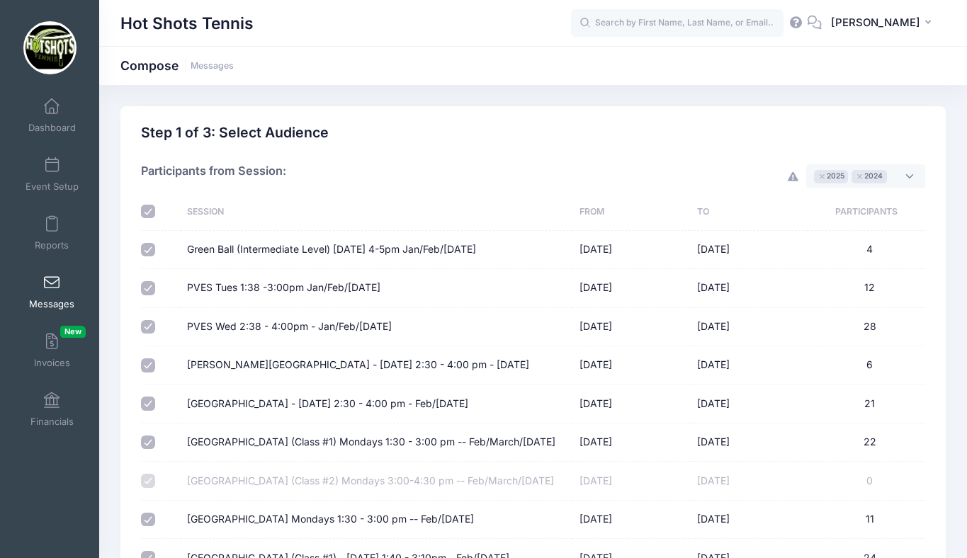
checkbox input "true"
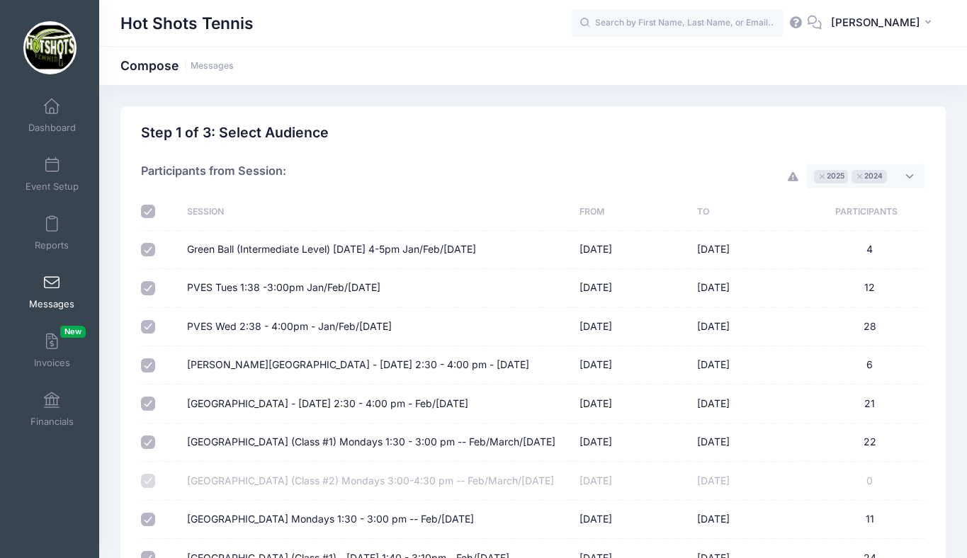
checkbox input "true"
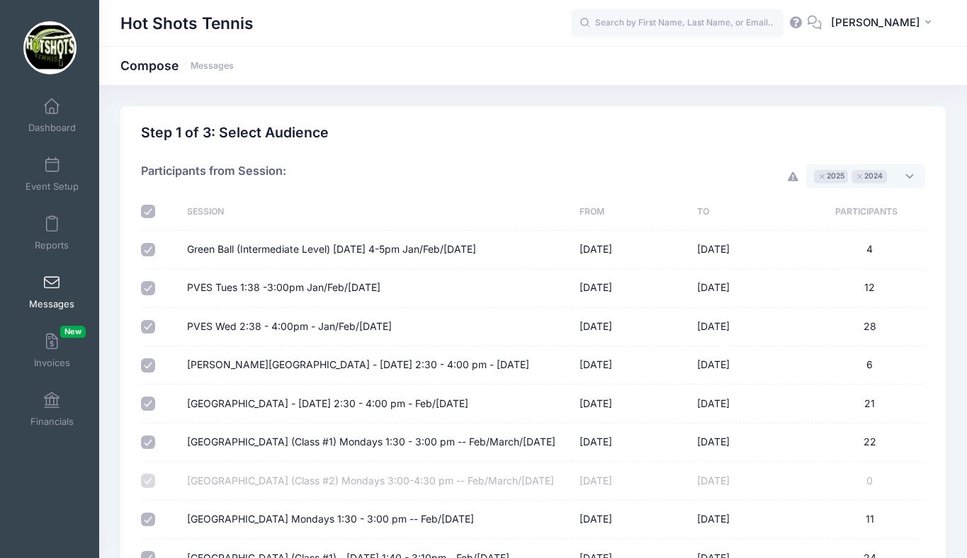
checkbox input "true"
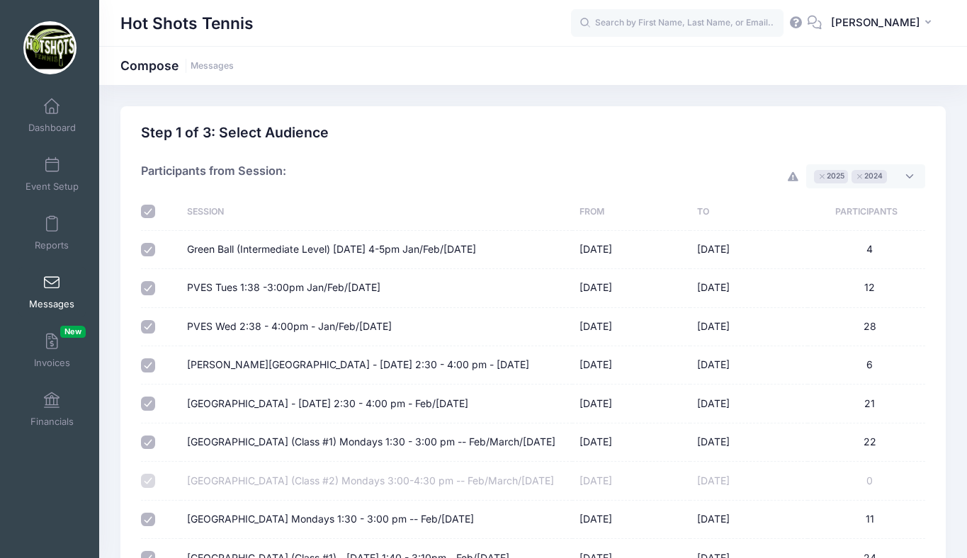
checkbox input "true"
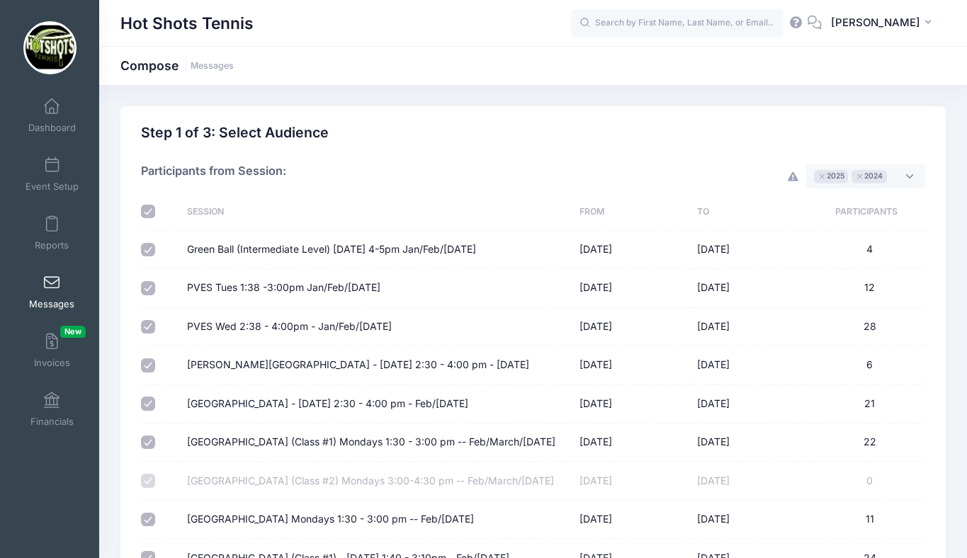
checkbox input "true"
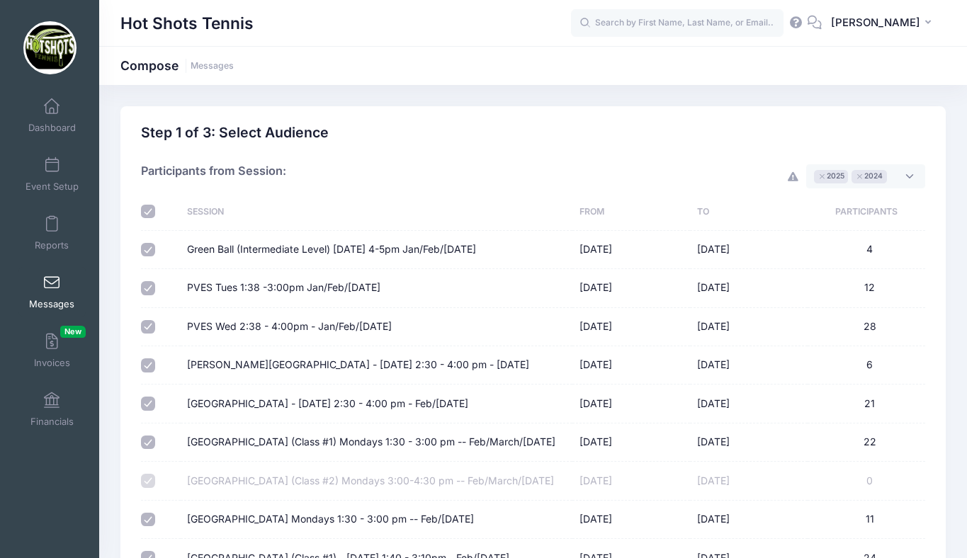
checkbox input "true"
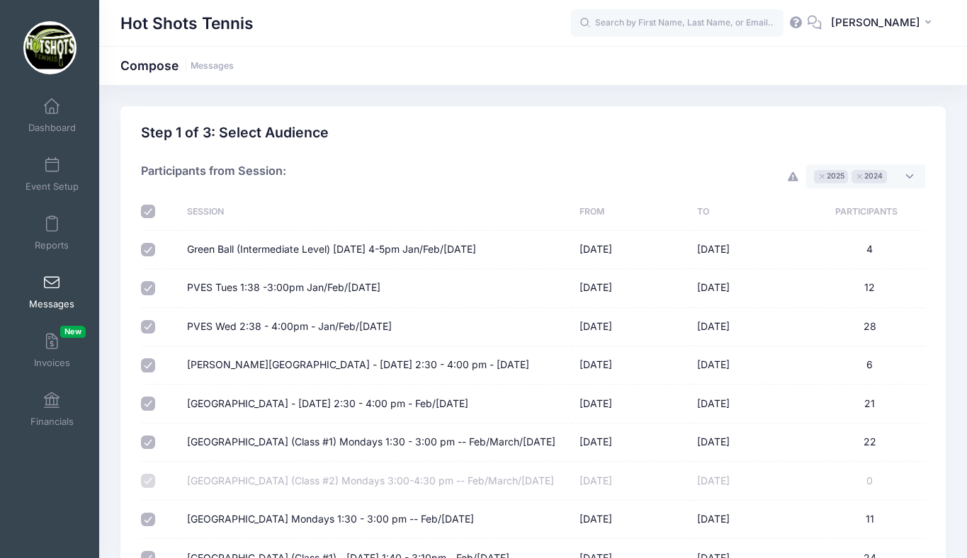
checkbox input "true"
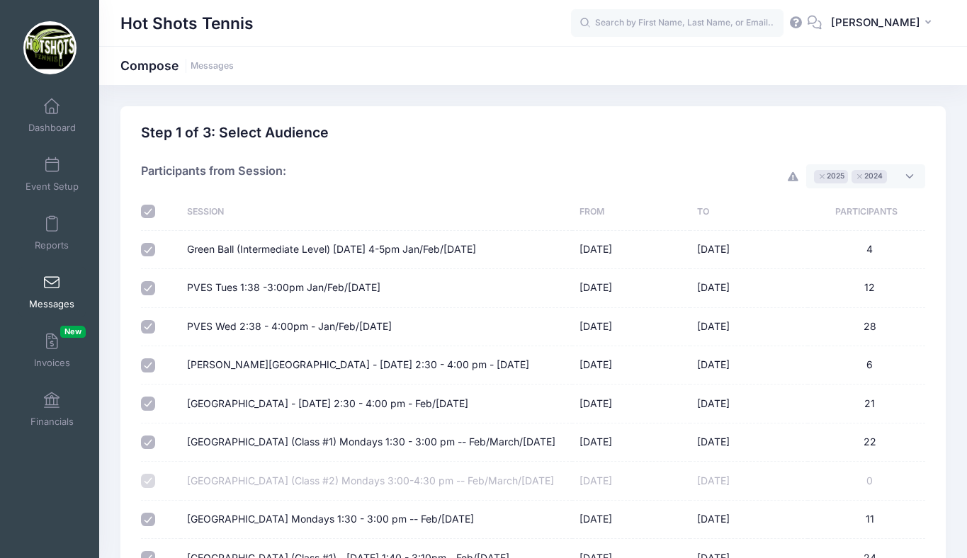
checkbox input "true"
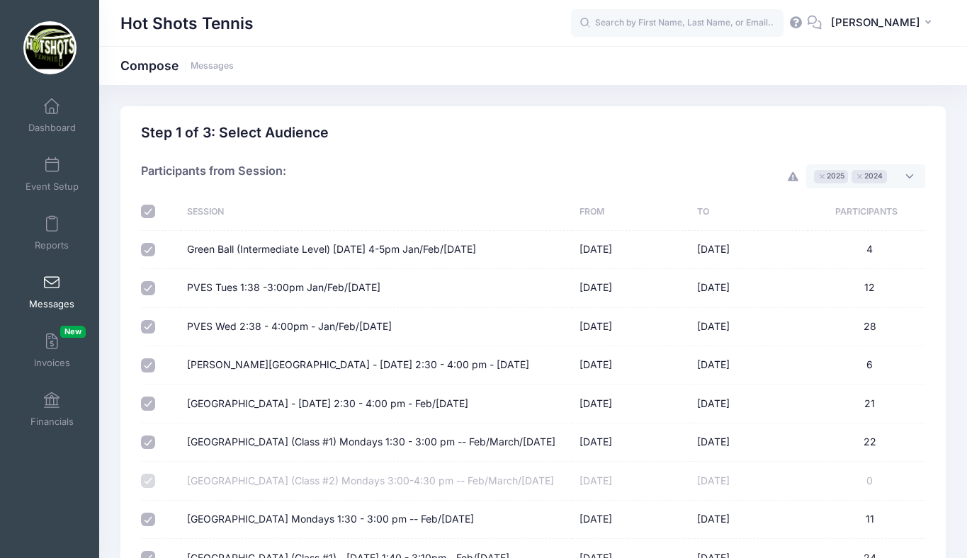
checkbox input "true"
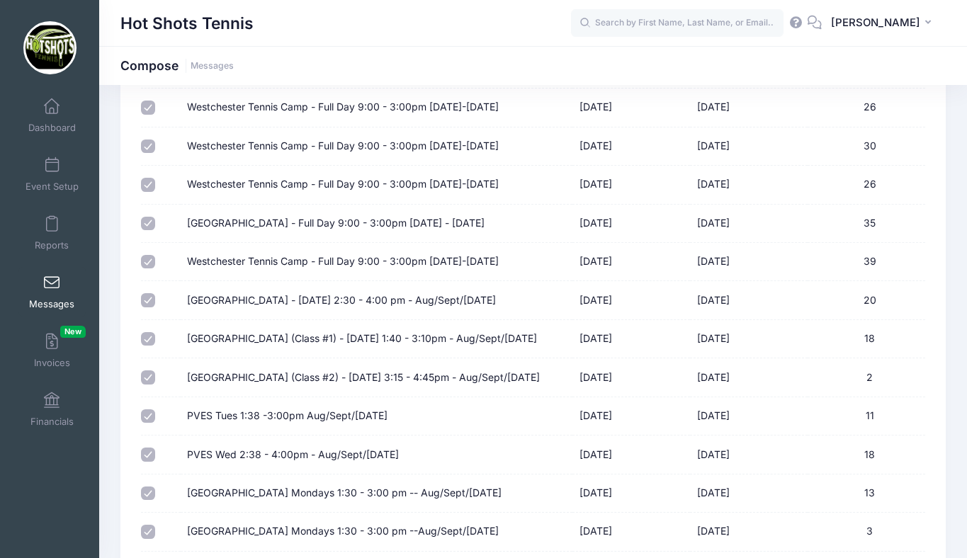
scroll to position [6064, 0]
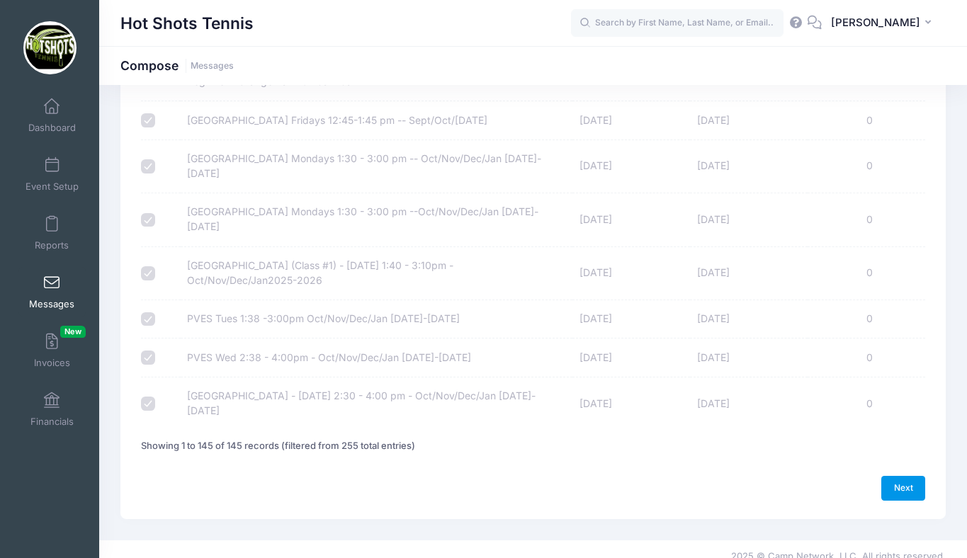
click at [901, 476] on link "Next" at bounding box center [904, 488] width 44 height 24
select select "50"
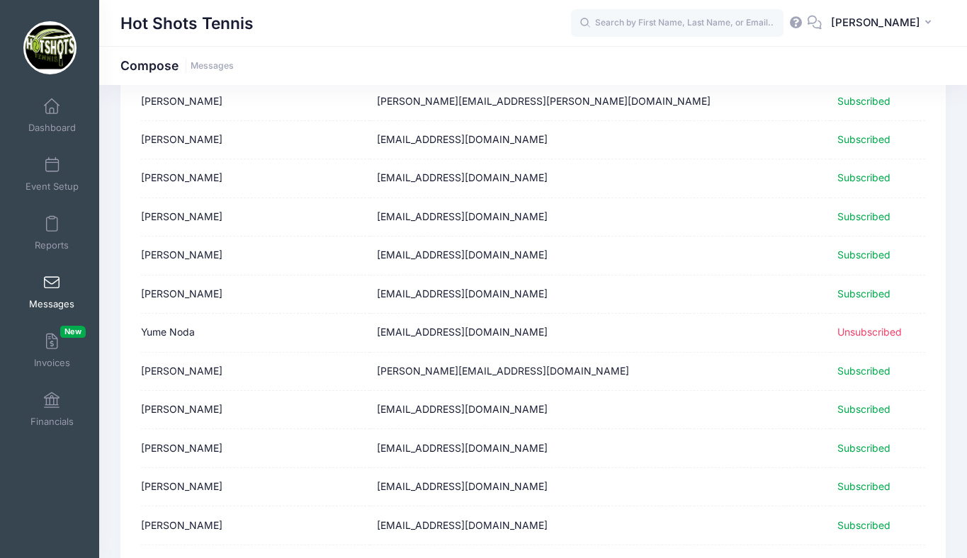
scroll to position [1736, 0]
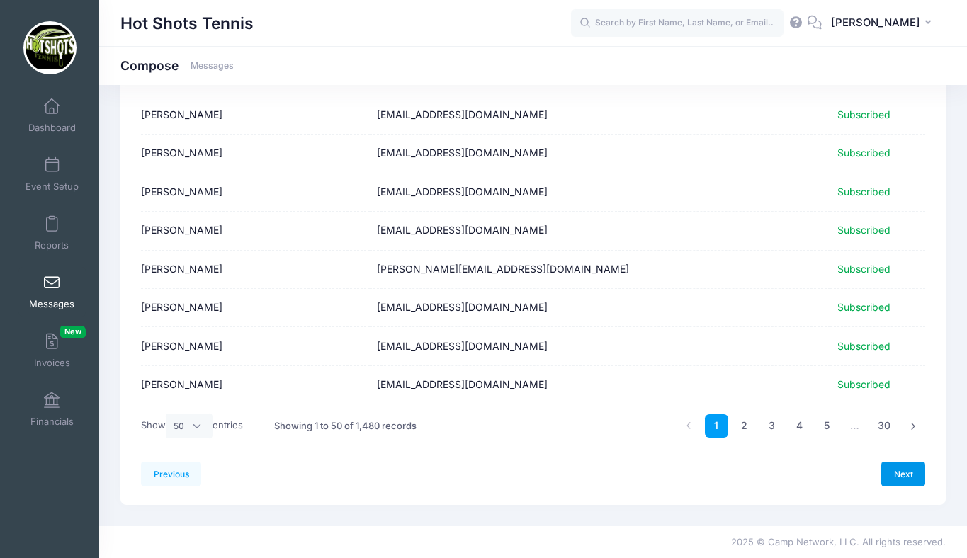
click at [894, 473] on link "Next" at bounding box center [904, 474] width 44 height 24
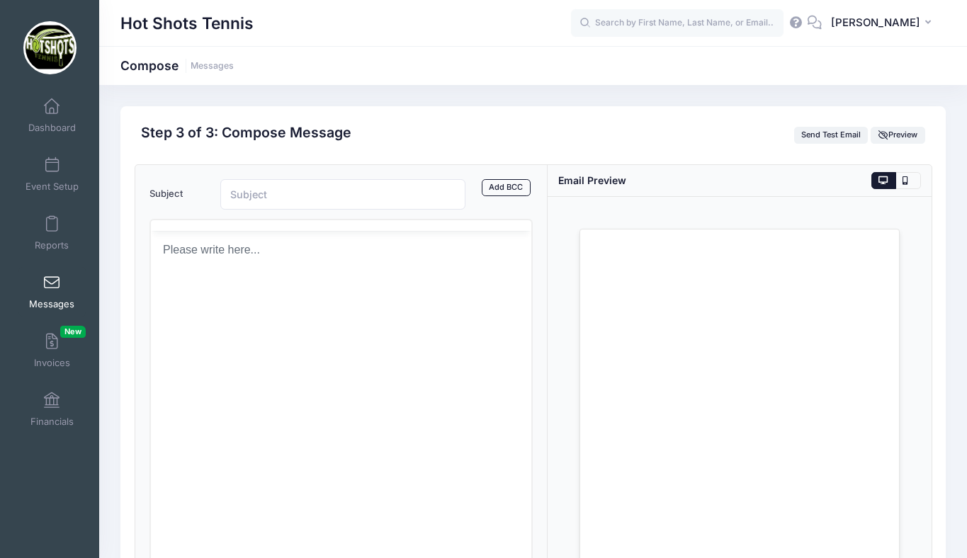
scroll to position [0, 0]
click at [243, 320] on html at bounding box center [340, 301] width 381 height 38
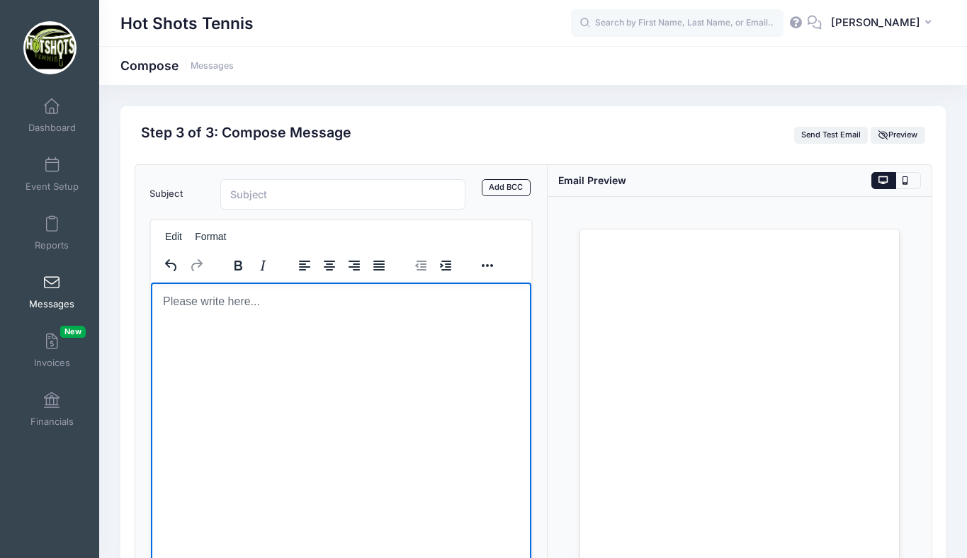
scroll to position [785, 0]
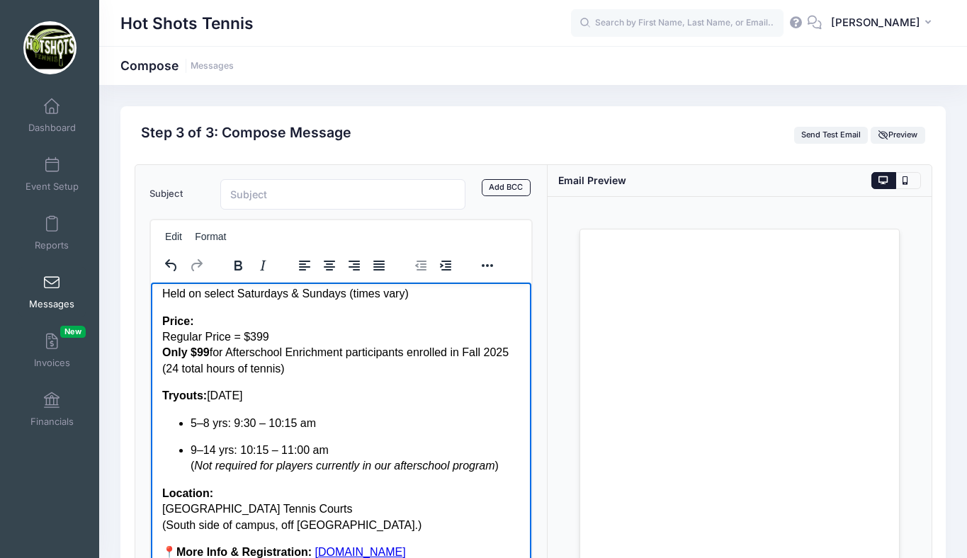
click at [271, 320] on p "Price: Regular Price = $399 Only $99 for Afterschool Enrichment participants en…" at bounding box center [341, 345] width 359 height 64
click at [209, 346] on strong "Only $99" at bounding box center [185, 352] width 47 height 12
click at [176, 369] on p "Price: Regular Price = $210.00 Only $149 for Afterschool Enrichment participant…" at bounding box center [341, 345] width 359 height 64
drag, startPoint x: 299, startPoint y: 371, endPoint x: 154, endPoint y: 368, distance: 144.6
click at [154, 368] on html "Take Your Game to the Next Level with Hot Shots Tennis! 🎾 Our Tournament Team P…" at bounding box center [340, 34] width 381 height 1074
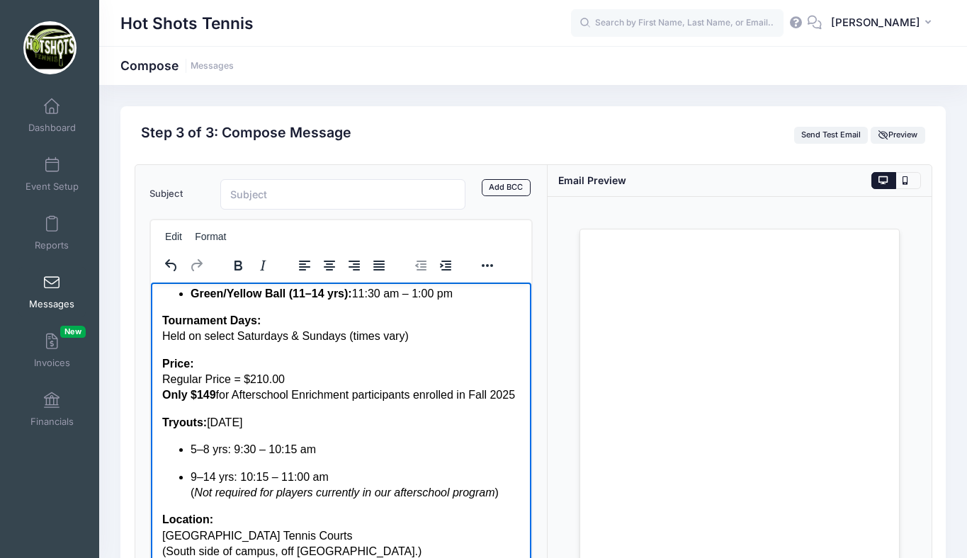
scroll to position [737, 0]
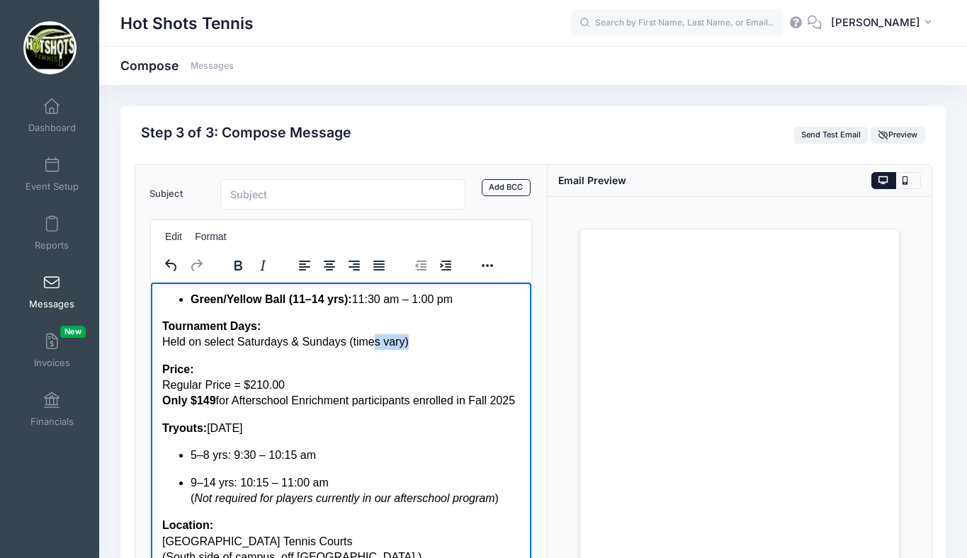
drag, startPoint x: 415, startPoint y: 327, endPoint x: 374, endPoint y: 327, distance: 40.4
click at [374, 327] on p "Tournament Days: Held on select Saturdays & Sundays (times vary)" at bounding box center [341, 334] width 359 height 32
drag, startPoint x: 347, startPoint y: 327, endPoint x: 292, endPoint y: 327, distance: 55.3
click at [292, 327] on p "Tournament Days: Held on select Saturdays & Sundays (times vary)" at bounding box center [341, 334] width 359 height 32
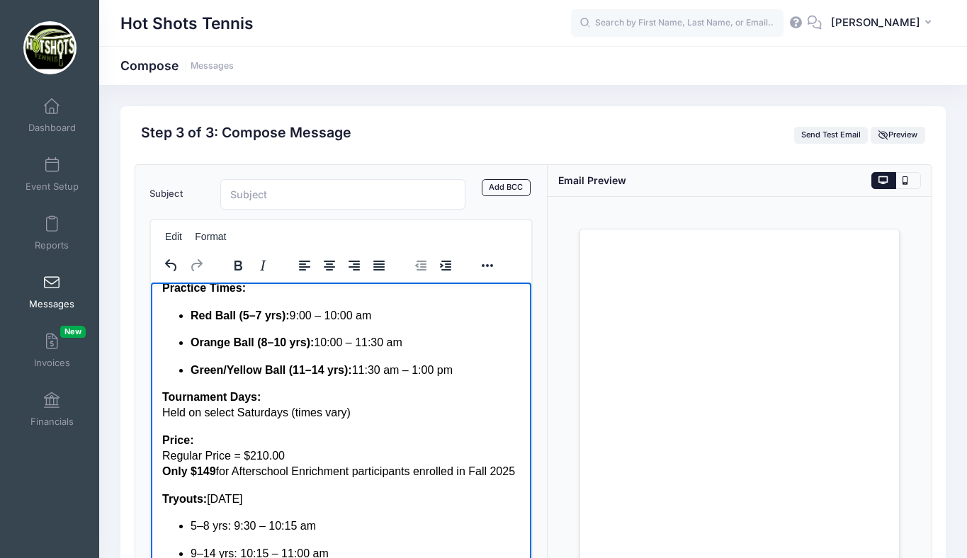
scroll to position [665, 0]
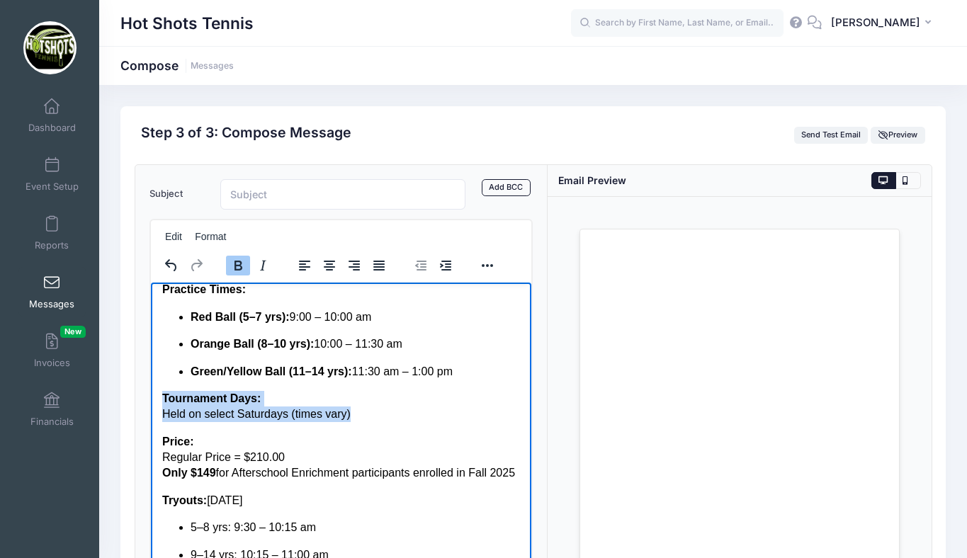
drag, startPoint x: 163, startPoint y: 381, endPoint x: 395, endPoint y: 393, distance: 232.8
click at [395, 393] on p "Tournament Days: Held on select Saturdays (times vary)" at bounding box center [341, 406] width 359 height 32
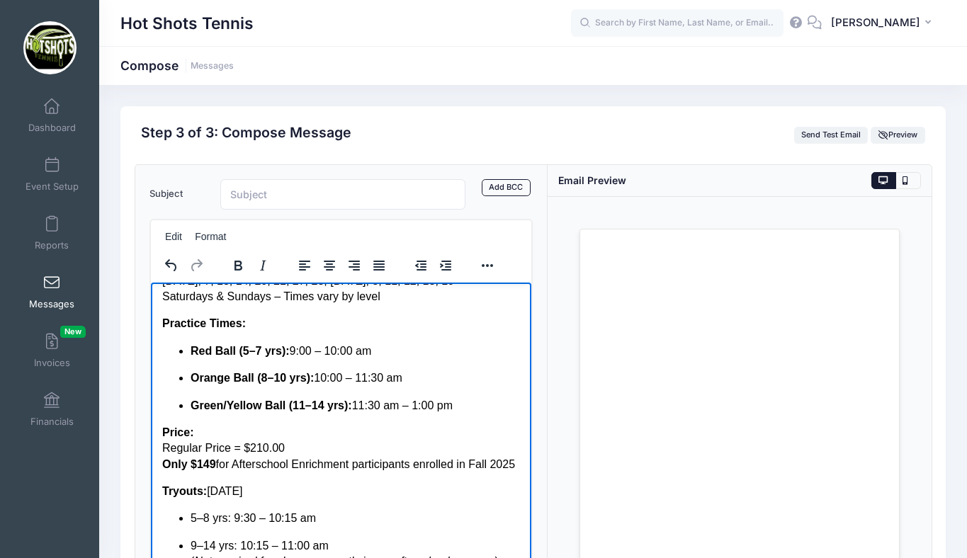
scroll to position [619, 0]
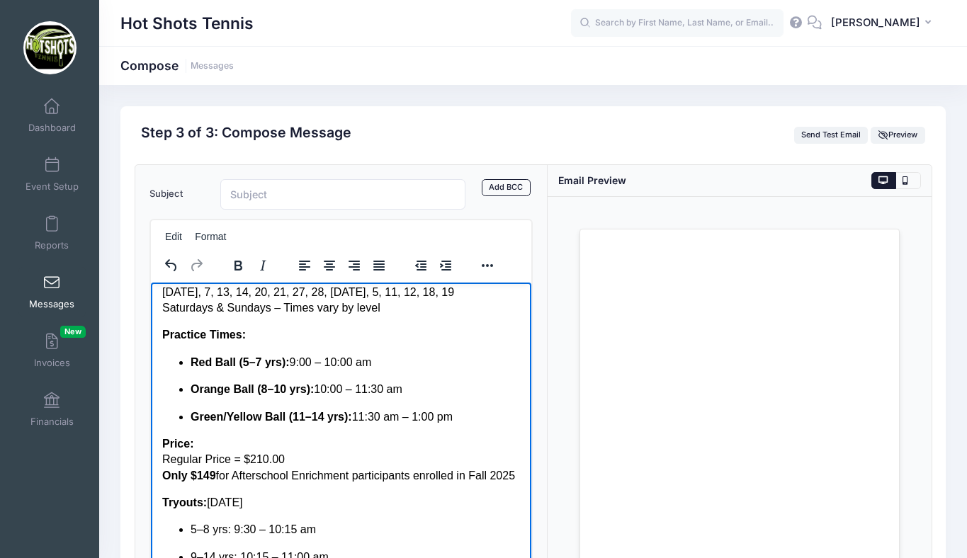
click at [418, 409] on p "Green/Yellow Ball (11–14 yrs): 11:30 am – 1:00 pm" at bounding box center [355, 417] width 330 height 16
click at [451, 409] on p "Green/Yellow Ball (11–14 yrs): 11:30 am – 11:00 pm" at bounding box center [355, 417] width 330 height 16
click at [377, 409] on p "Green/Yellow Ball (11–14 yrs): 11:30 am – 11:00 am" at bounding box center [355, 417] width 330 height 16
click at [380, 381] on p "Orange Ball (8–10 yrs): 10:00 – 11:30 am" at bounding box center [355, 389] width 330 height 16
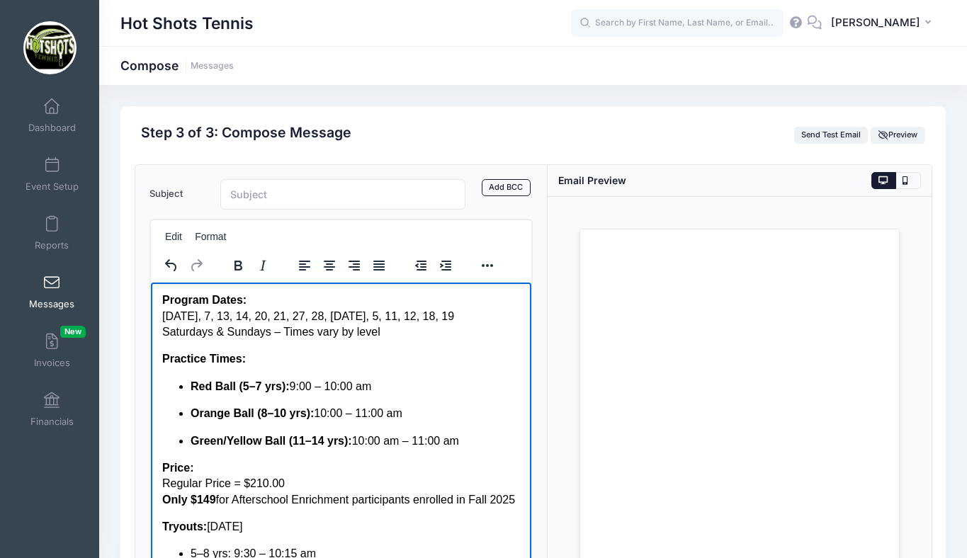
scroll to position [569, 0]
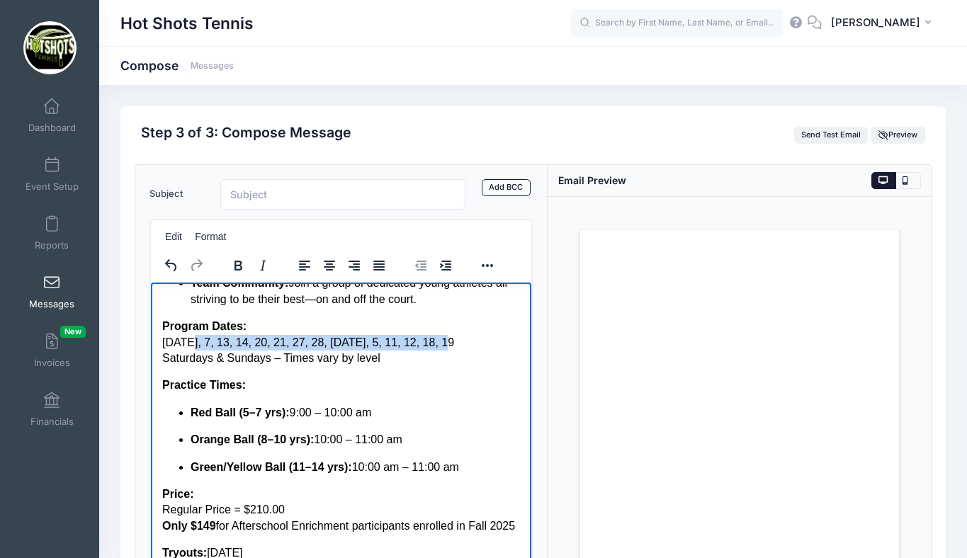
drag, startPoint x: 189, startPoint y: 325, endPoint x: 468, endPoint y: 322, distance: 279.2
click at [468, 322] on p "Program Dates: [DATE], 7, 13, 14, 20, 21, 27, 28, [DATE], 5, 11, 12, 18, 19 Sat…" at bounding box center [341, 341] width 359 height 47
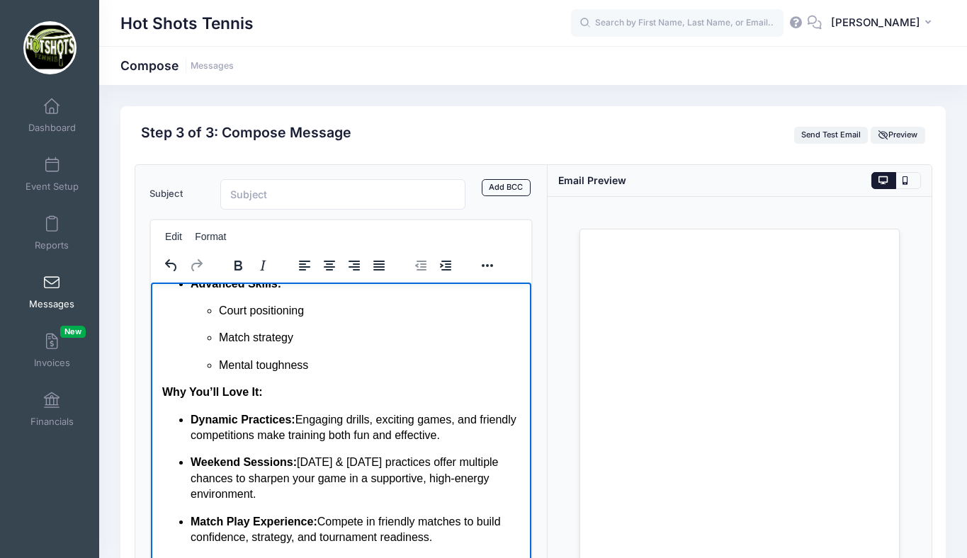
scroll to position [286, 0]
drag, startPoint x: 395, startPoint y: 449, endPoint x: 349, endPoint y: 449, distance: 46.8
click at [349, 456] on p "Weekend Sessions: [DATE] & [DATE] practices offer multiple chances to sharpen y…" at bounding box center [355, 479] width 330 height 47
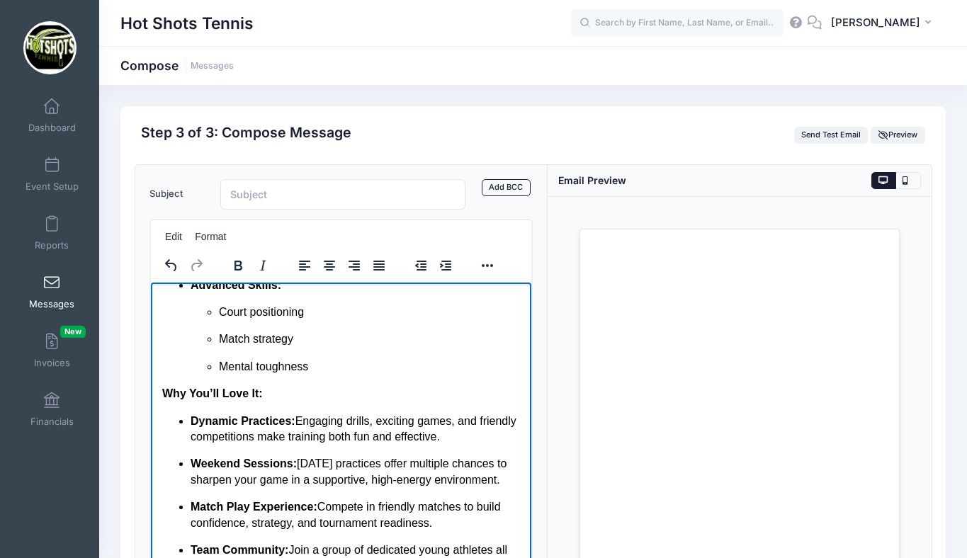
click at [514, 456] on p "Weekend Sessions: [DATE] practices offer multiple chances to sharpen your game …" at bounding box center [355, 472] width 330 height 32
drag, startPoint x: 427, startPoint y: 446, endPoint x: 512, endPoint y: 447, distance: 84.3
click at [512, 456] on p "Weekend Sessions: [DATE] practices offer multiple chances to sharpen your game …" at bounding box center [355, 472] width 330 height 32
drag, startPoint x: 398, startPoint y: 448, endPoint x: 512, endPoint y: 449, distance: 114.8
click at [512, 456] on p "Weekend Sessions: [DATE] practices offer multiple chances to sharpen your game …" at bounding box center [355, 472] width 330 height 32
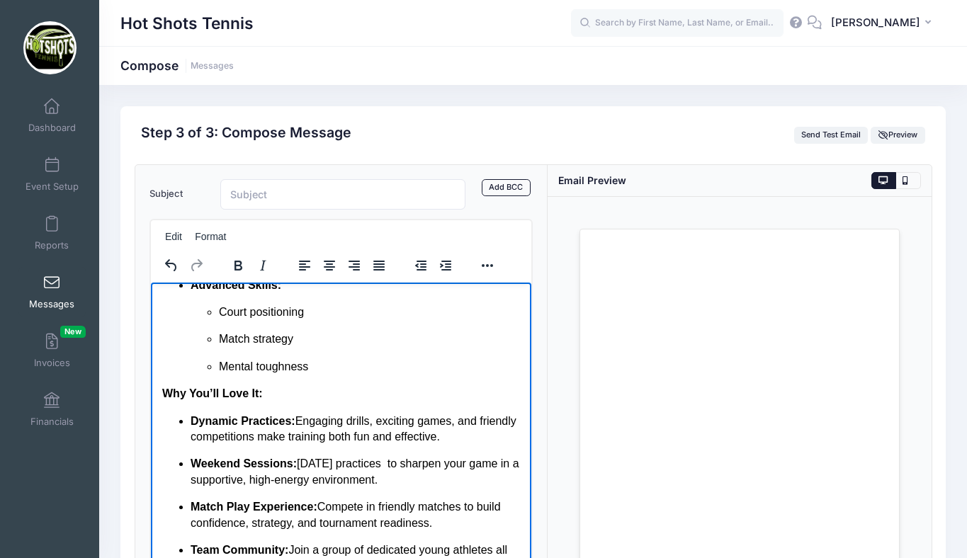
click at [412, 456] on p "Weekend Sessions: [DATE] practices to sharpen your game in a supportive, high-e…" at bounding box center [355, 472] width 330 height 32
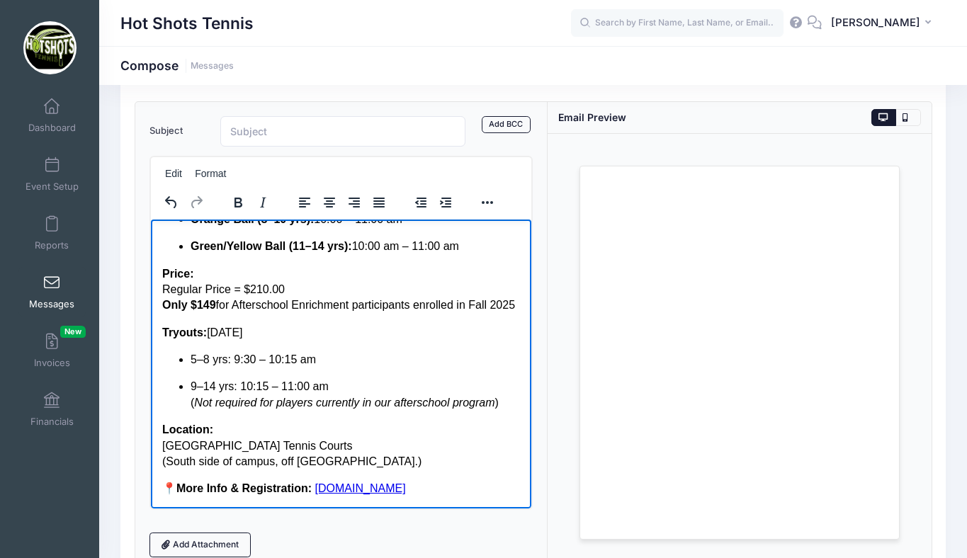
scroll to position [81, 0]
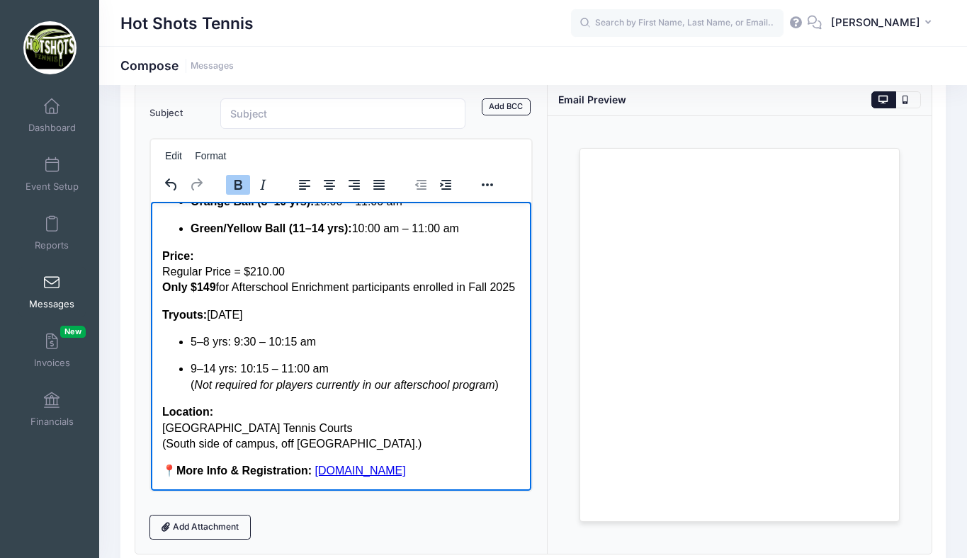
drag, startPoint x: 161, startPoint y: 312, endPoint x: 247, endPoint y: 358, distance: 98.0
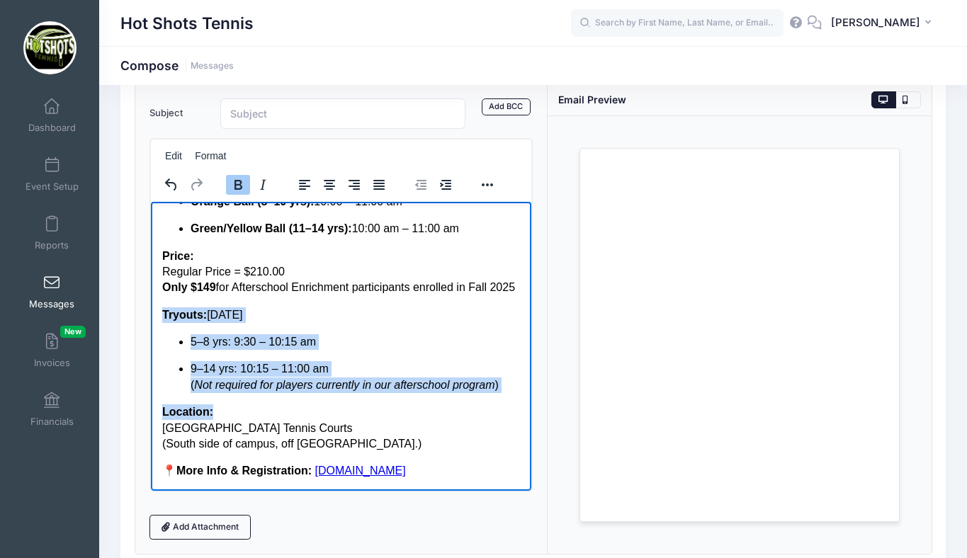
drag, startPoint x: 162, startPoint y: 313, endPoint x: 326, endPoint y: 405, distance: 188.5
click at [326, 405] on p "Location: [GEOGRAPHIC_DATA] (South side of campus, off [GEOGRAPHIC_DATA].)" at bounding box center [341, 427] width 359 height 47
drag, startPoint x: 213, startPoint y: 395, endPoint x: 164, endPoint y: 313, distance: 96.3
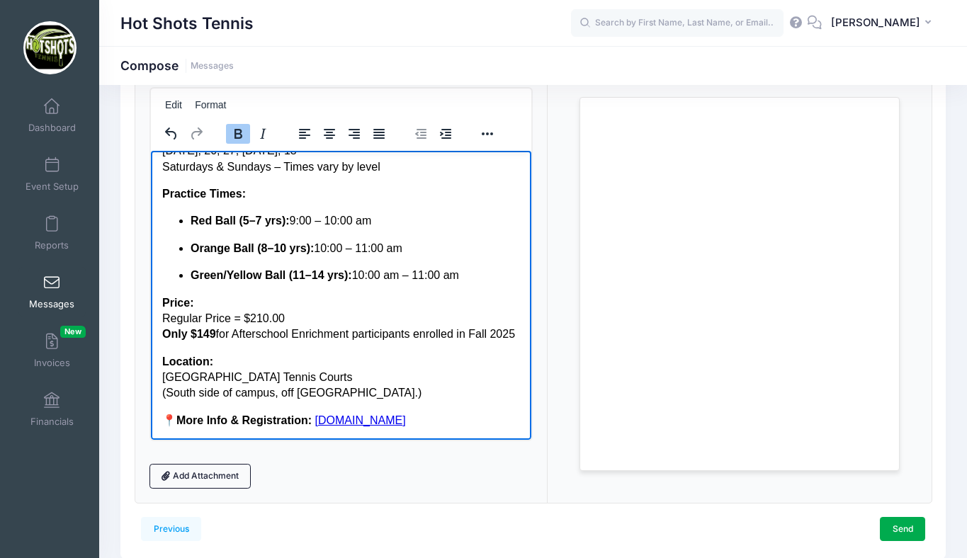
scroll to position [167, 0]
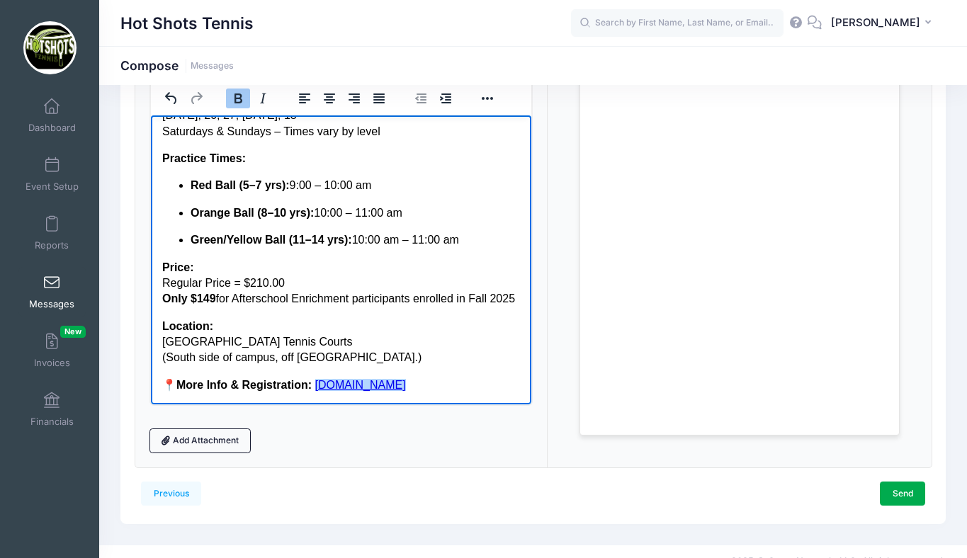
click at [359, 386] on link "[DOMAIN_NAME]" at bounding box center [360, 384] width 91 height 12
drag, startPoint x: 442, startPoint y: 385, endPoint x: 325, endPoint y: 377, distance: 116.5
click at [325, 377] on p "📍 More Info & Registration: [DOMAIN_NAME]" at bounding box center [341, 385] width 359 height 16
drag, startPoint x: 455, startPoint y: 390, endPoint x: 334, endPoint y: 393, distance: 121.2
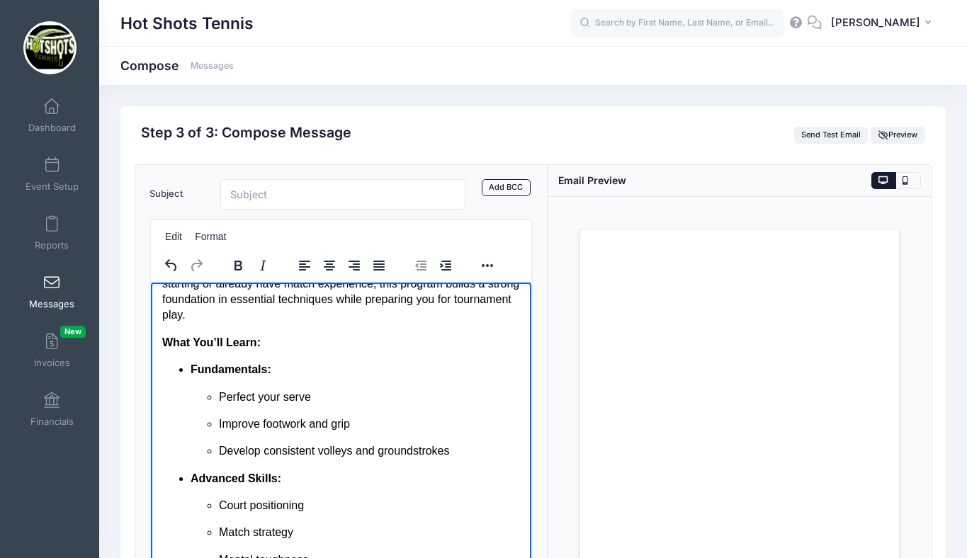
scroll to position [146, 0]
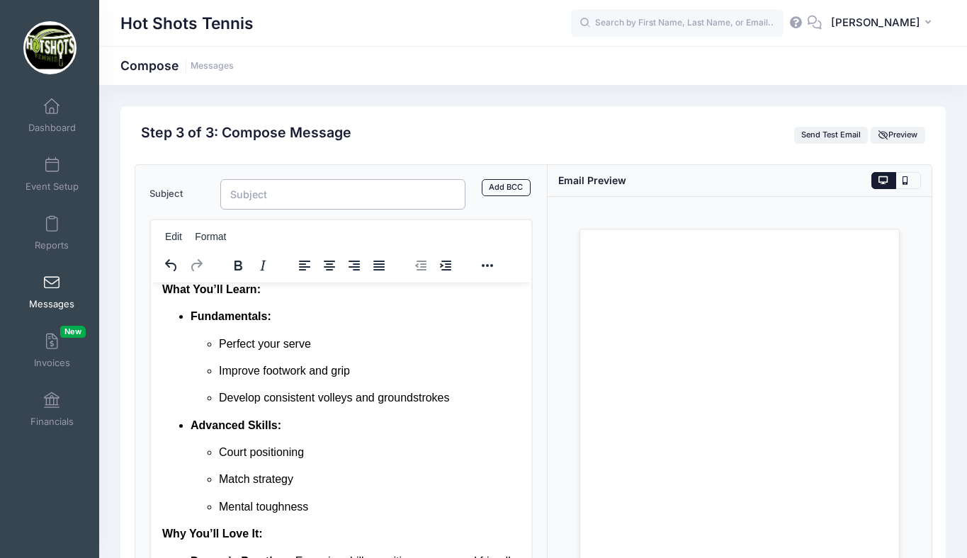
click at [281, 196] on input "Subject" at bounding box center [343, 194] width 246 height 30
click at [263, 195] on input "Tournament Team Starts Back Up This Fall! - Register Now! - Discounts available…" at bounding box center [343, 194] width 246 height 30
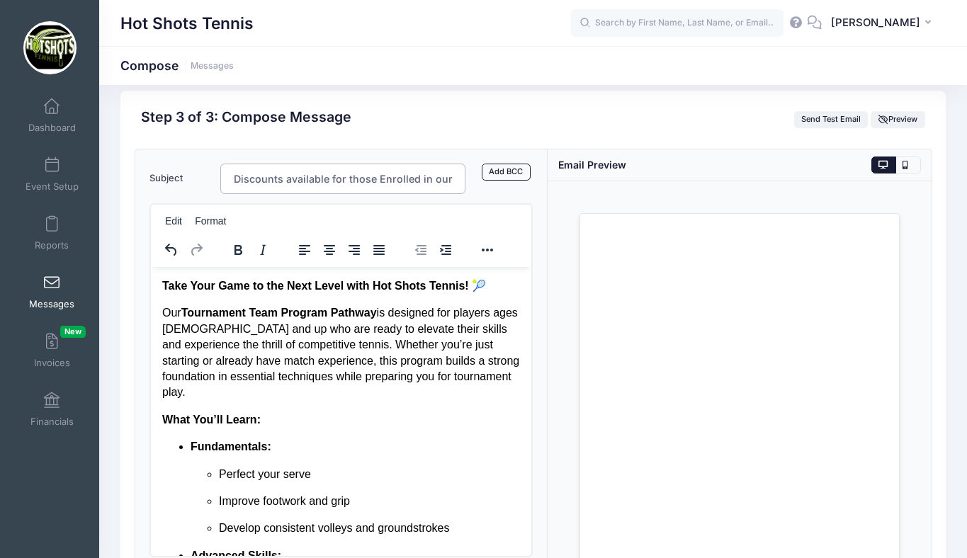
scroll to position [0, 0]
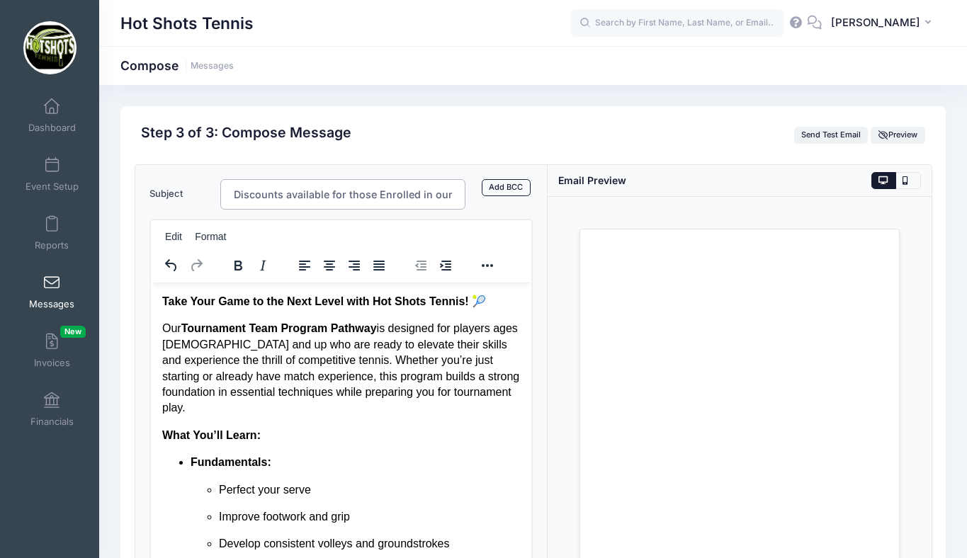
type input "Tournament Team Starts Back Up This Fall! - Discounts available for those Enrol…"
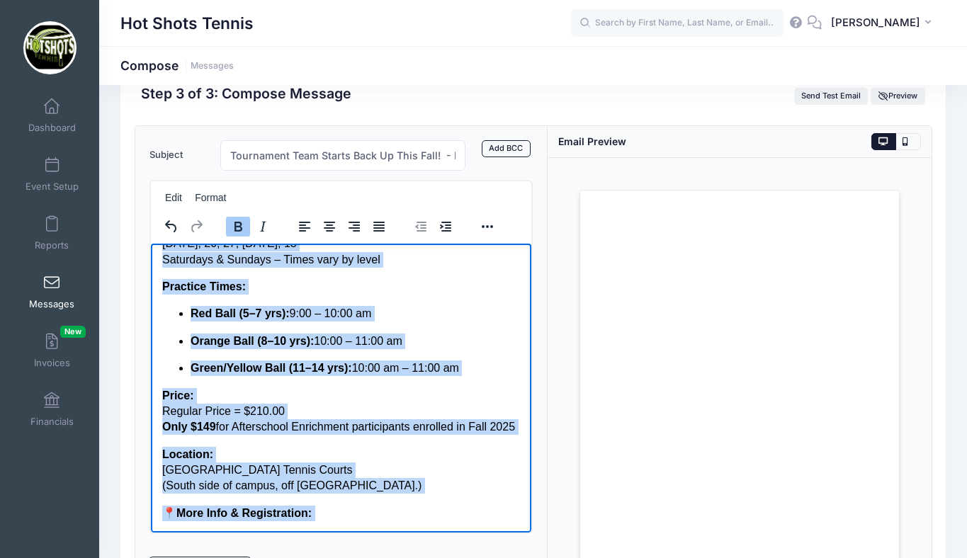
scroll to position [43, 0]
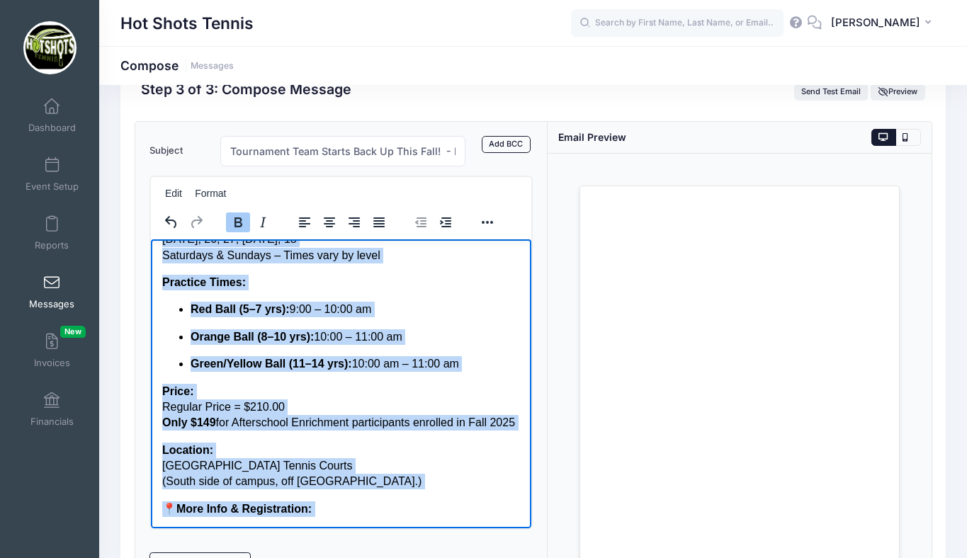
drag, startPoint x: 162, startPoint y: 255, endPoint x: 393, endPoint y: 503, distance: 339.5
click at [393, 503] on body "Take Your Game to the Next Level with Hot Shots Tennis! 🎾 Our Tournament Team P…" at bounding box center [341, 76] width 359 height 879
copy body "Lore Ipsu Dolo si ame Cons Adipi elit Sed Doeiu Tempor! 🎾 Inc Utlaboreet Dolo M…"
